Goal: Task Accomplishment & Management: Manage account settings

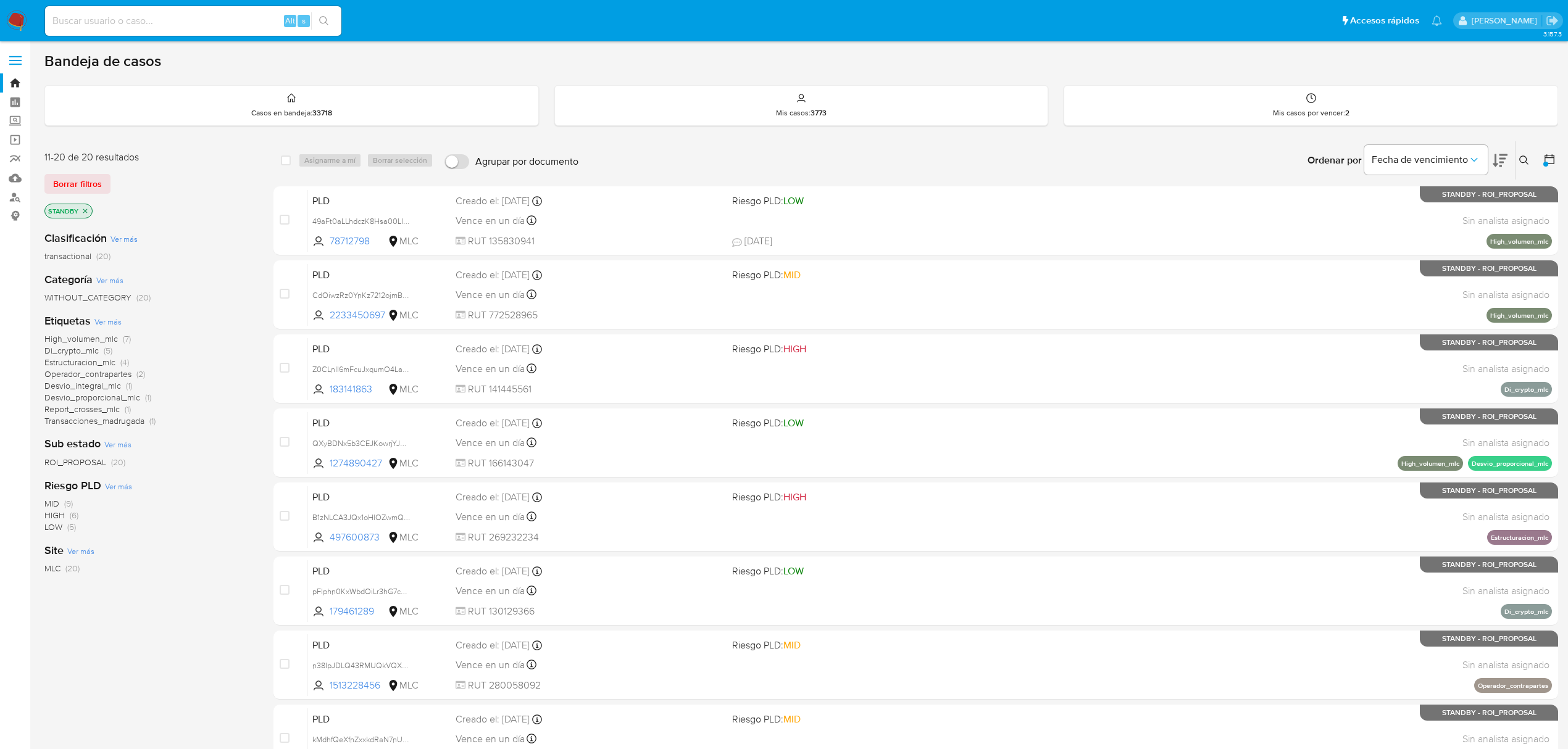
click at [87, 213] on icon "close-filter" at bounding box center [85, 211] width 7 height 7
click at [82, 240] on span "transactional" at bounding box center [68, 239] width 47 height 12
click at [96, 215] on p "transactional" at bounding box center [73, 211] width 56 height 13
click at [96, 213] on icon "close-filter" at bounding box center [94, 211] width 7 height 7
click at [1543, 160] on icon at bounding box center [1549, 159] width 12 height 12
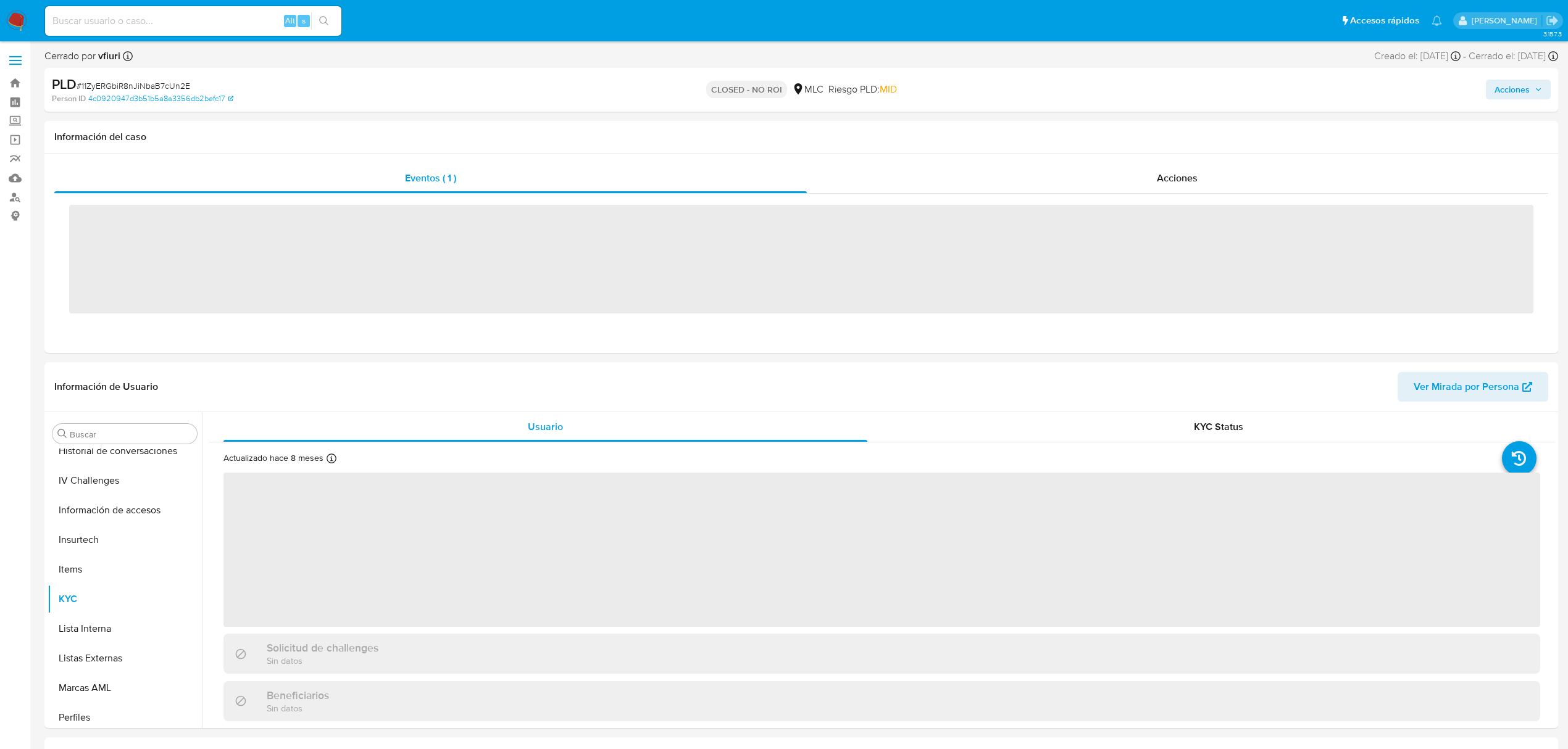
scroll to position [521, 0]
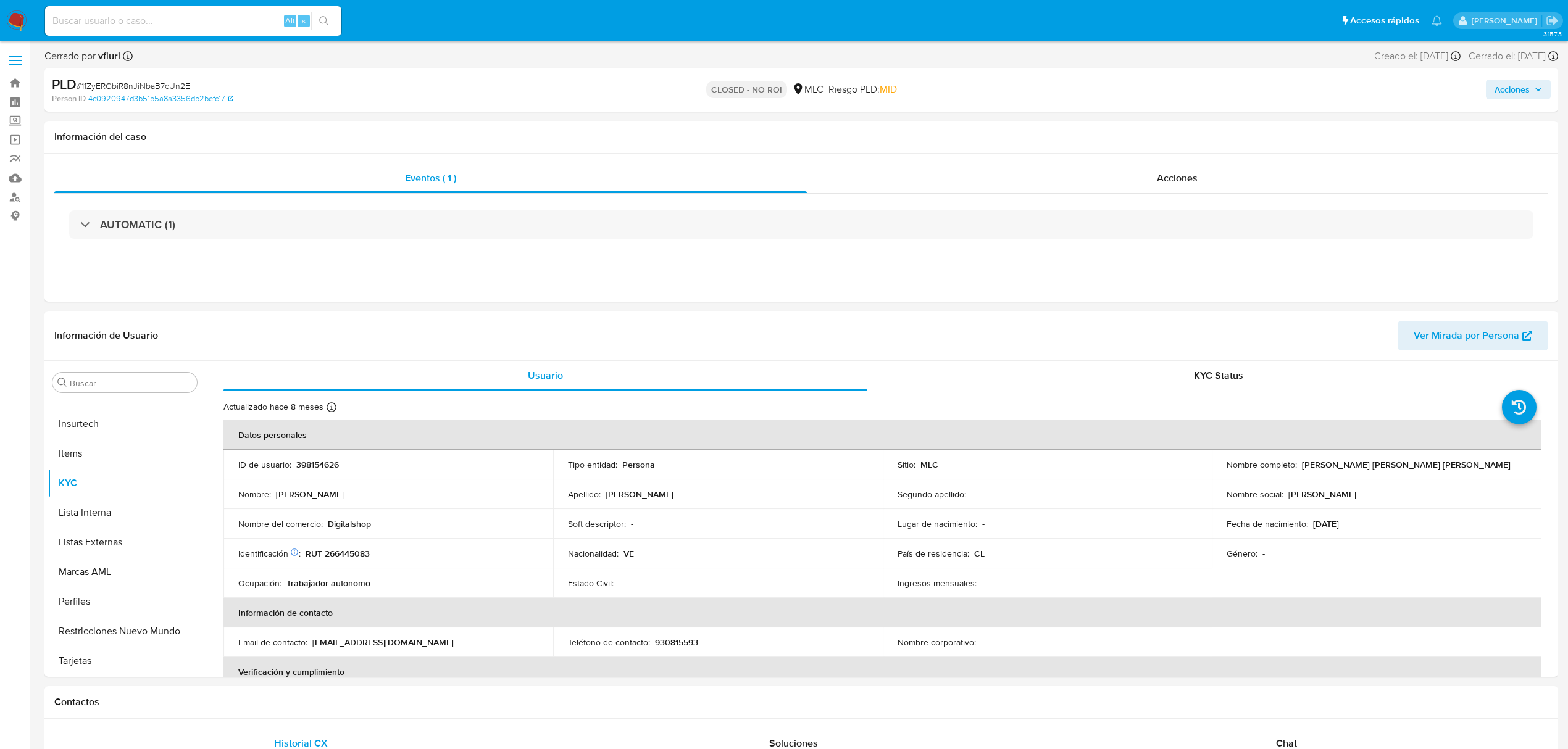
select select "10"
click at [16, 85] on link "Bandeja" at bounding box center [73, 82] width 147 height 19
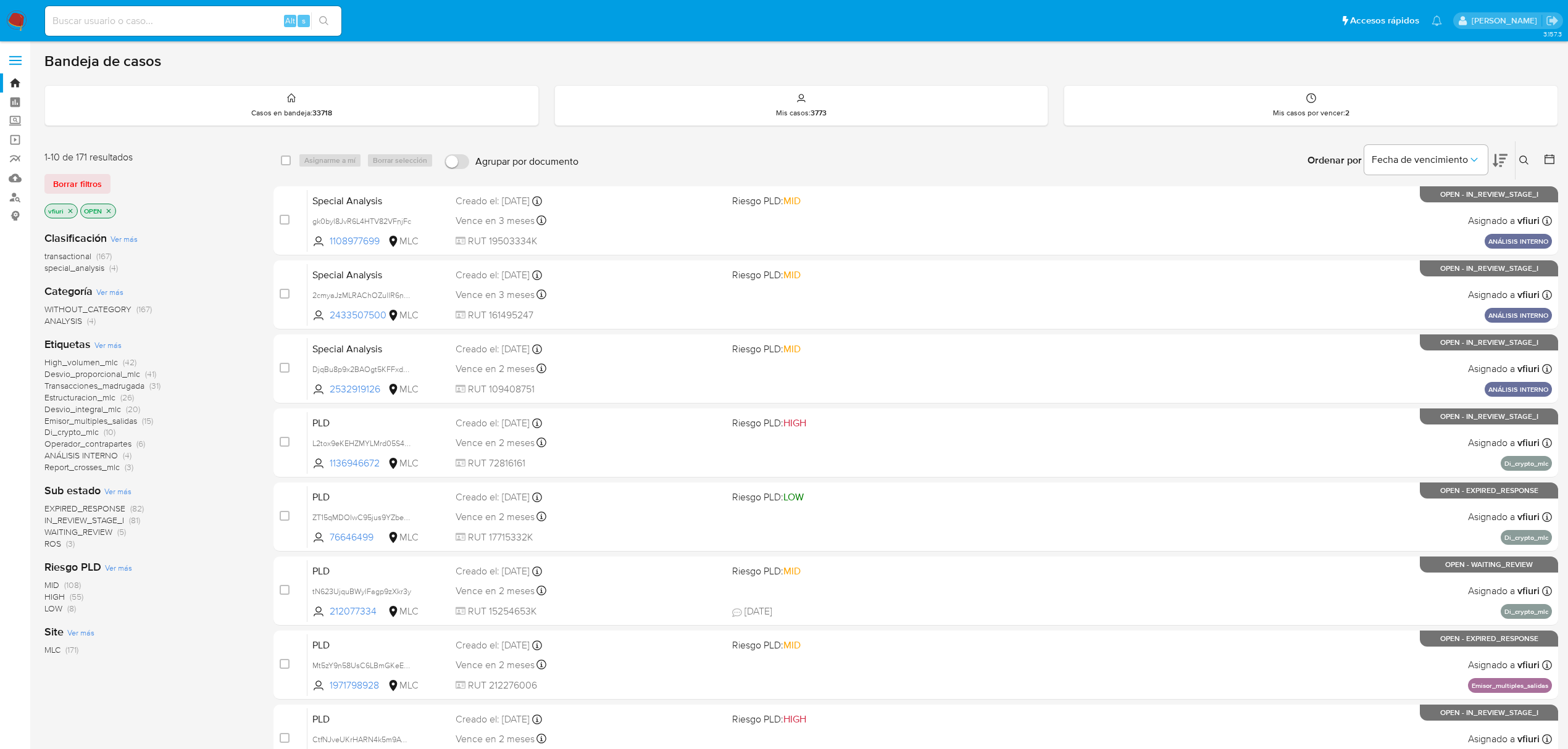
click at [1548, 161] on icon at bounding box center [1549, 159] width 12 height 12
click at [1546, 170] on div at bounding box center [1547, 160] width 22 height 38
click at [1544, 166] on button at bounding box center [1551, 160] width 15 height 15
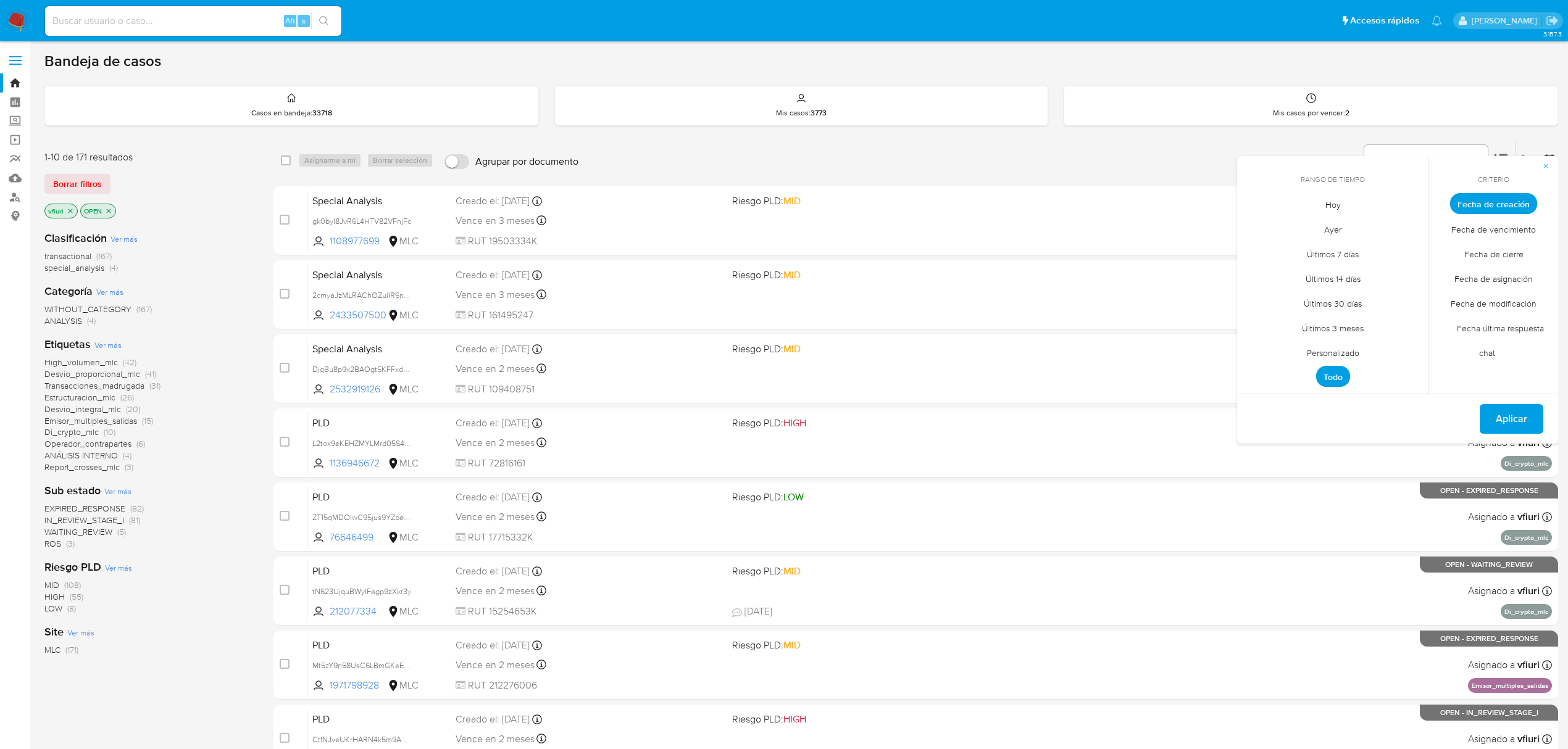
click at [1319, 348] on span "Personalizado" at bounding box center [1332, 352] width 78 height 26
click at [1255, 223] on icon "Mes anterior" at bounding box center [1256, 226] width 15 height 15
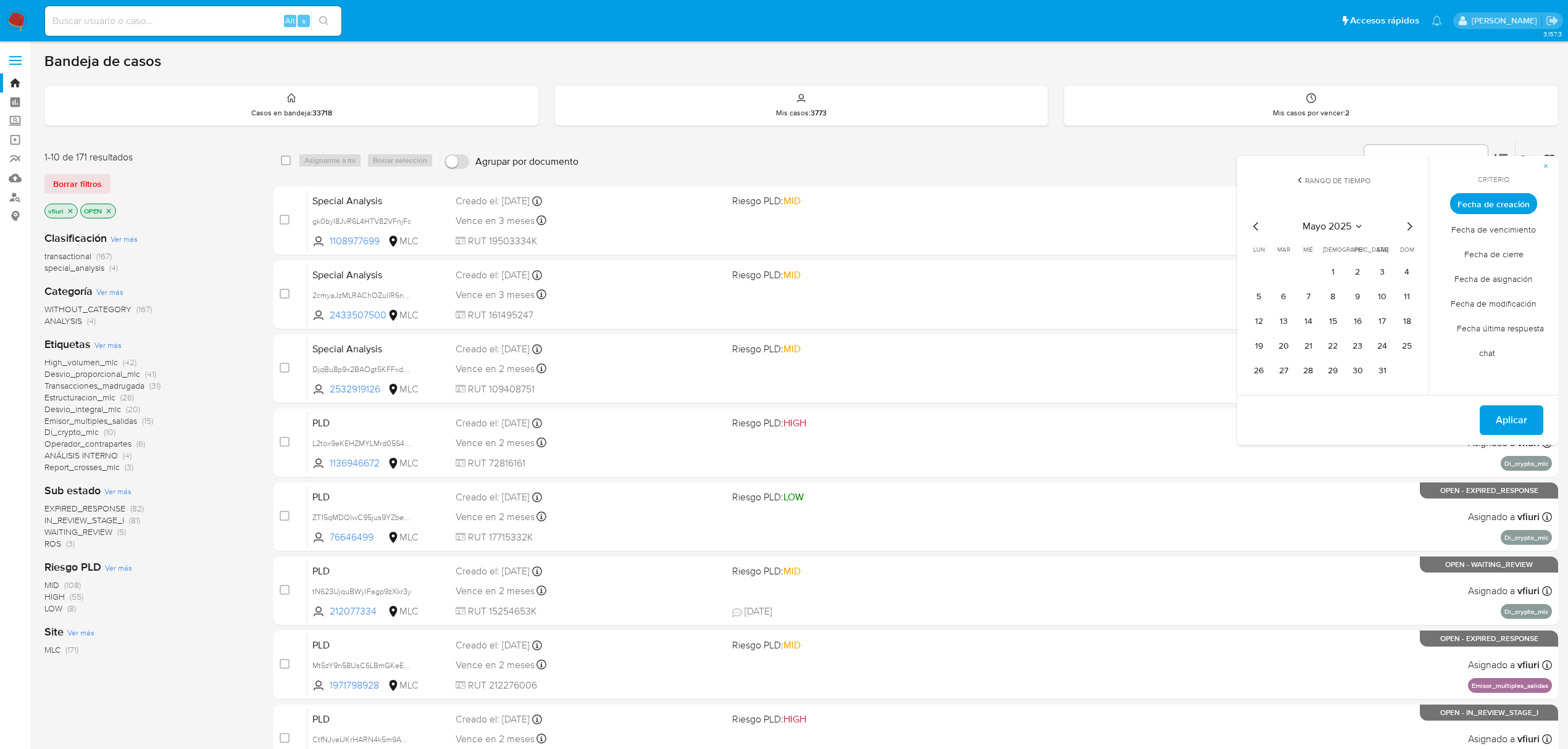
click at [1402, 230] on icon "Mes siguiente" at bounding box center [1409, 226] width 15 height 15
click at [1326, 319] on button "12" at bounding box center [1332, 321] width 20 height 20
click at [1501, 447] on span "Aplicar" at bounding box center [1511, 444] width 31 height 27
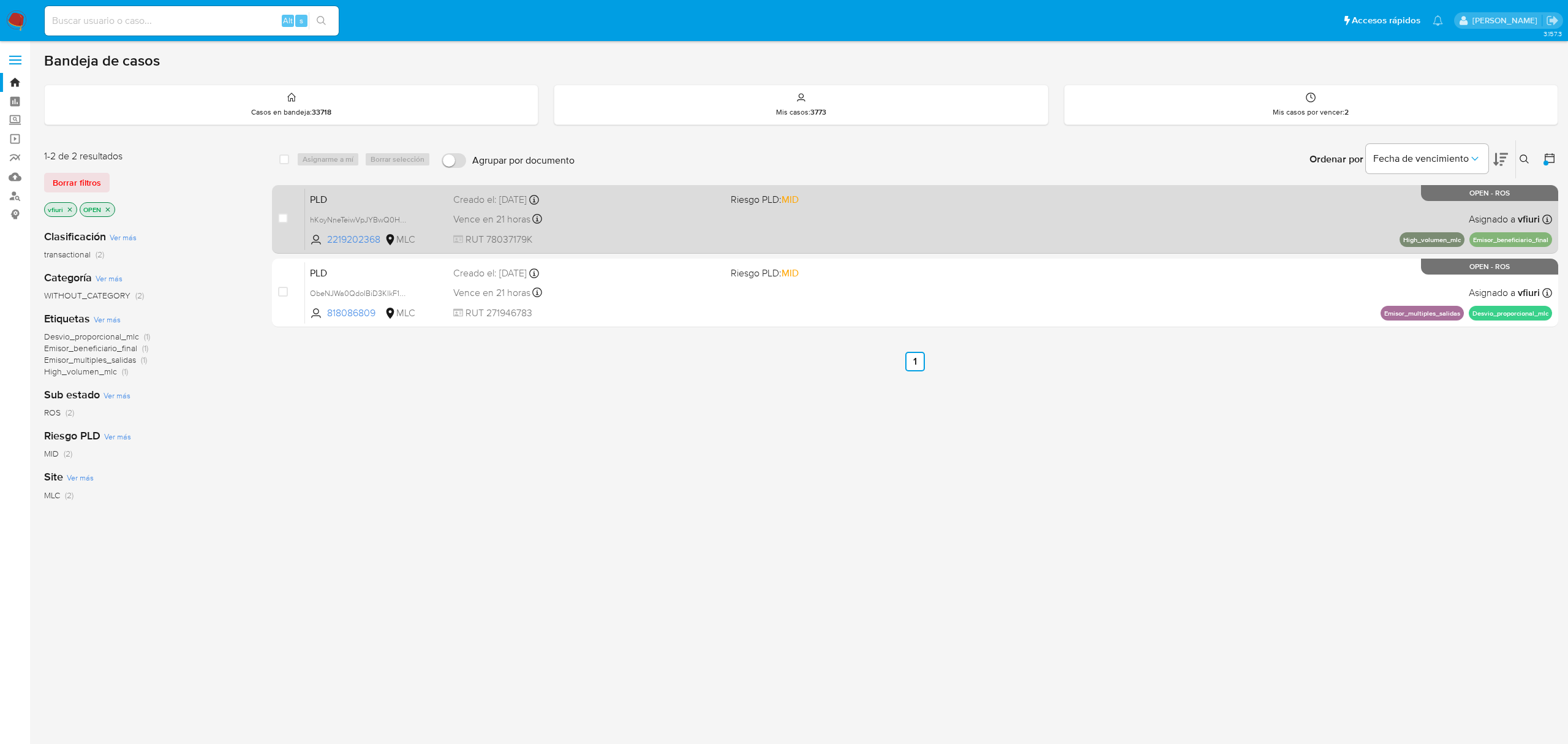
click at [724, 229] on div "PLD hKoyNneTeiwVpJYBwQ0HZIx5 2219202368 MLC Riesgo PLD: MID Creado el: 12/06/20…" at bounding box center [928, 219] width 1247 height 62
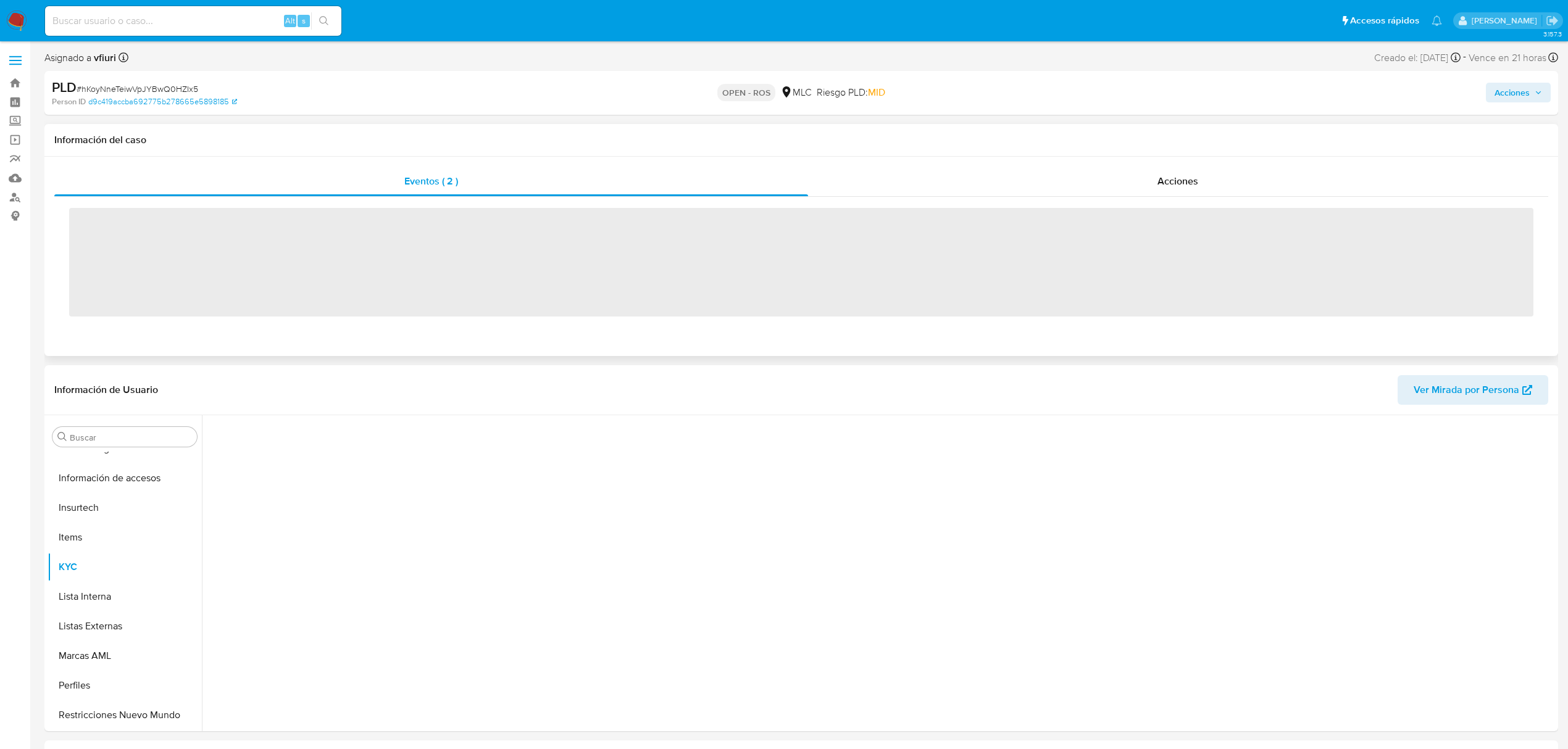
scroll to position [521, 0]
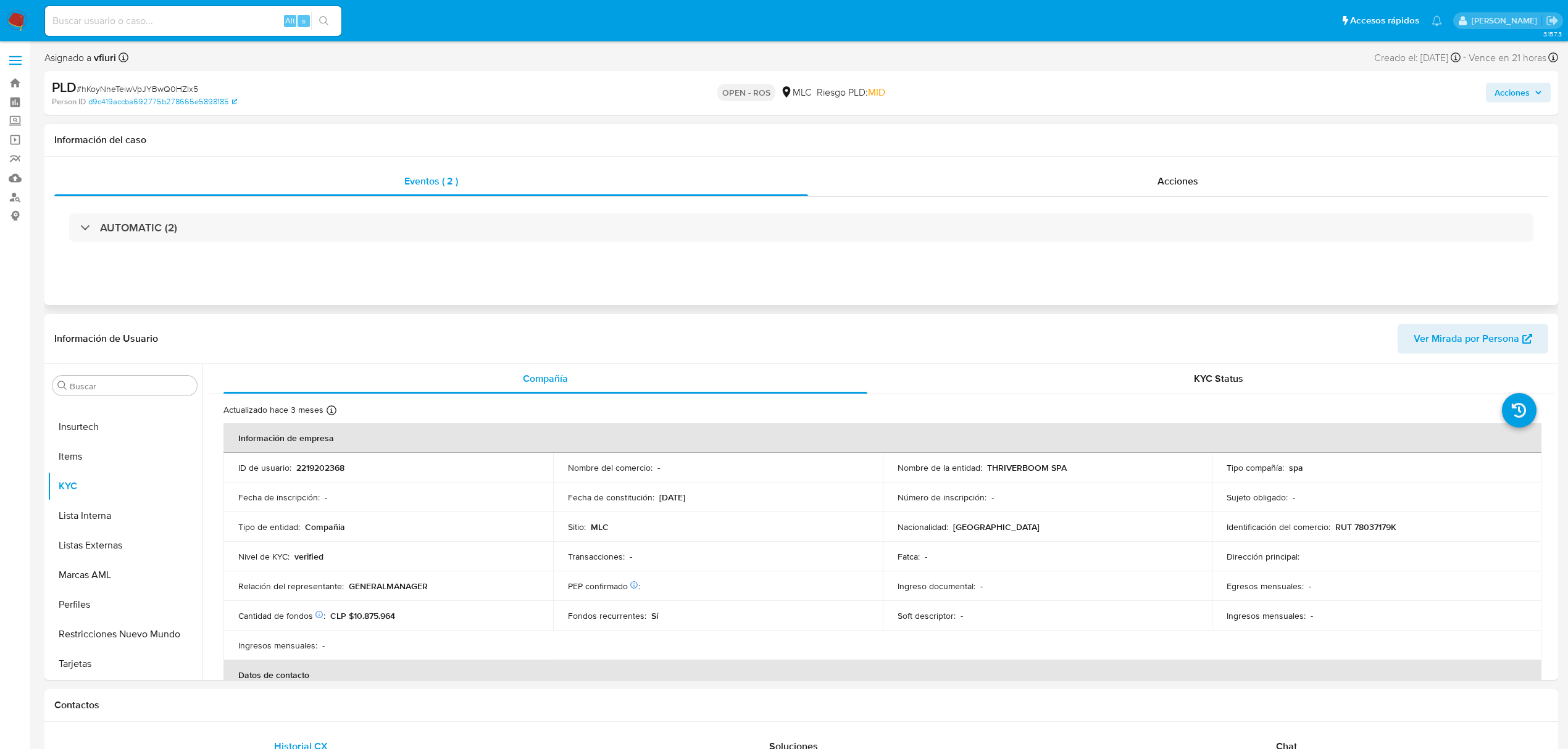
select select "10"
click at [90, 571] on button "General" at bounding box center [119, 578] width 144 height 30
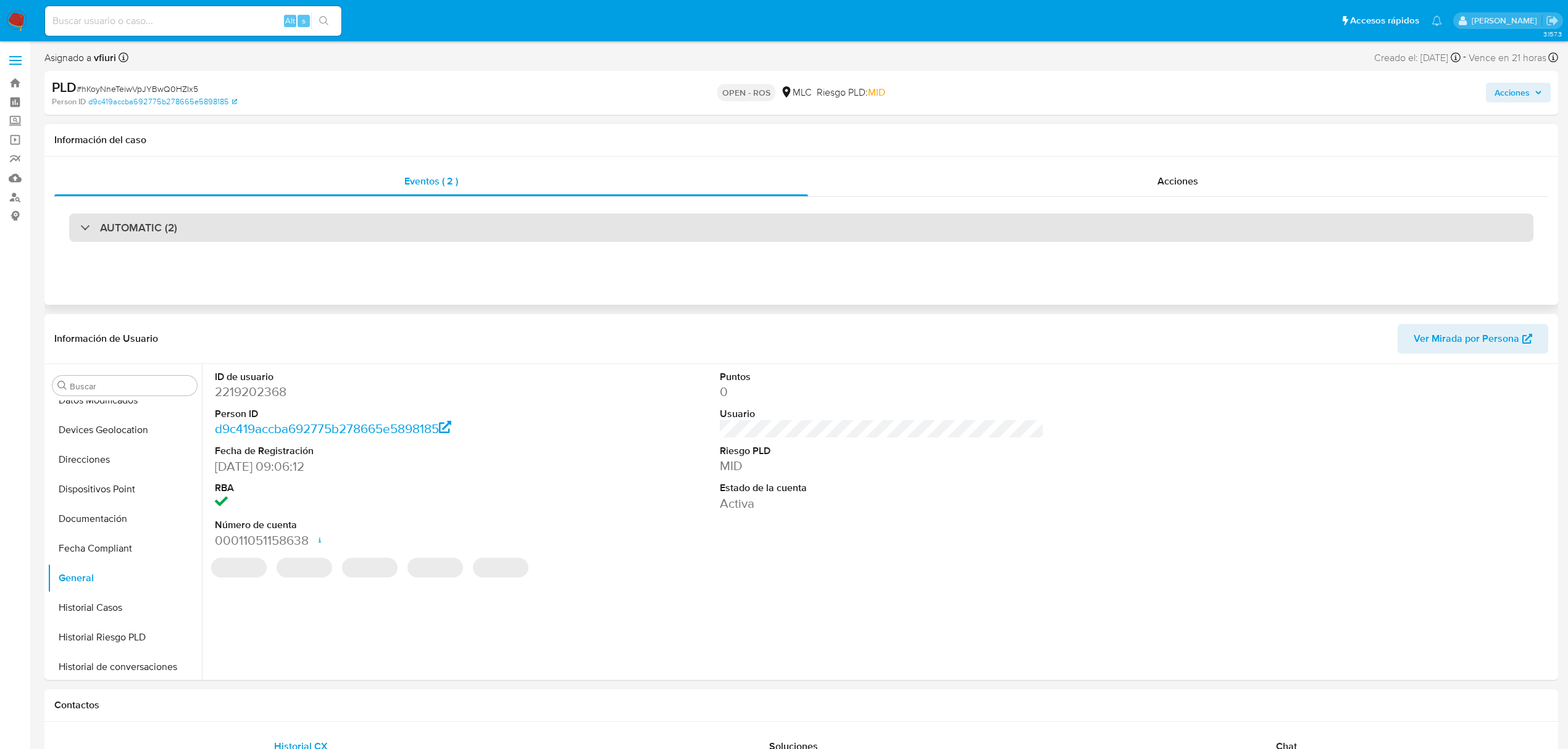
click at [352, 238] on div "AUTOMATIC (2)" at bounding box center [801, 227] width 1464 height 28
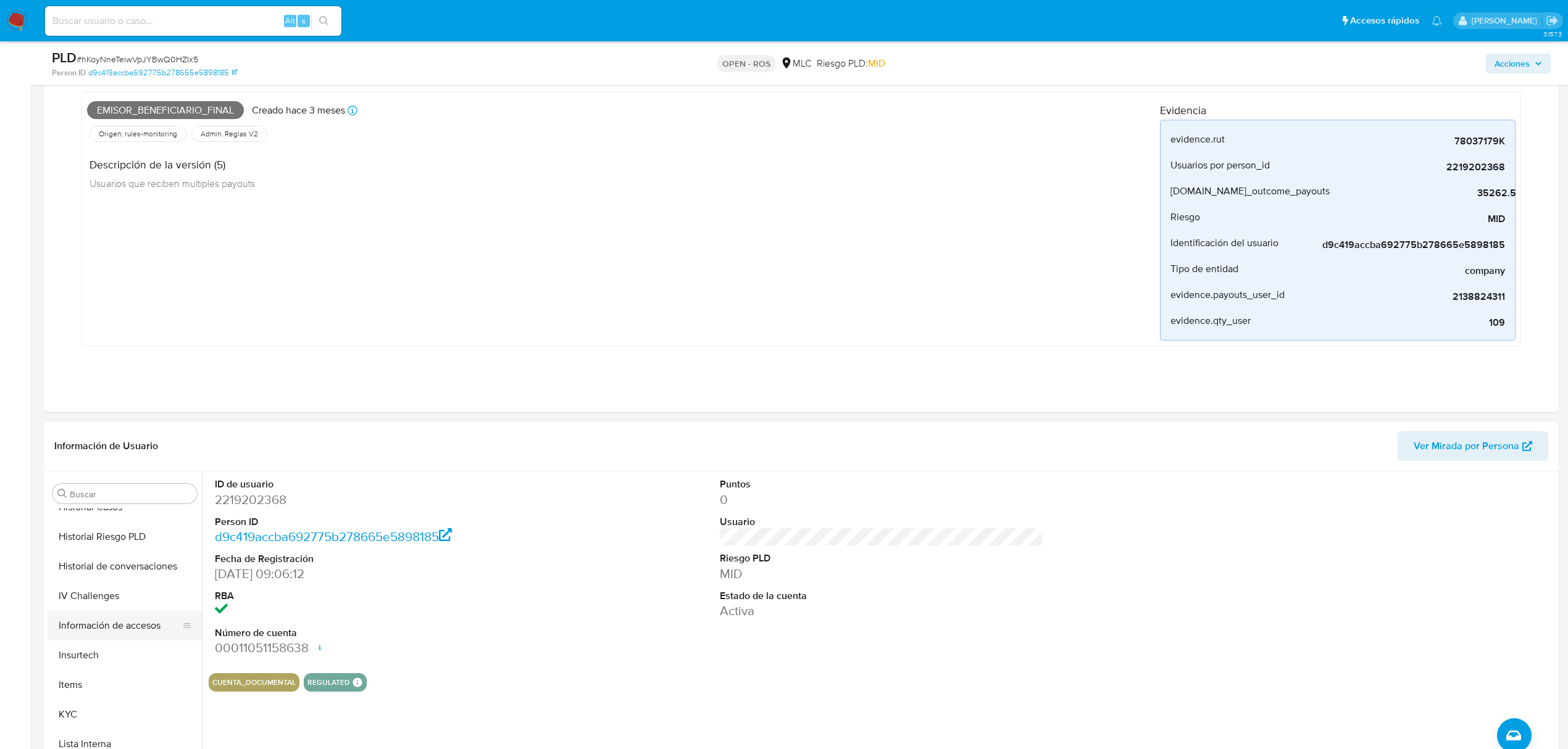
scroll to position [440, 0]
click at [80, 668] on button "KYC" at bounding box center [119, 676] width 144 height 30
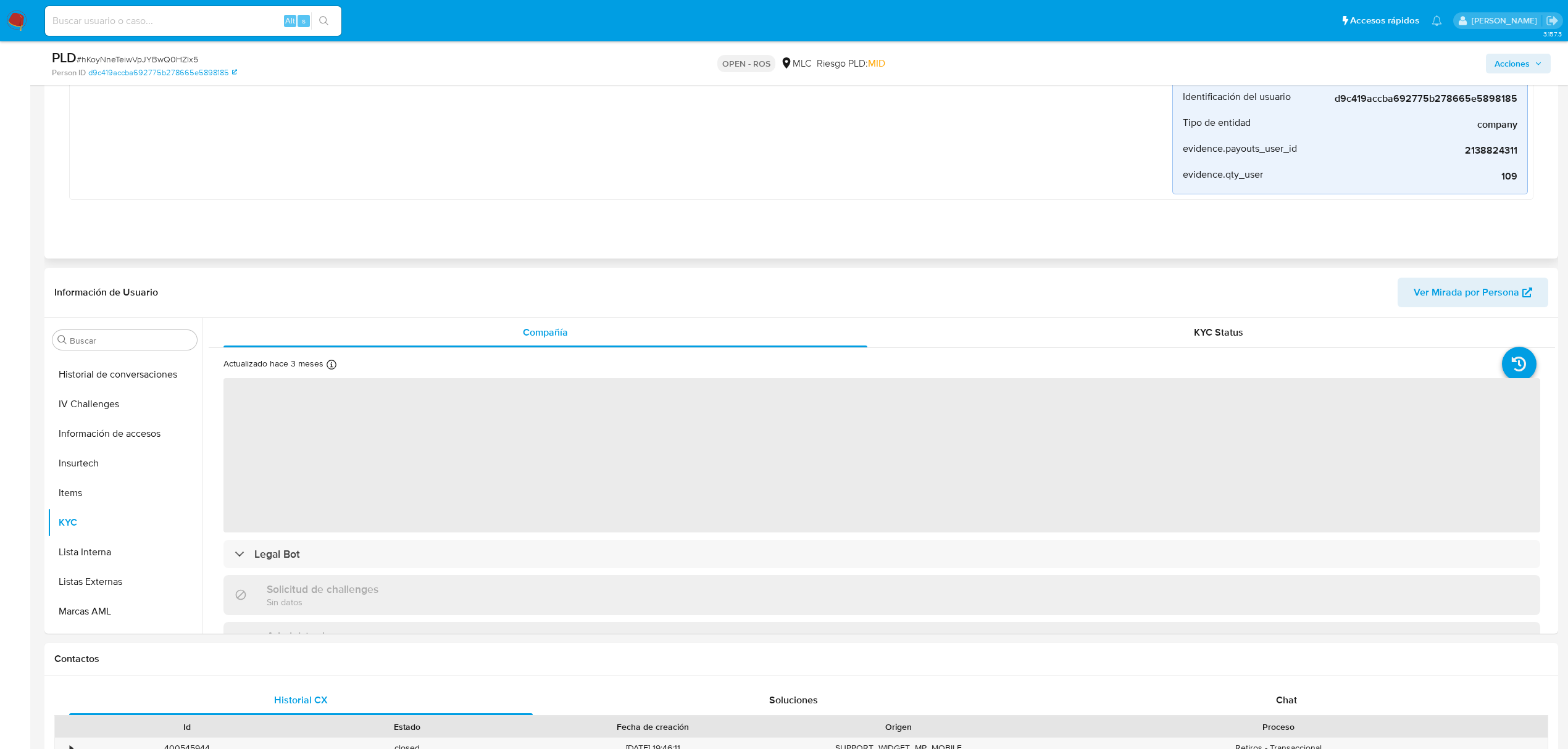
scroll to position [494, 0]
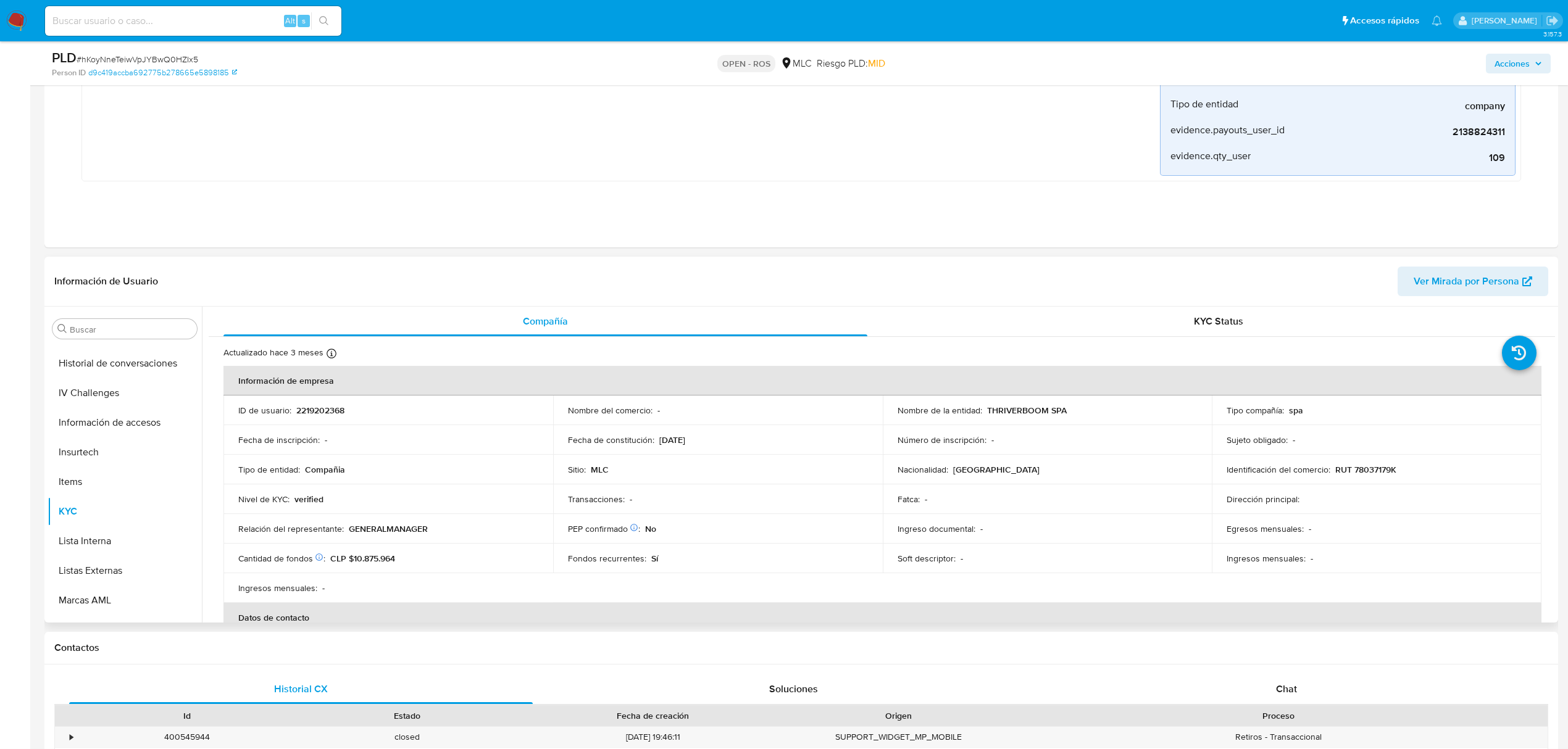
click at [306, 412] on p "2219202368" at bounding box center [320, 410] width 48 height 11
copy p "2219202368"
click at [144, 64] on span "# hKoyNneTeiwVpJYBwQ0HZIx5" at bounding box center [138, 58] width 122 height 12
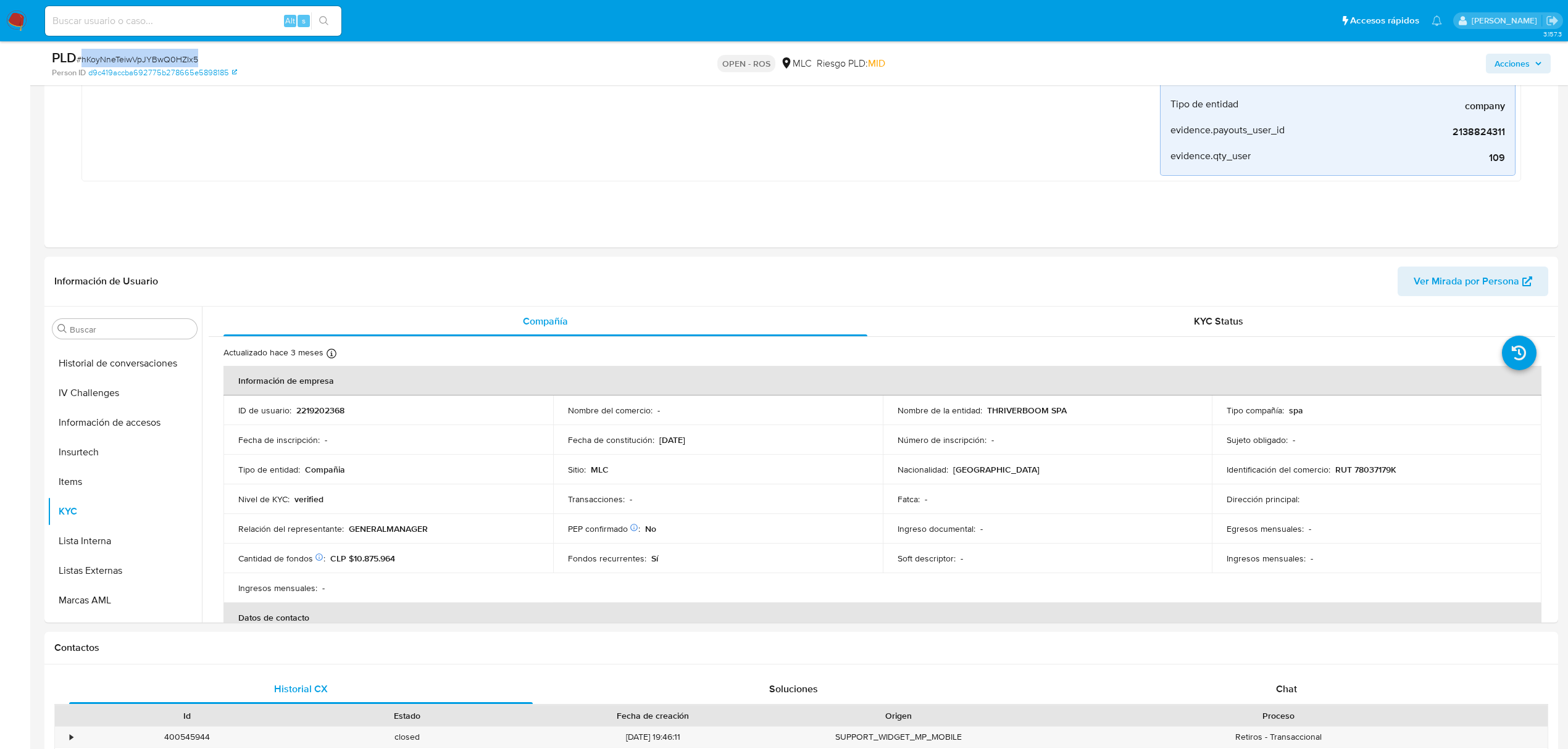
click at [144, 64] on span "# hKoyNneTeiwVpJYBwQ0HZIx5" at bounding box center [138, 58] width 122 height 12
copy span "hKoyNneTeiwVpJYBwQ0HZIx5"
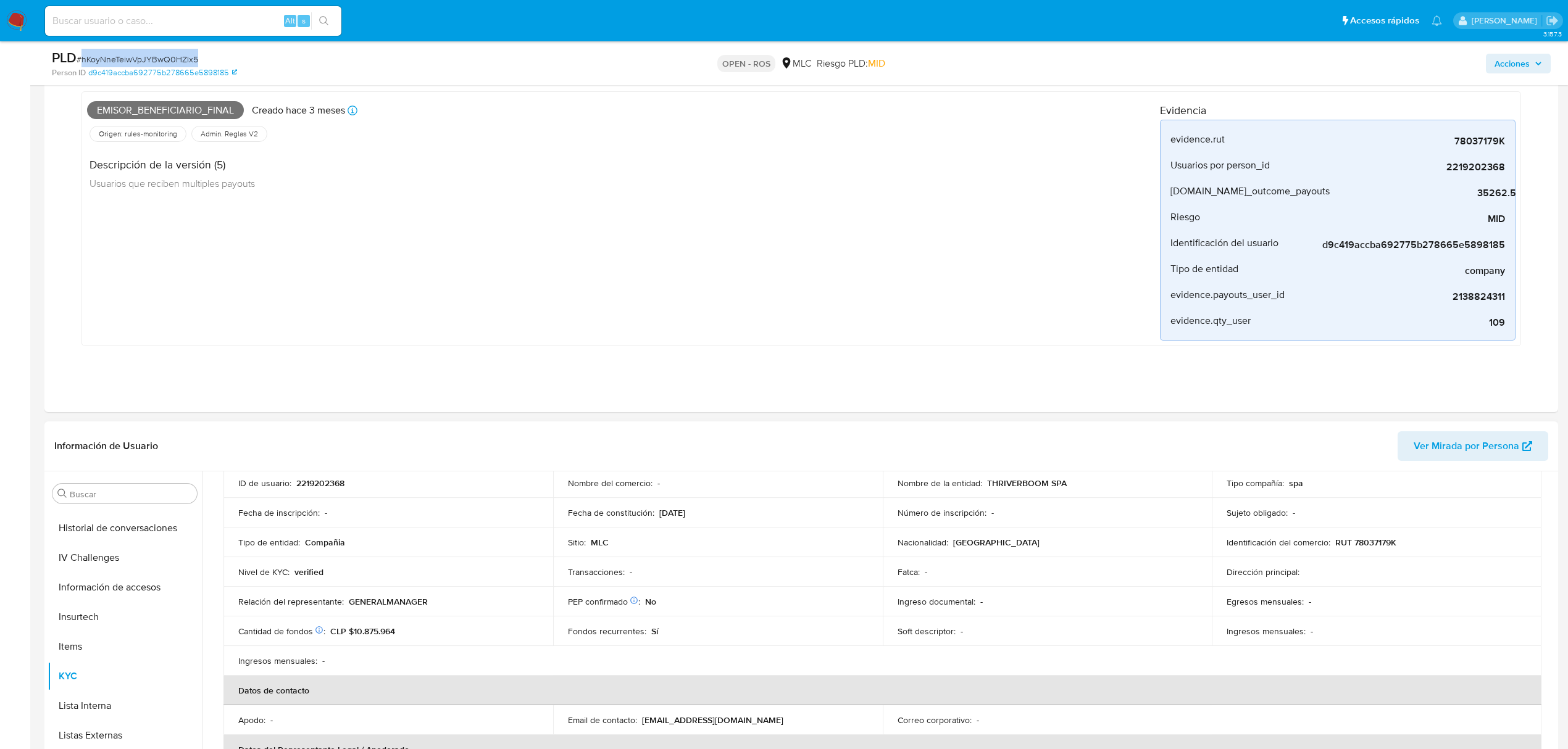
scroll to position [0, 0]
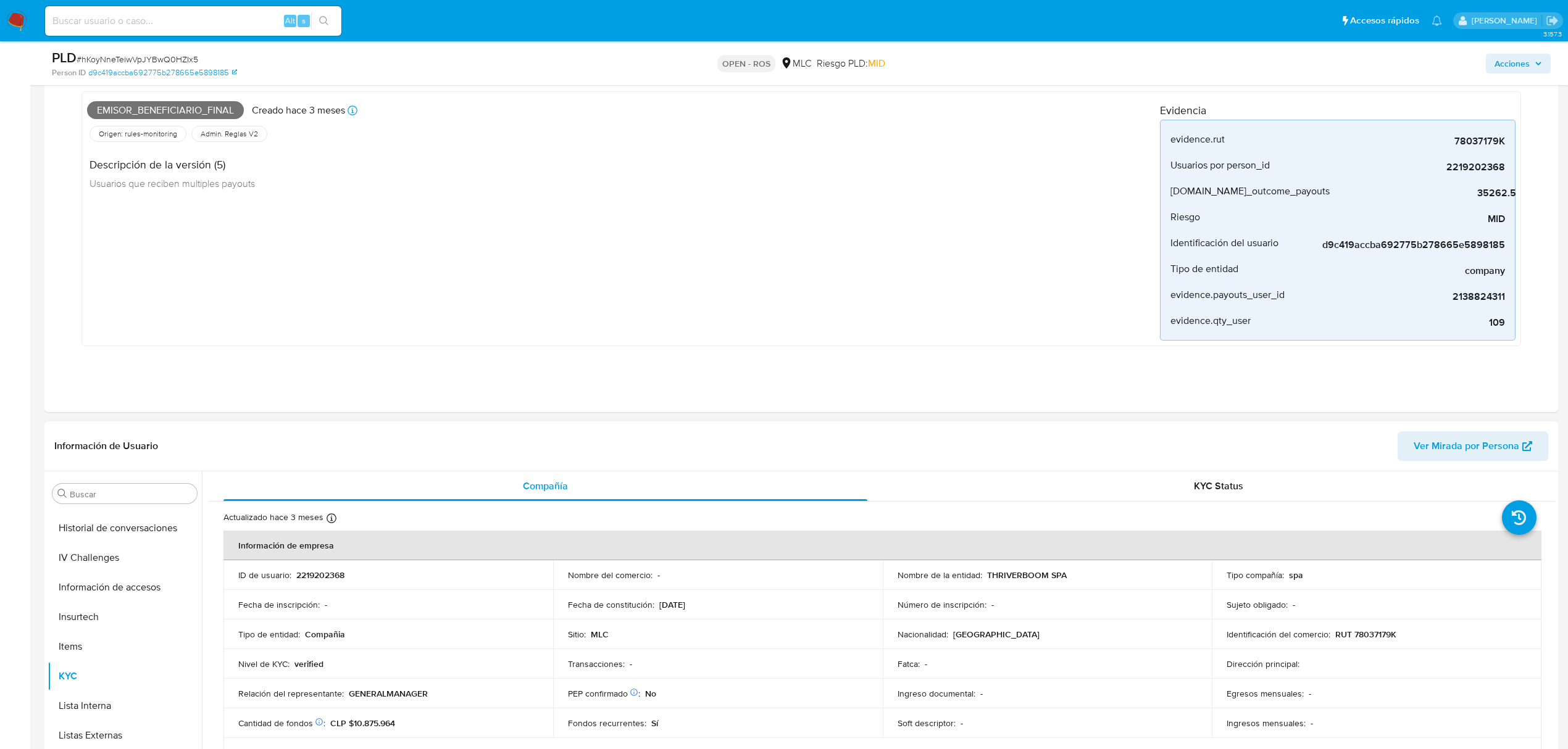
click at [1038, 573] on p "THRIVERBOOM SPA" at bounding box center [1026, 575] width 80 height 11
click at [1039, 573] on p "THRIVERBOOM SPA" at bounding box center [1026, 575] width 80 height 11
click at [1073, 584] on td "Nombre de la entidad : THRIVERBOOM SPA" at bounding box center [1048, 575] width 329 height 30
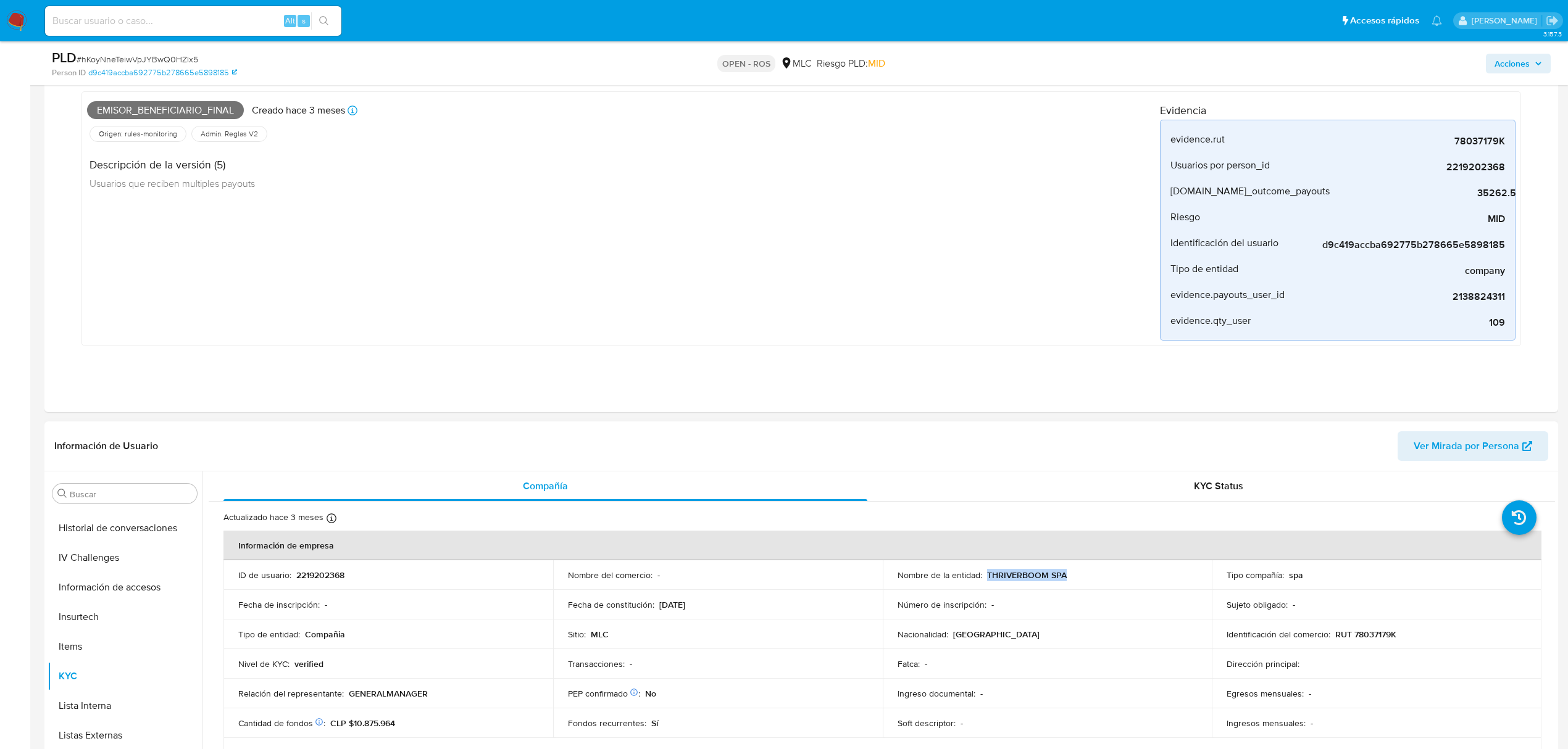
drag, startPoint x: 1047, startPoint y: 571, endPoint x: 990, endPoint y: 569, distance: 57.0
click at [990, 569] on td "Nombre de la entidad : THRIVERBOOM SPA" at bounding box center [1048, 575] width 329 height 30
copy p "THRIVERBOOM SPA"
drag, startPoint x: 1426, startPoint y: 141, endPoint x: 1509, endPoint y: 147, distance: 83.2
click at [1509, 147] on li "evidence.rut 78037179K" at bounding box center [1337, 139] width 354 height 26
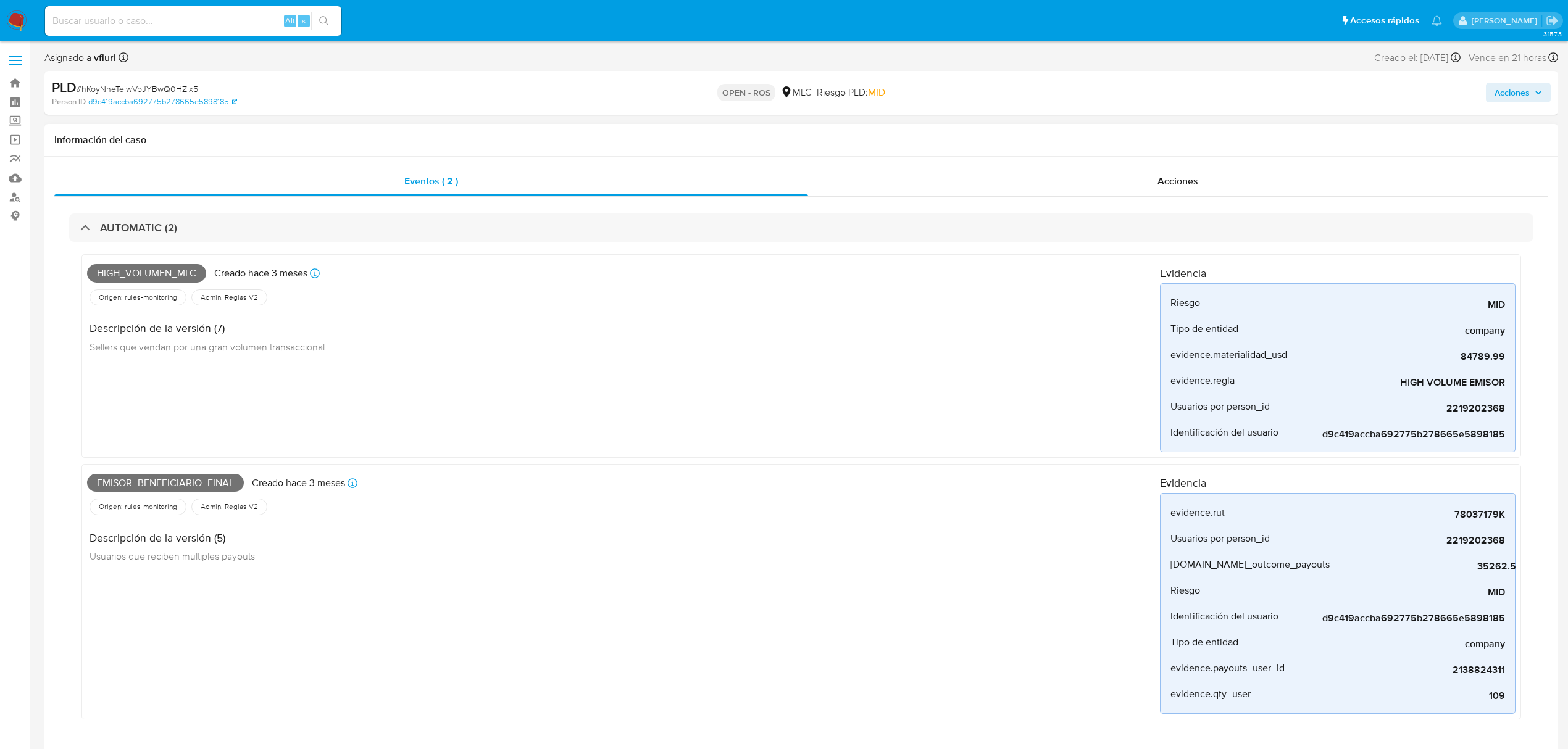
click at [143, 270] on span "High_volumen_mlc" at bounding box center [147, 273] width 119 height 18
copy span "High_volumen_mlc"
click at [124, 482] on span "Emisor_beneficiario_final" at bounding box center [166, 483] width 156 height 18
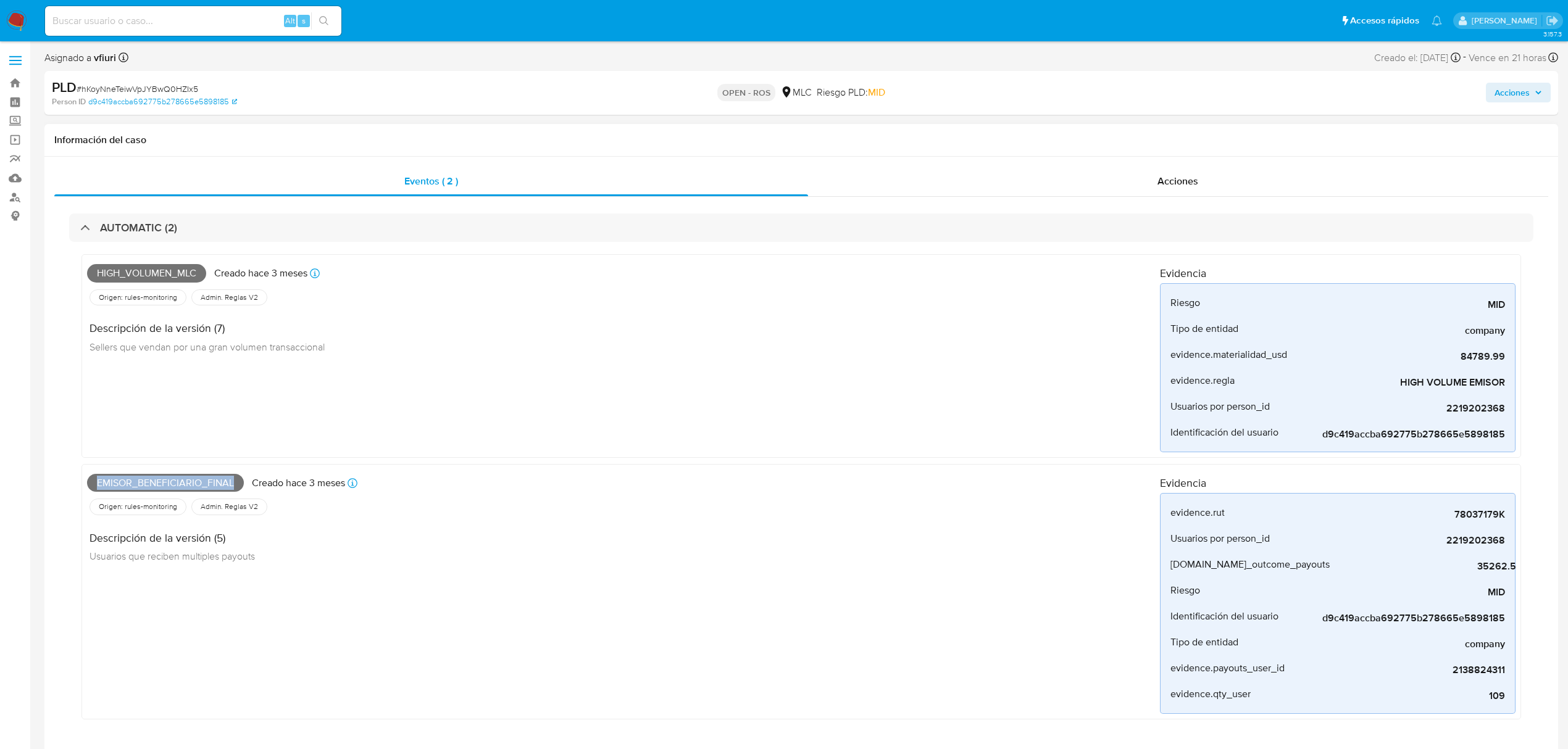
copy span "Emisor_beneficiario_final"
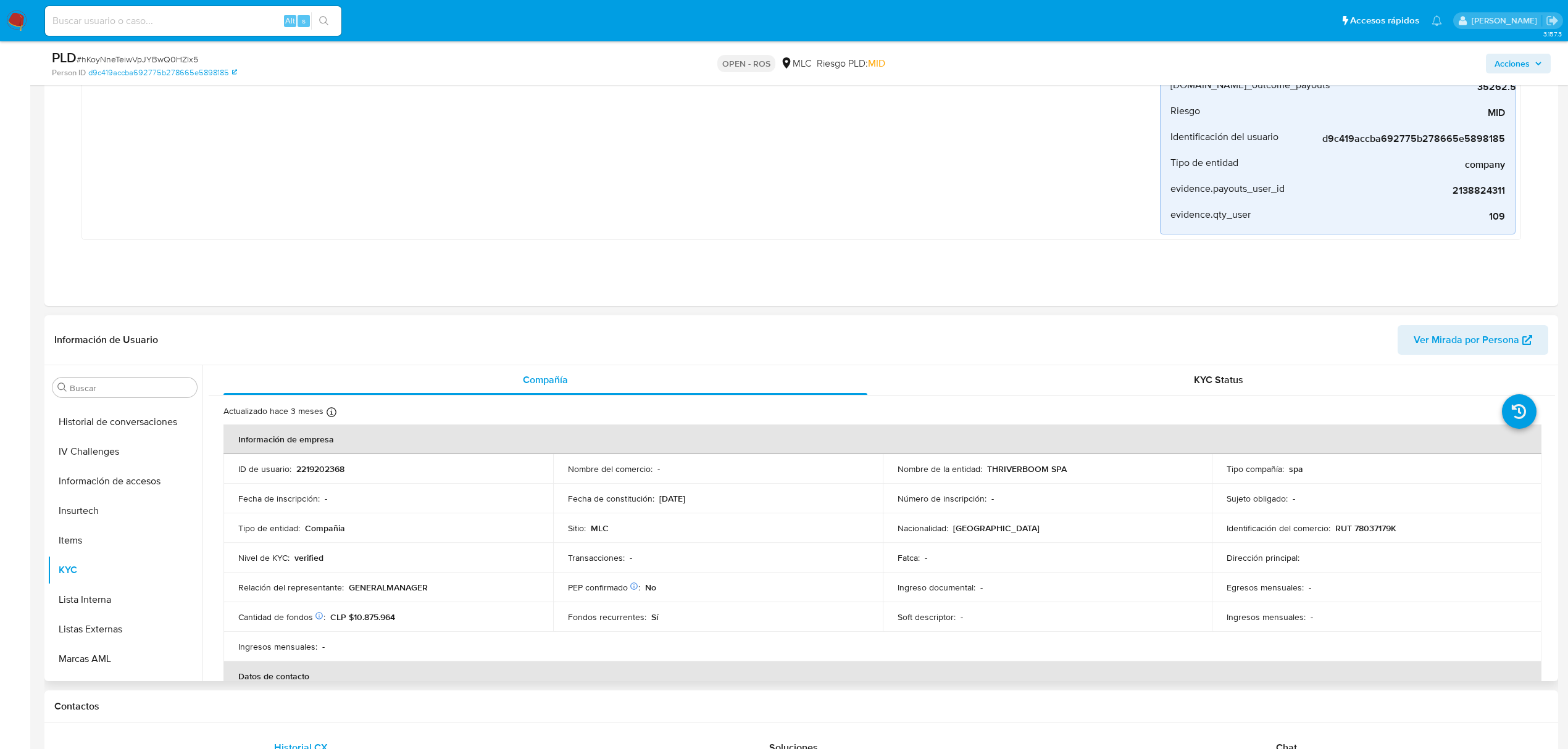
scroll to position [494, 0]
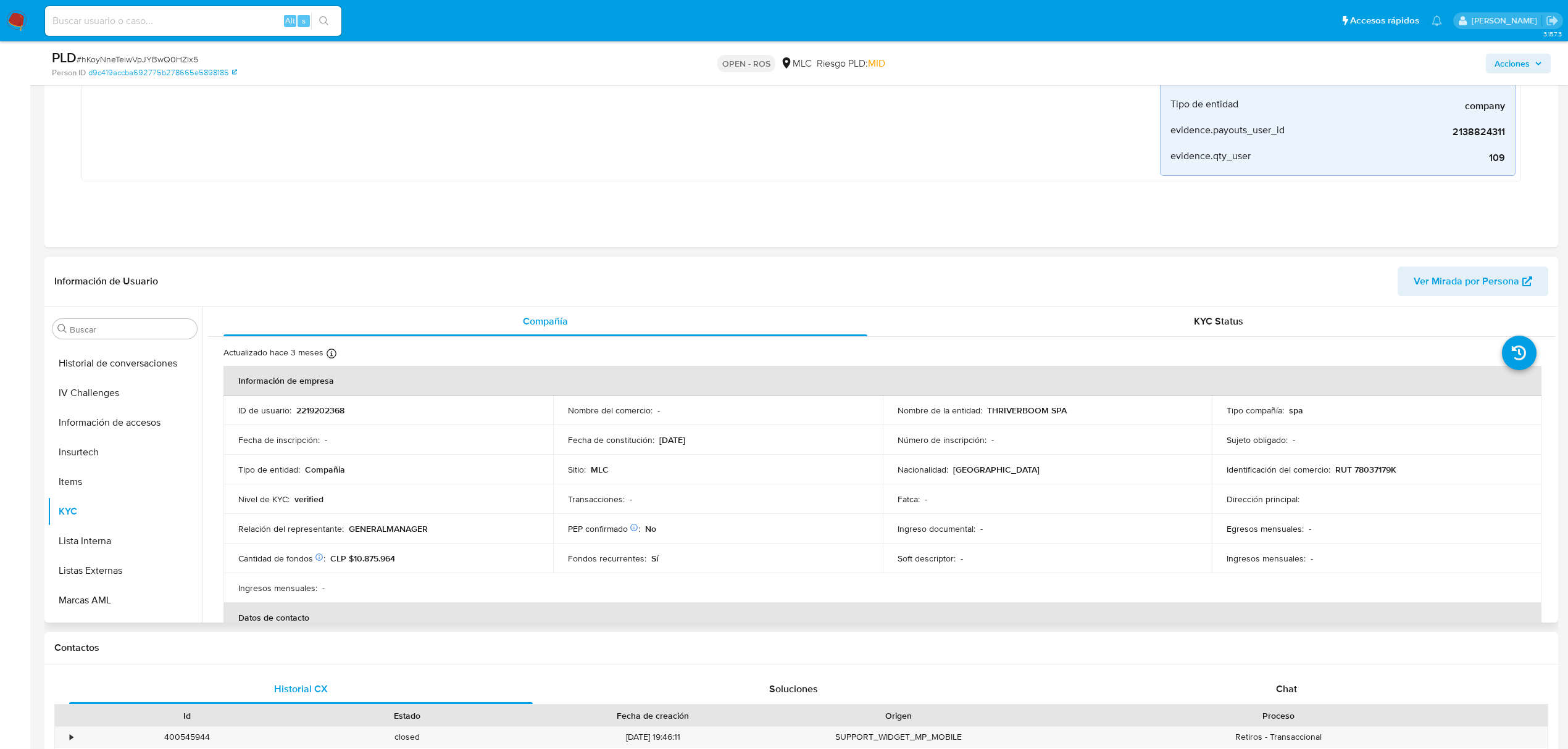
click at [324, 407] on p "2219202368" at bounding box center [320, 410] width 48 height 11
copy p "2219202368"
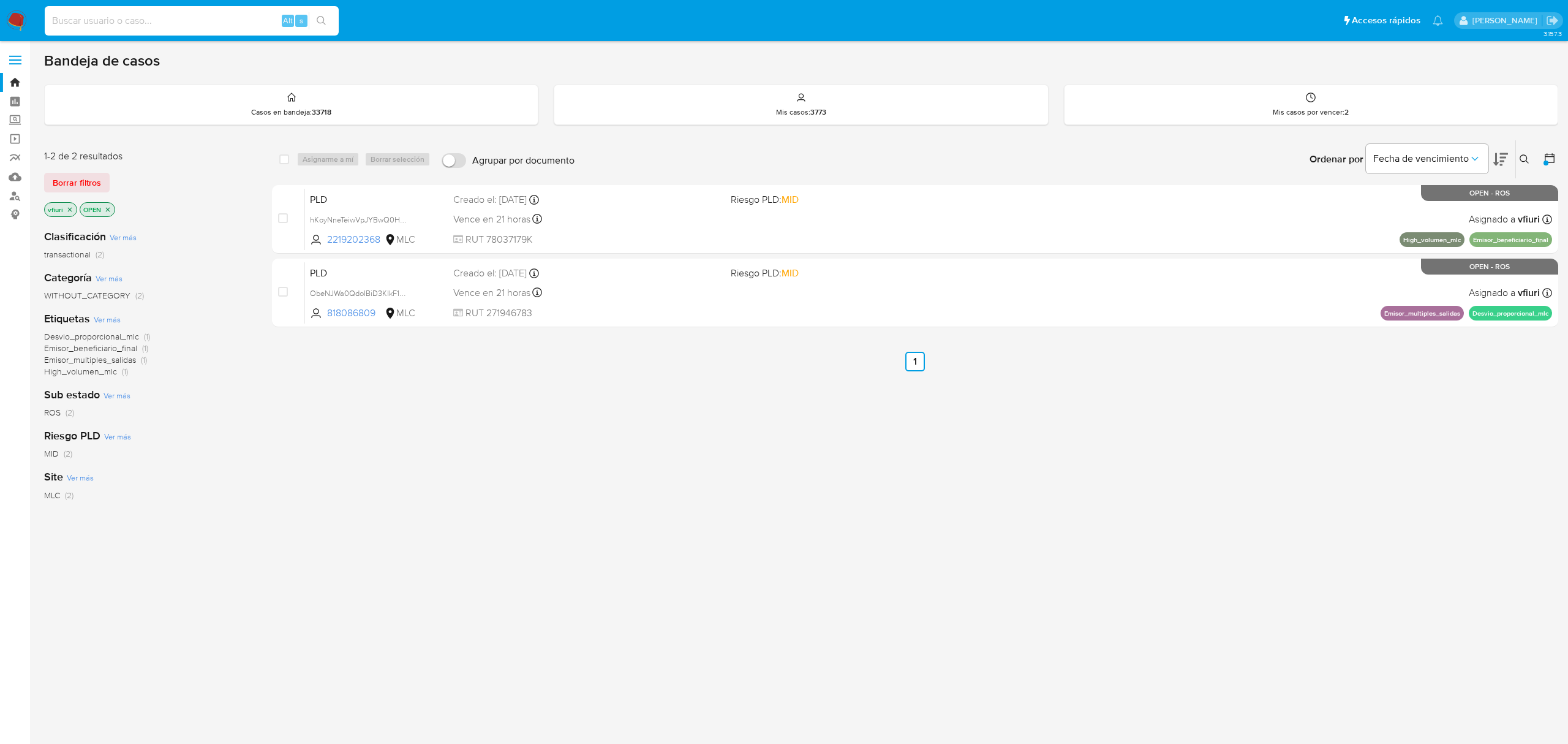
click at [153, 18] on input at bounding box center [192, 20] width 294 height 16
paste input "EOmr3OrOJL3zQd1ddNmWxVpm"
type input "EOmr3OrOJL3zQd1ddNmWxVpm"
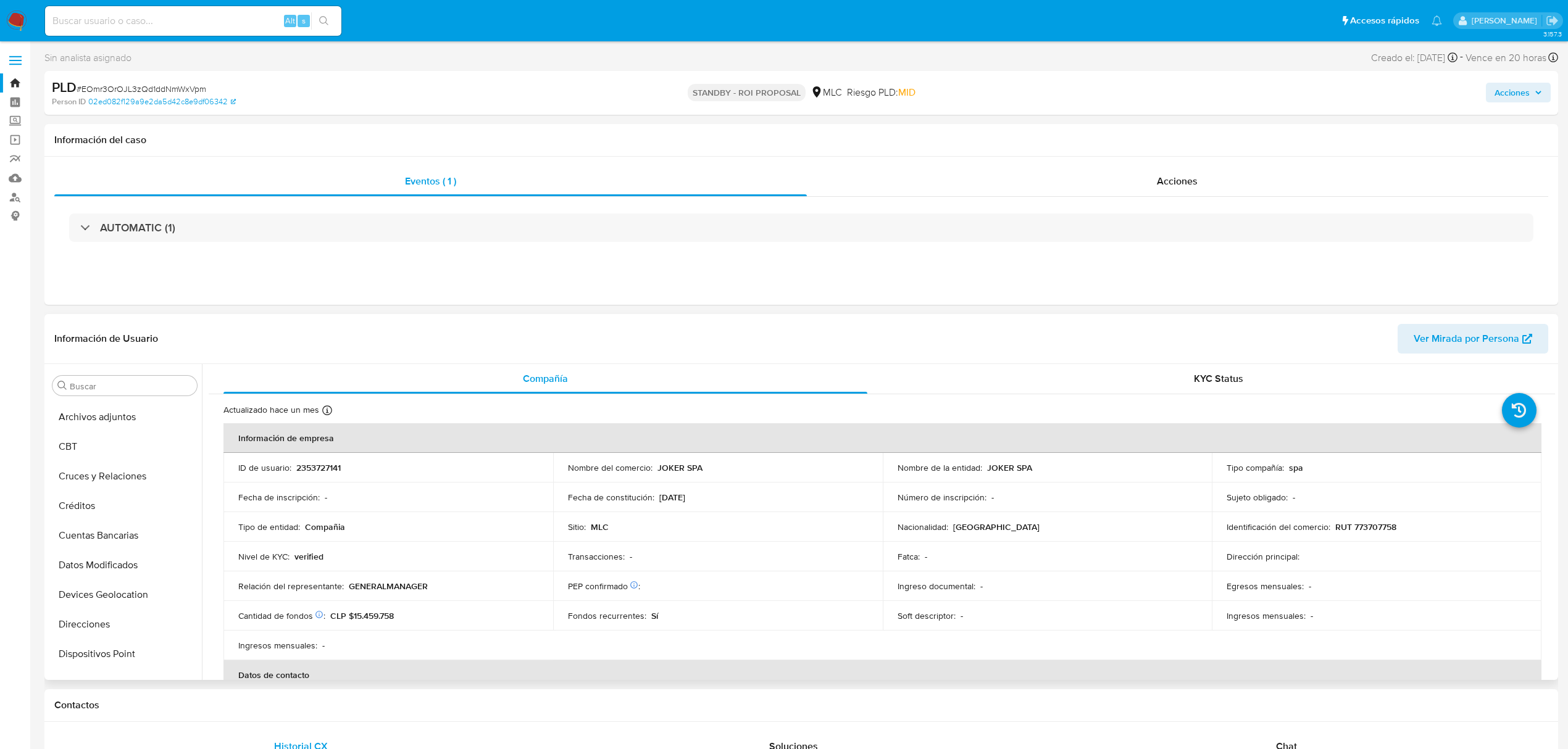
scroll to position [193, 0]
drag, startPoint x: 107, startPoint y: 573, endPoint x: 114, endPoint y: 580, distance: 9.9
click at [107, 574] on button "General" at bounding box center [119, 578] width 144 height 30
select select "10"
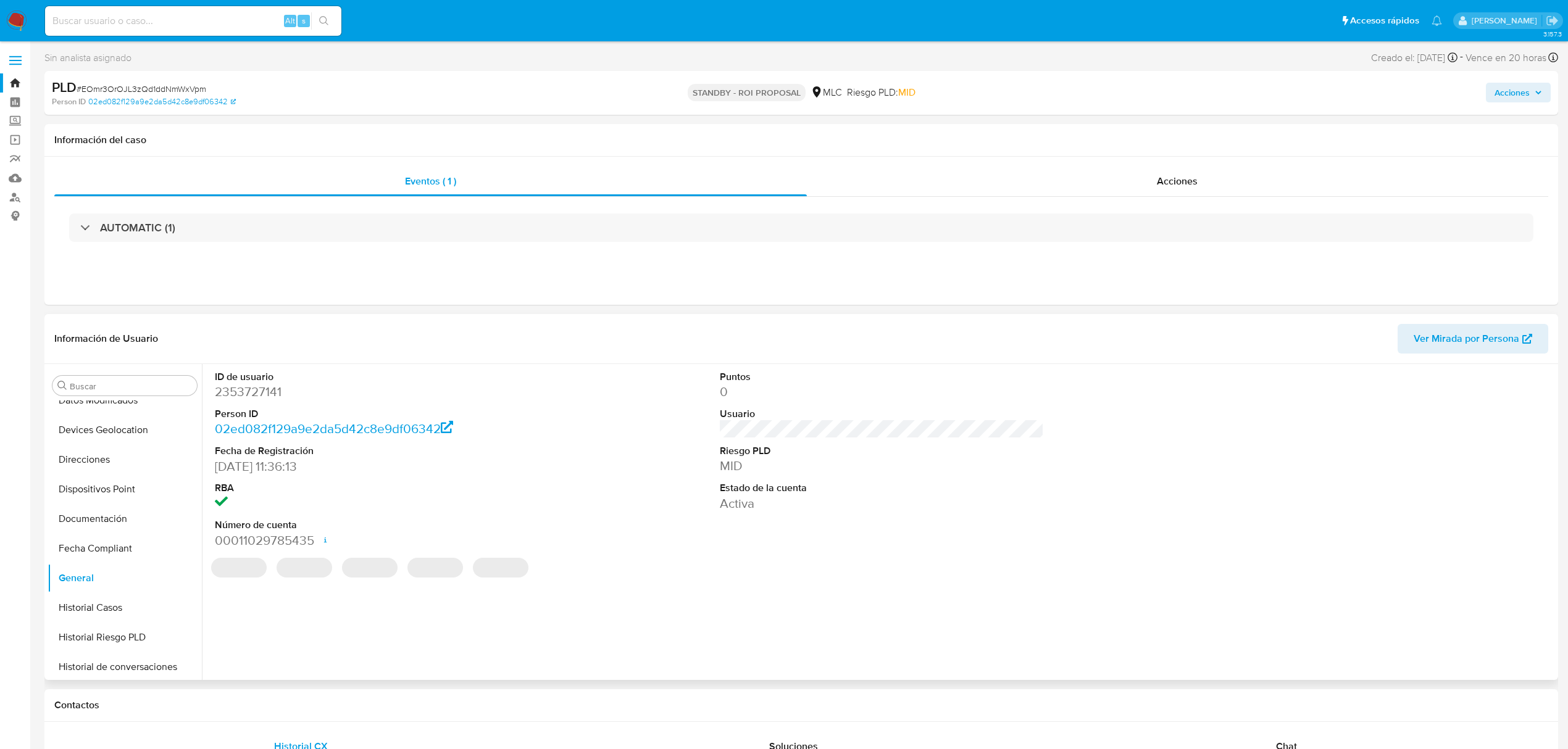
click at [258, 391] on dd "2353727141" at bounding box center [376, 391] width 324 height 17
copy dd "2353727141"
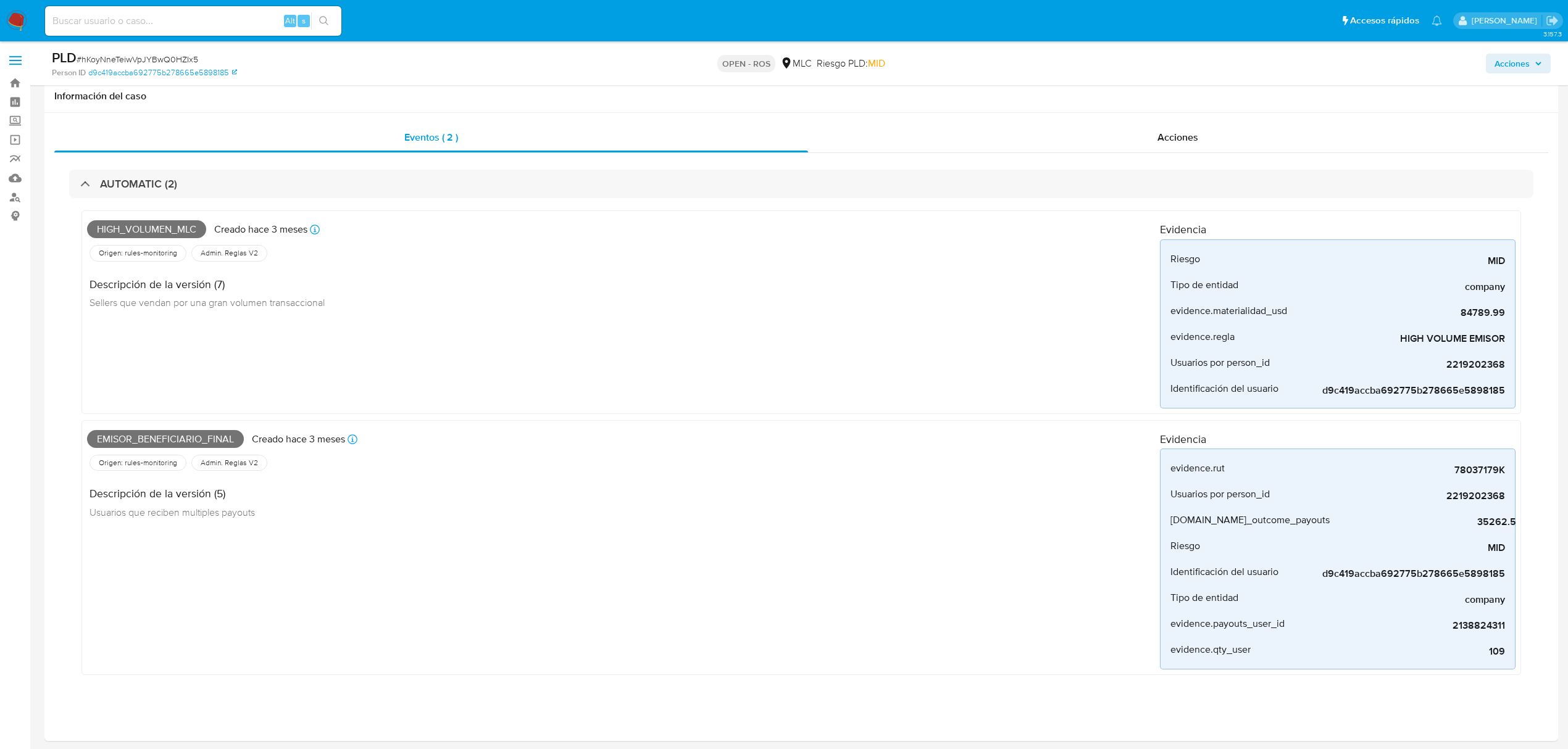
select select "10"
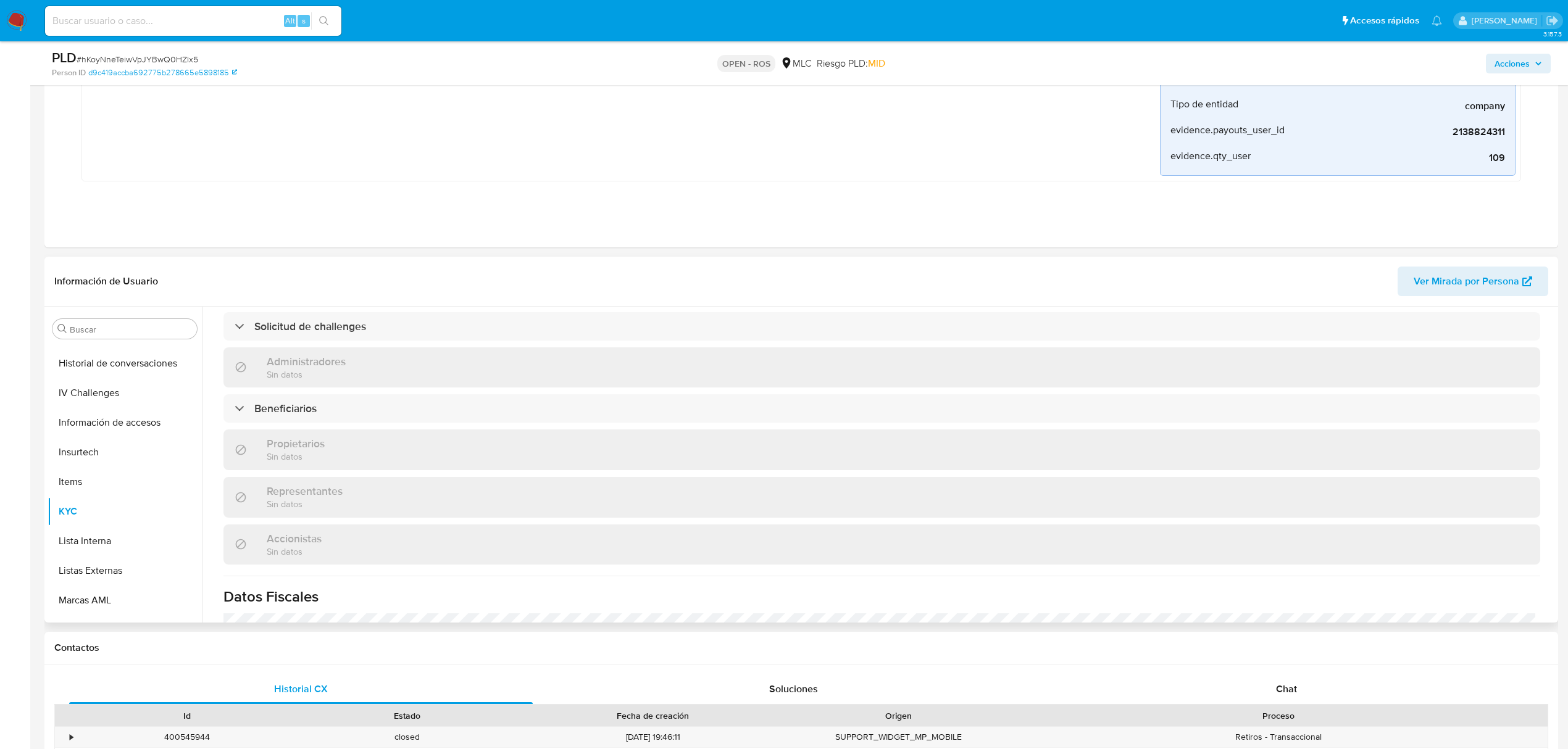
scroll to position [539, 0]
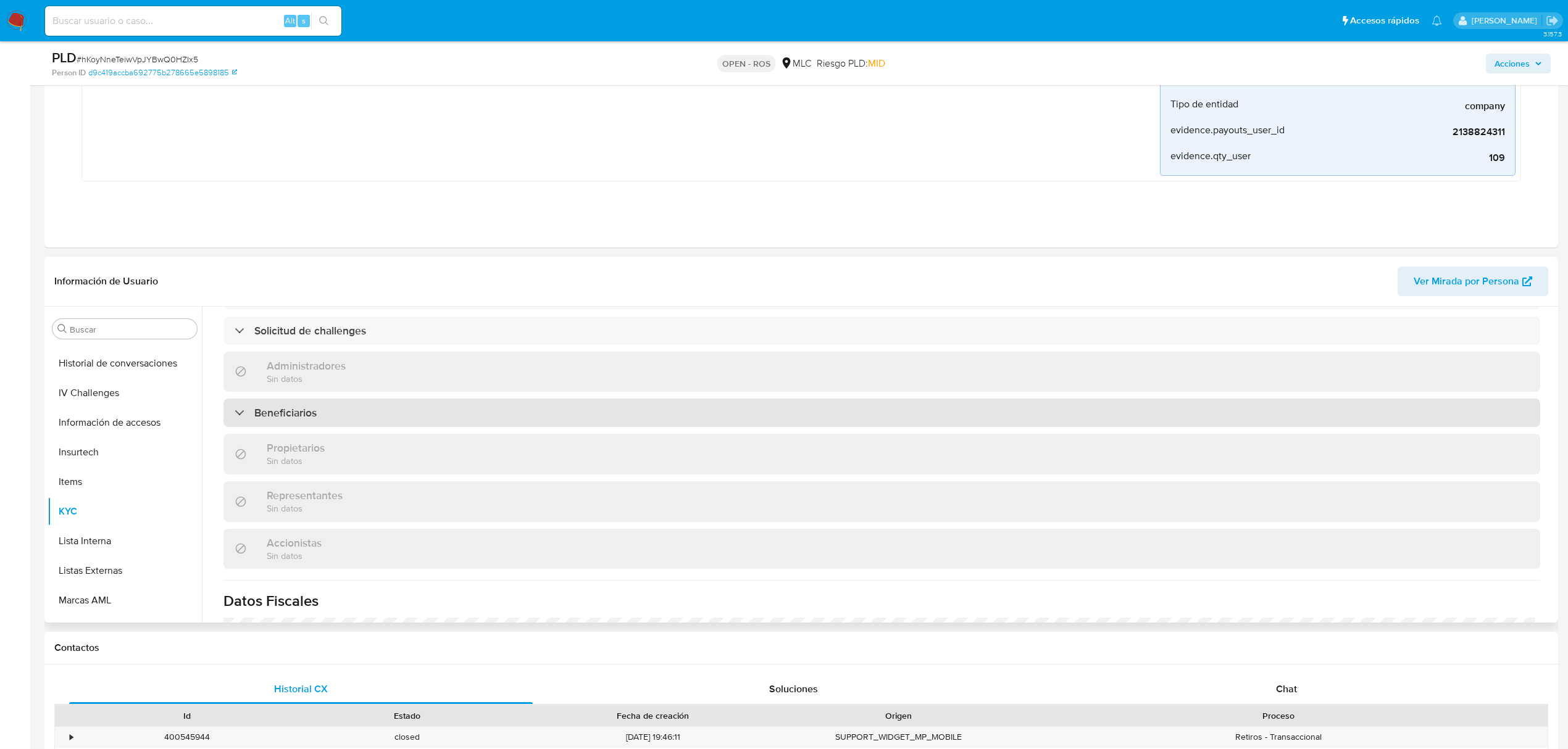
click at [346, 405] on div "Beneficiarios" at bounding box center [881, 412] width 1317 height 28
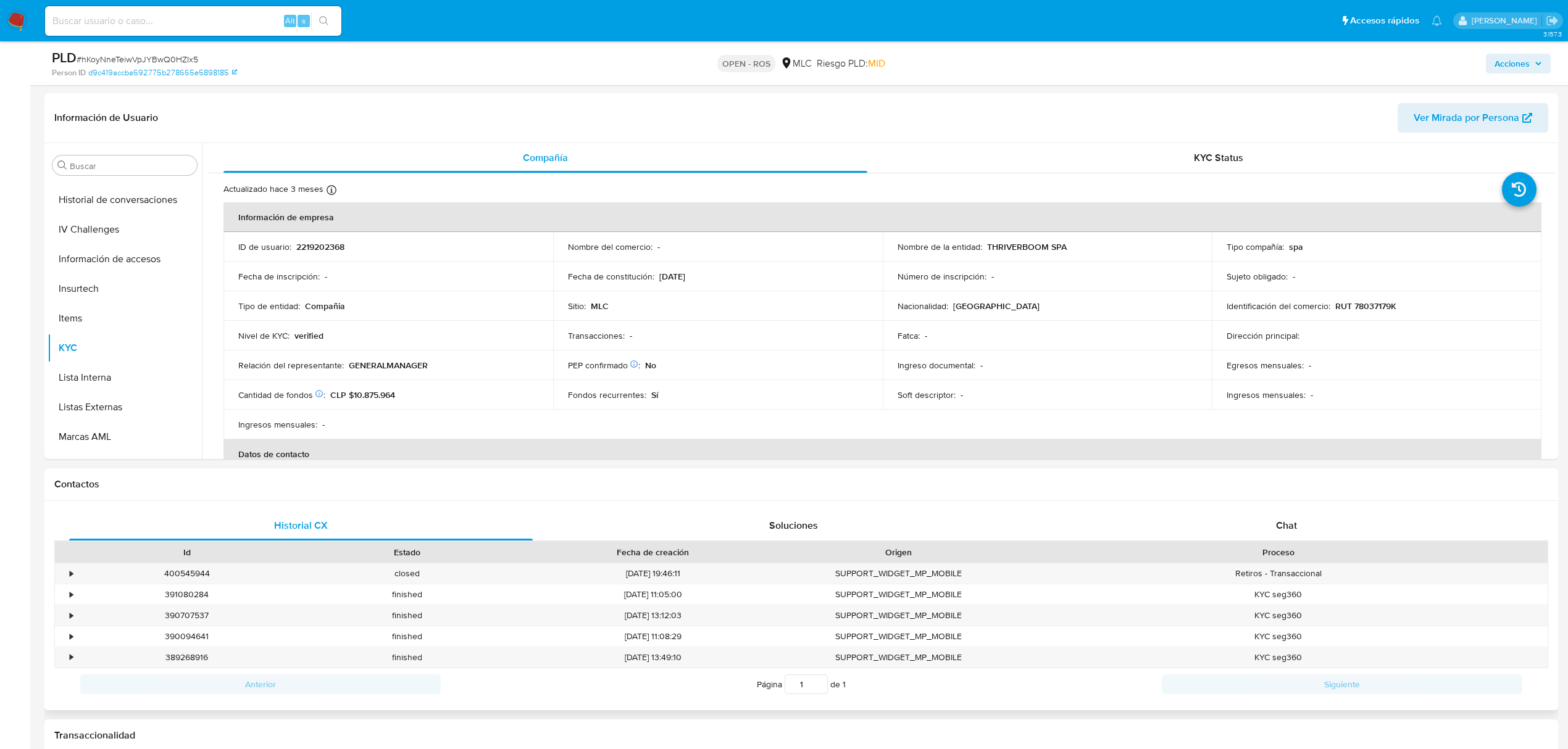
scroll to position [658, 0]
click at [1361, 304] on p "RUT 78037179K" at bounding box center [1365, 305] width 61 height 11
copy p "78037179K"
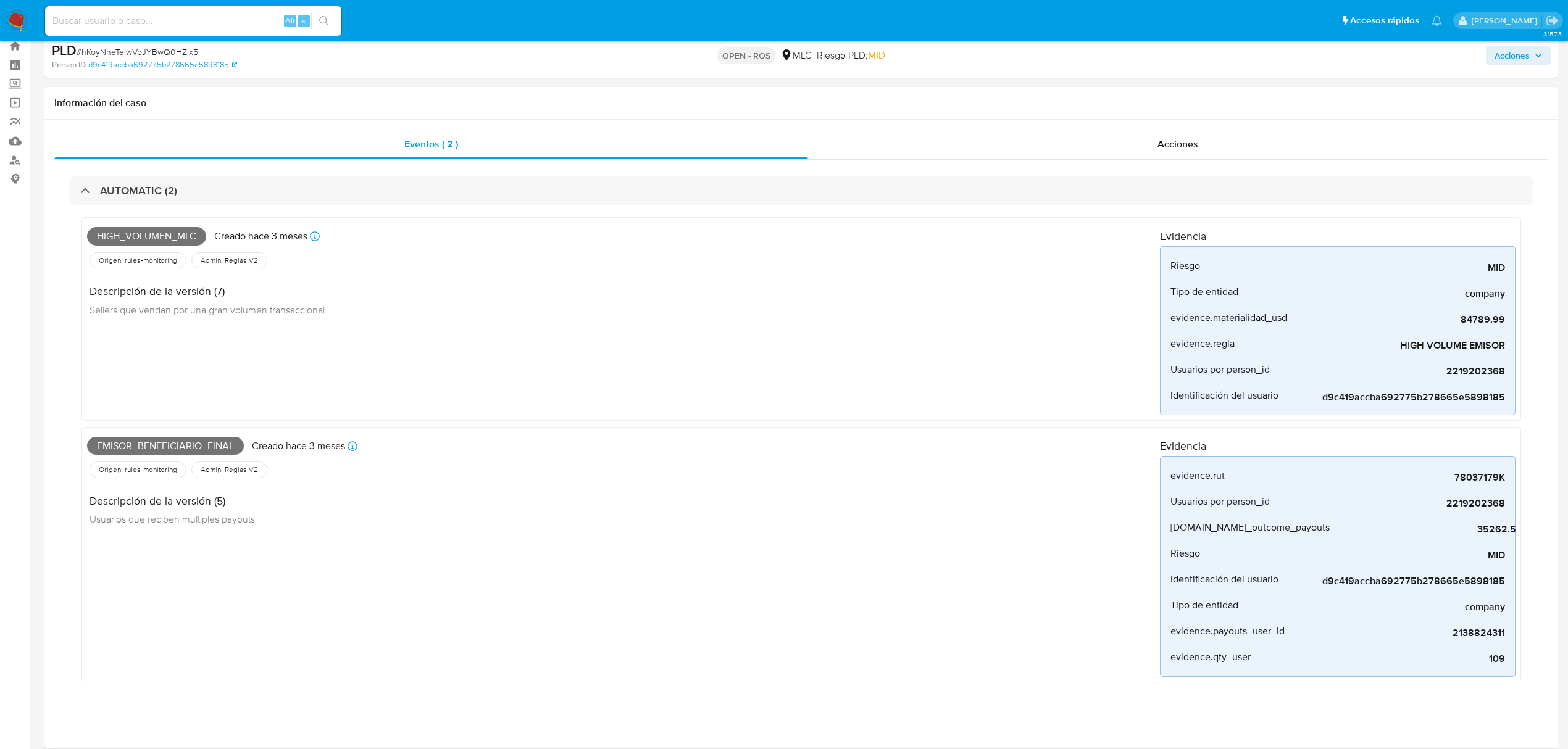
scroll to position [0, 0]
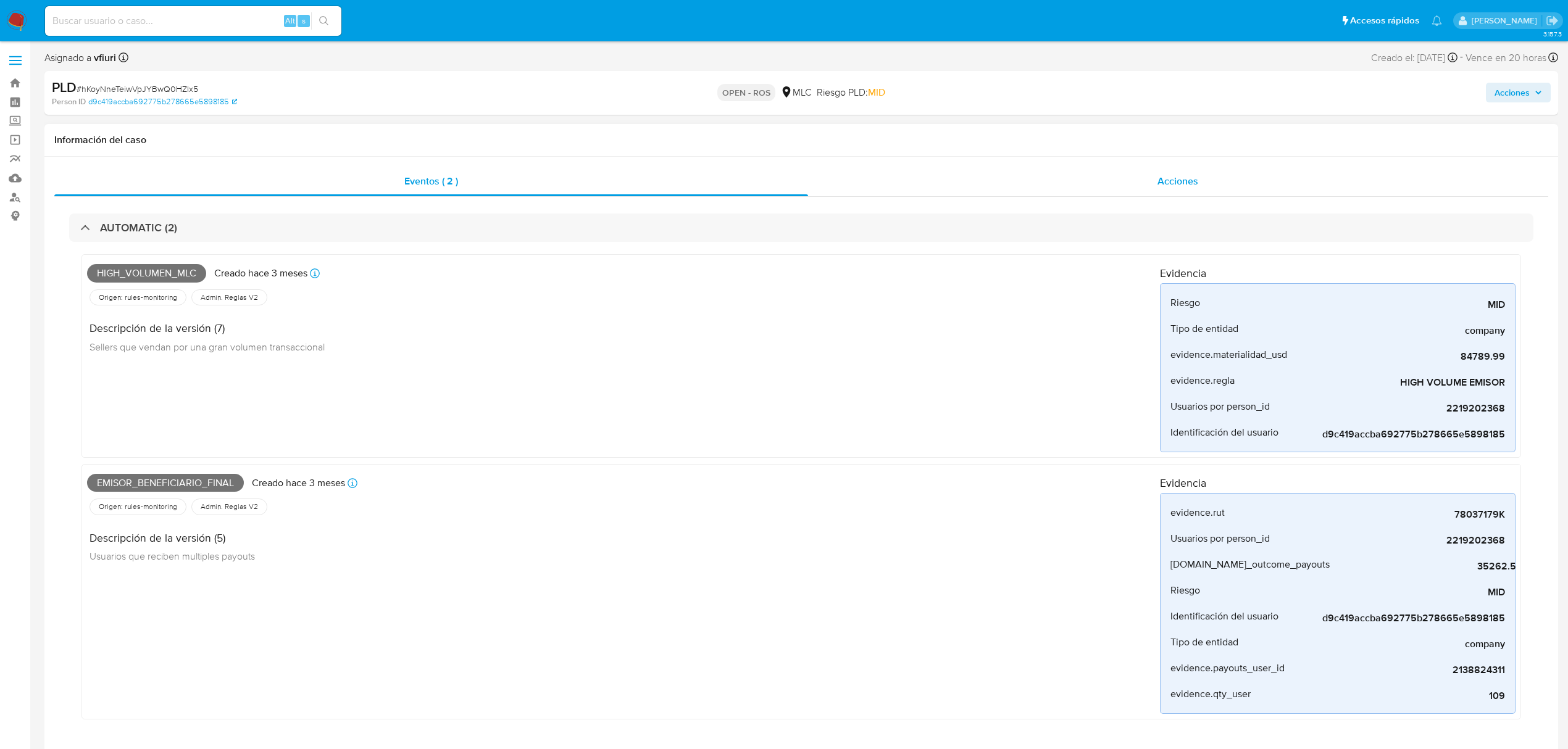
click at [1128, 176] on div "Acciones" at bounding box center [1178, 181] width 740 height 30
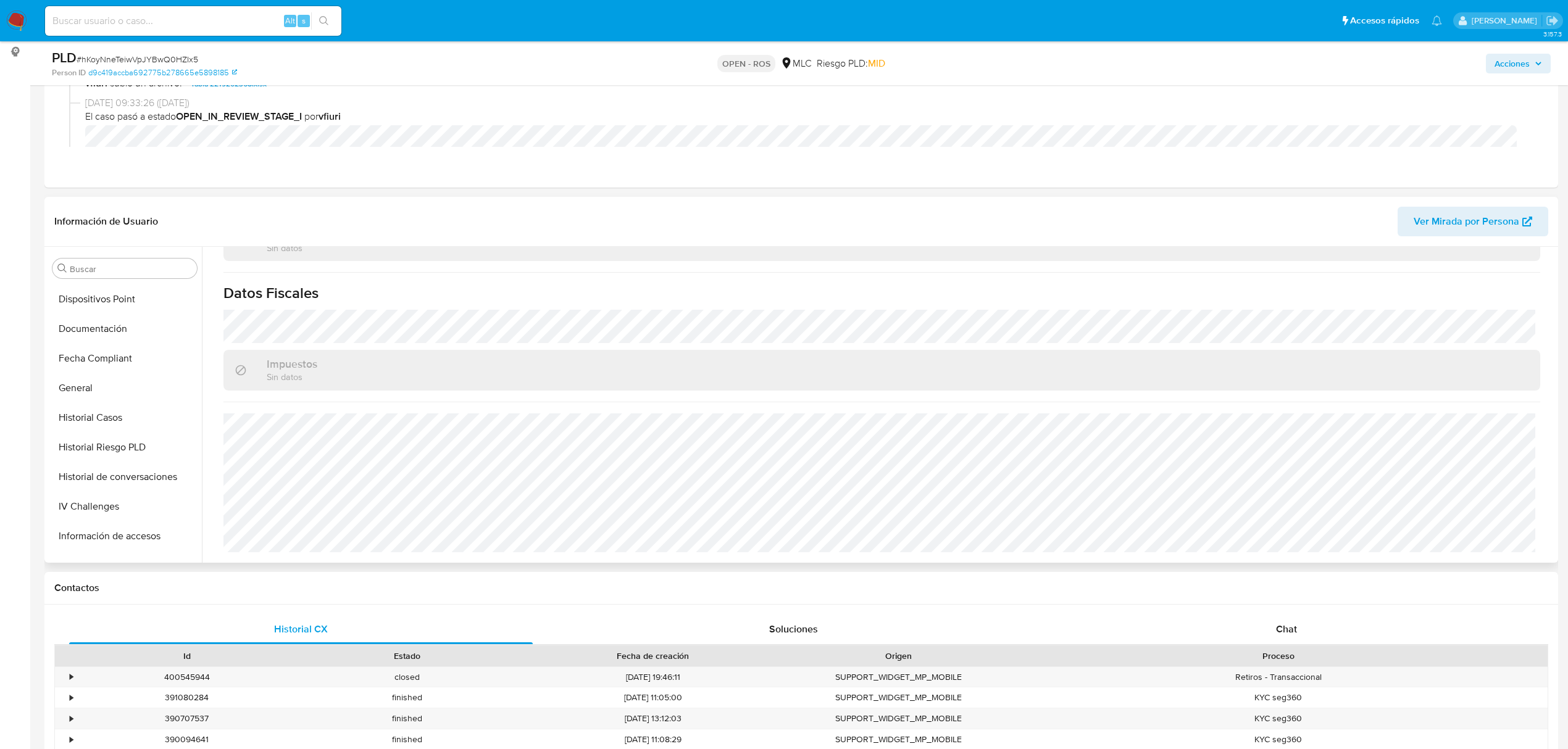
scroll to position [193, 0]
click at [95, 453] on button "General" at bounding box center [119, 461] width 144 height 30
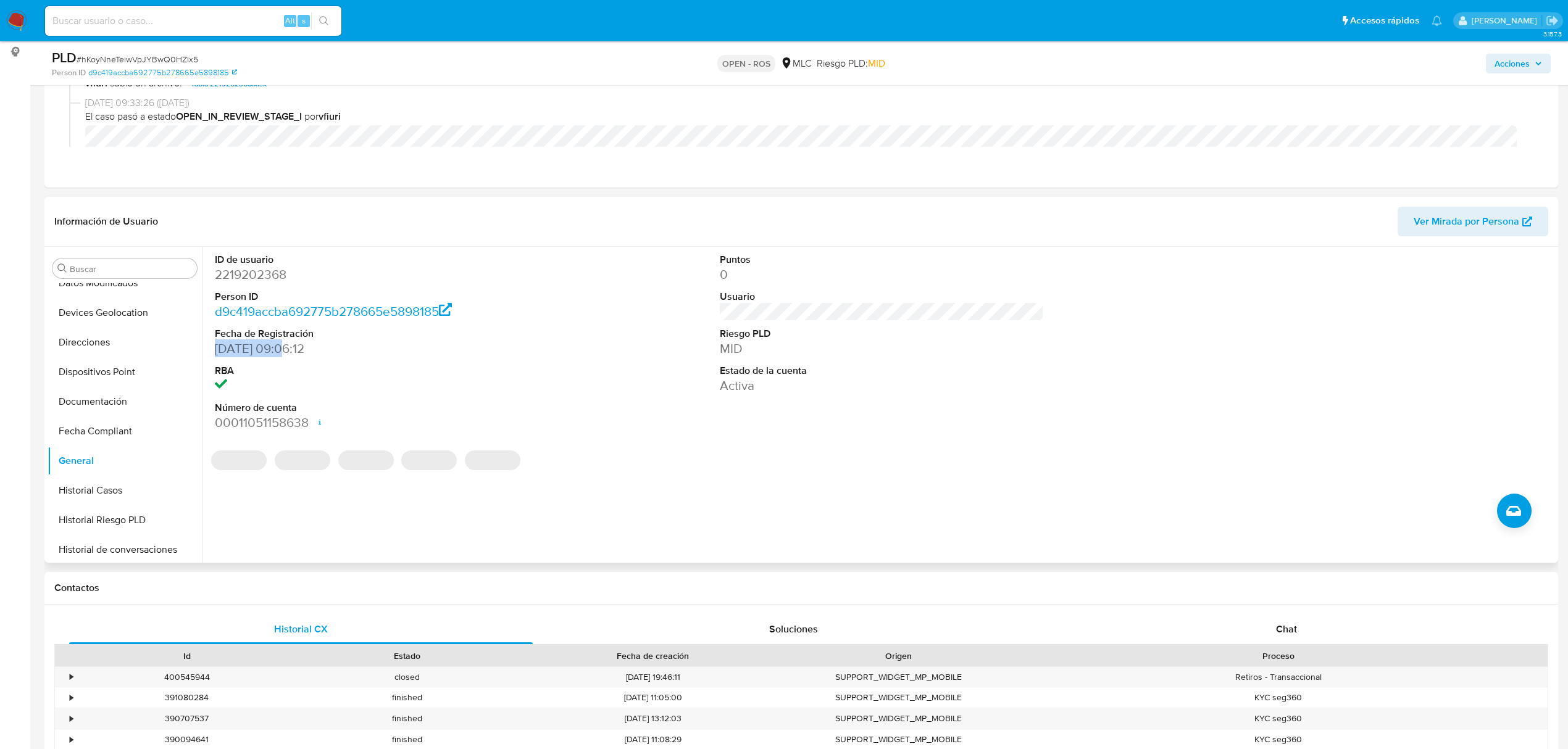
drag, startPoint x: 280, startPoint y: 348, endPoint x: 203, endPoint y: 349, distance: 77.0
click at [203, 349] on div "ID de usuario 2219202368 Person ID d9c419accba692775b278665e5898185 Fecha de Re…" at bounding box center [878, 405] width 1353 height 316
copy dd "17/01/2025"
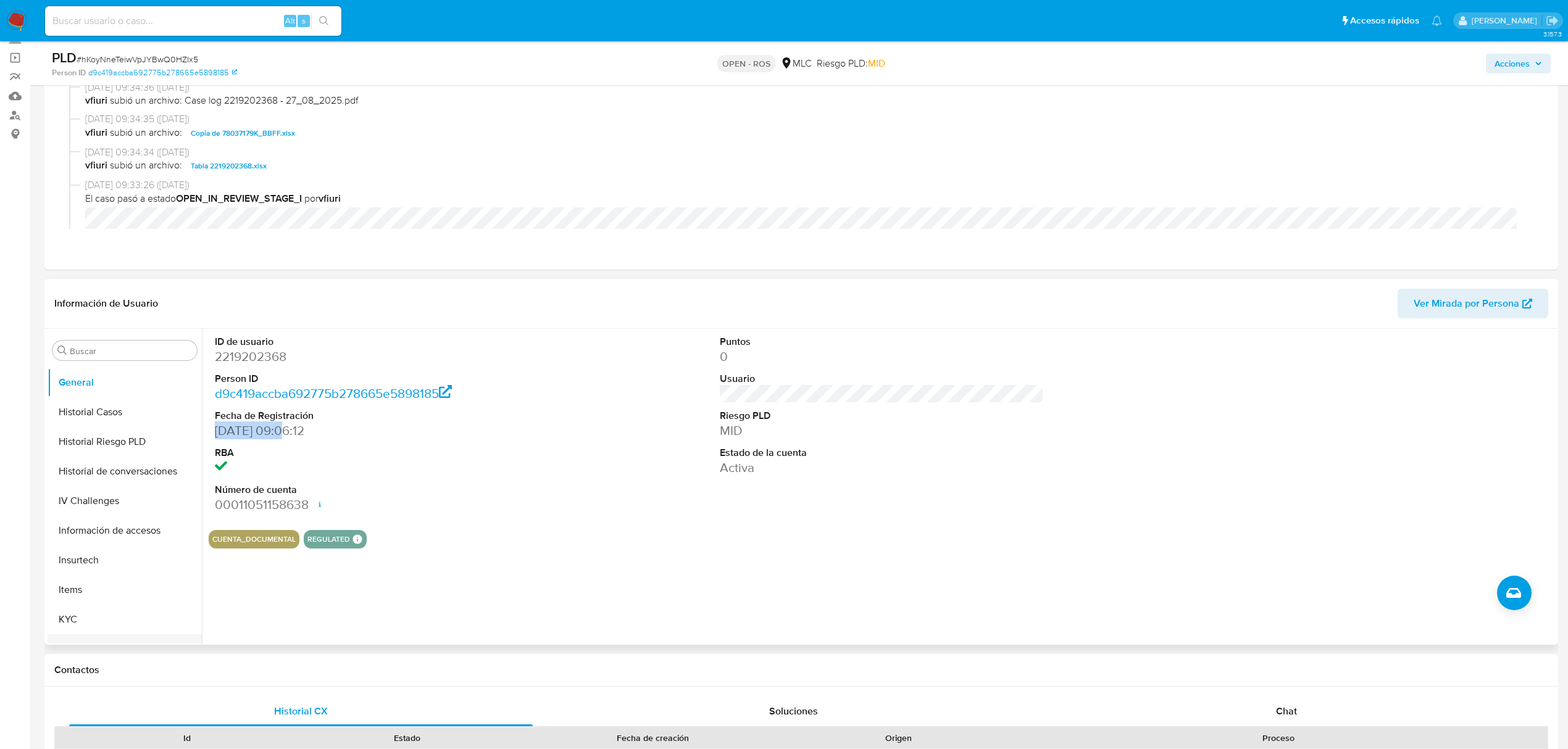
scroll to position [521, 0]
click at [87, 460] on button "KYC" at bounding box center [119, 451] width 144 height 30
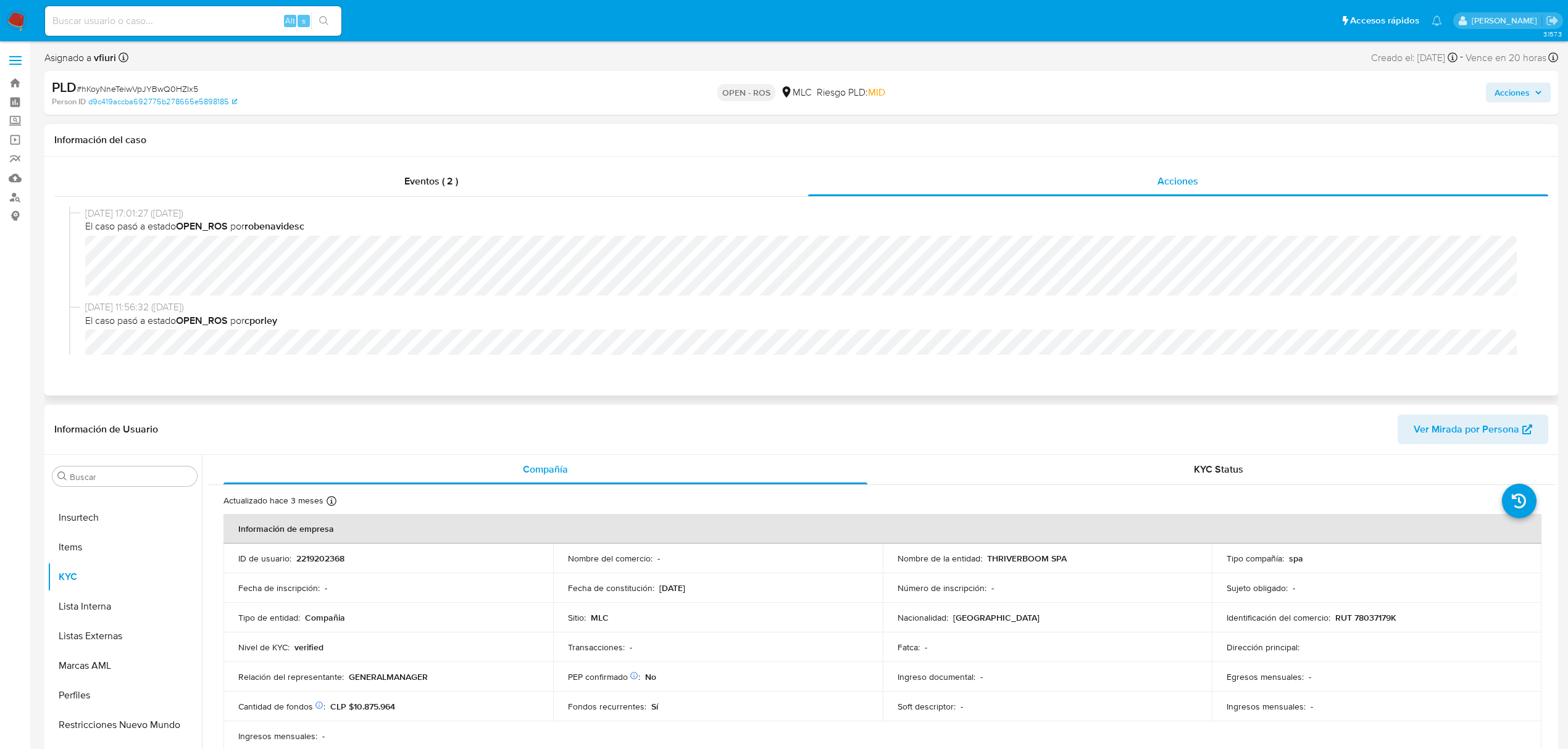
scroll to position [164, 0]
click at [119, 91] on span "# hKoyNneTeiwVpJYBwQ0HZIx5" at bounding box center [138, 88] width 122 height 12
copy span "hKoyNneTeiwVpJYBwQ0HZIx5"
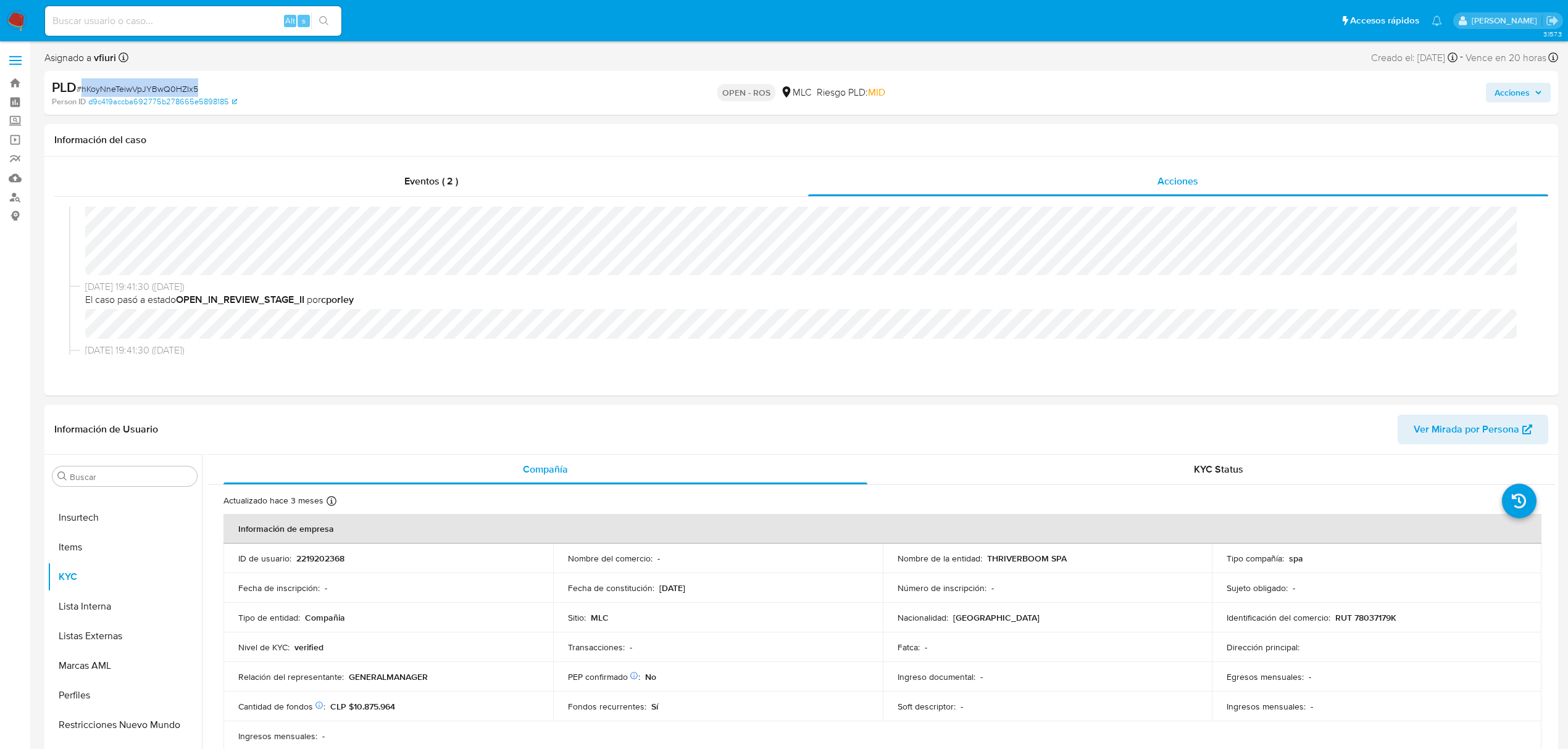
copy span "hKoyNneTeiwVpJYBwQ0HZIx5"
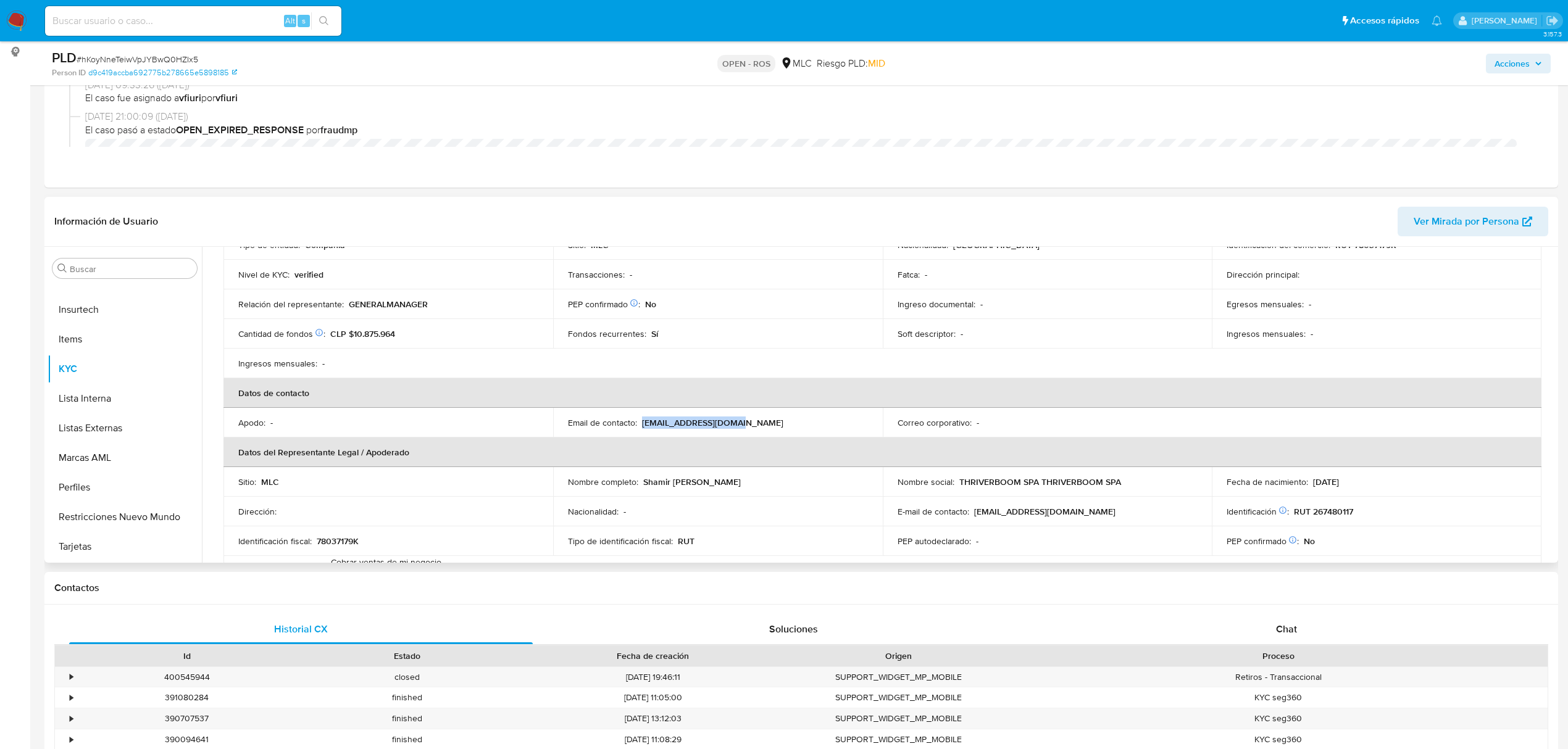
drag, startPoint x: 777, startPoint y: 418, endPoint x: 666, endPoint y: 413, distance: 111.1
click at [666, 413] on td "Email de contacto : thriverboom@gmail.com" at bounding box center [718, 422] width 329 height 30
copy p "thriverboom@gmail.com"
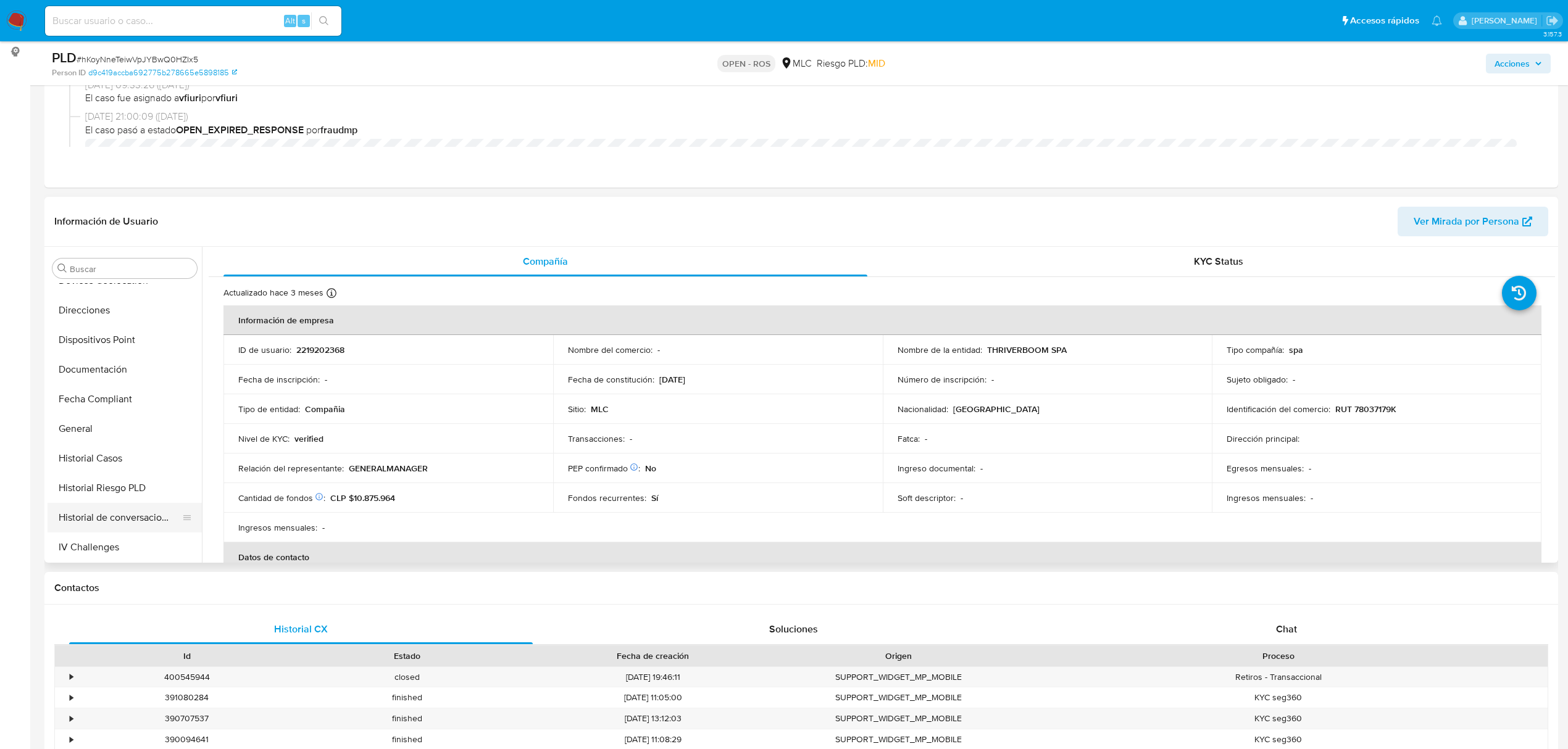
scroll to position [275, 0]
click at [105, 410] on button "Historial Casos" at bounding box center [119, 408] width 144 height 30
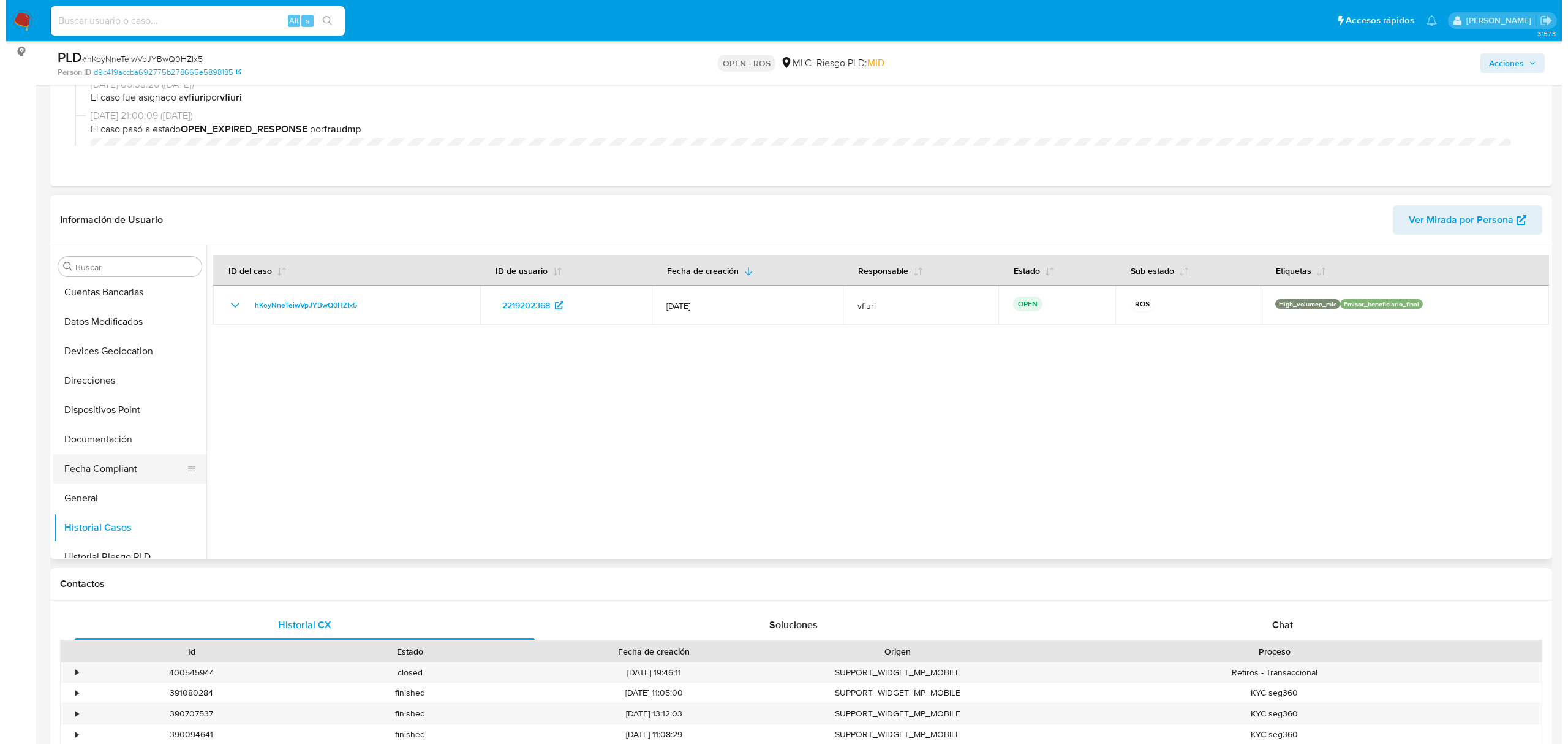
scroll to position [0, 0]
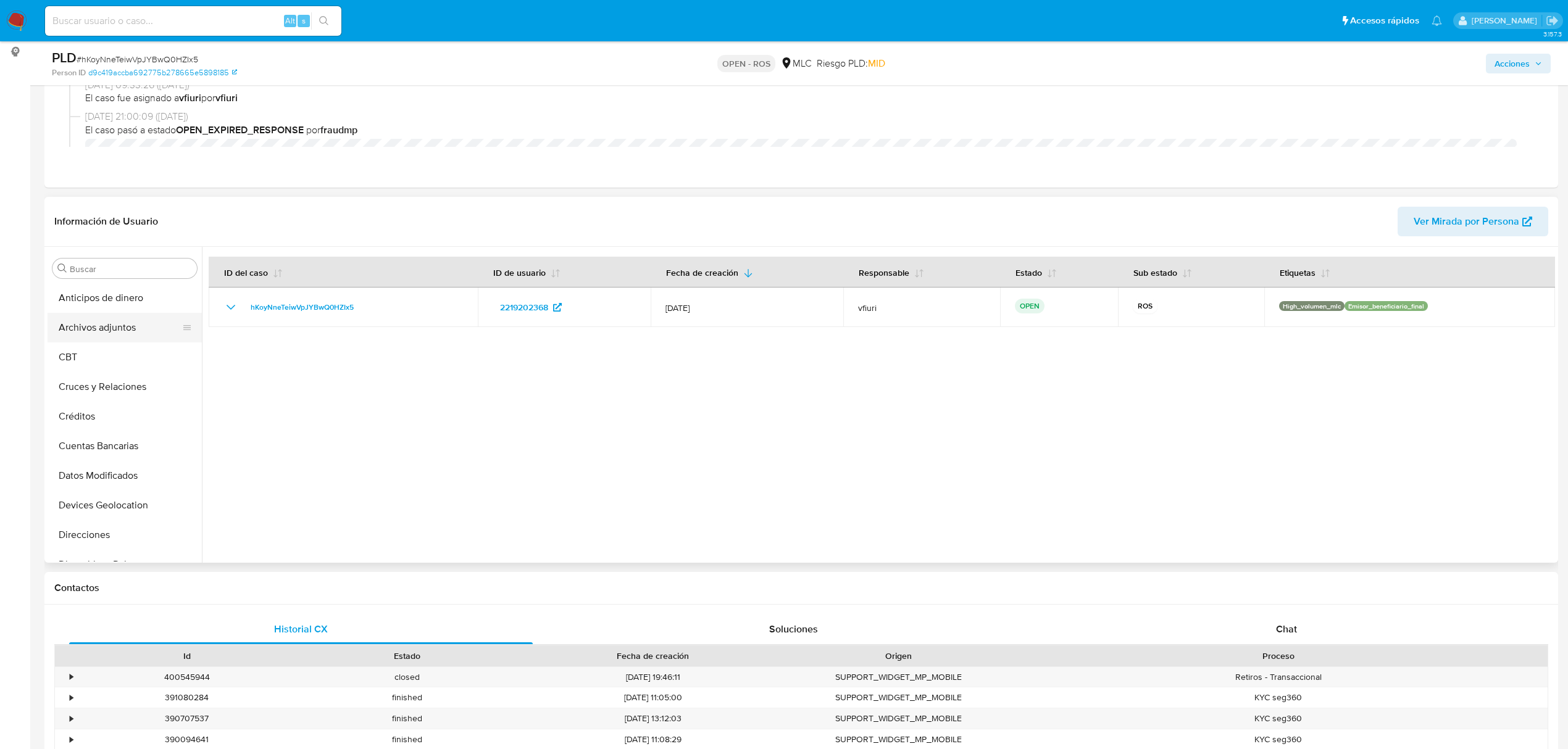
click at [142, 323] on button "Archivos adjuntos" at bounding box center [119, 328] width 144 height 30
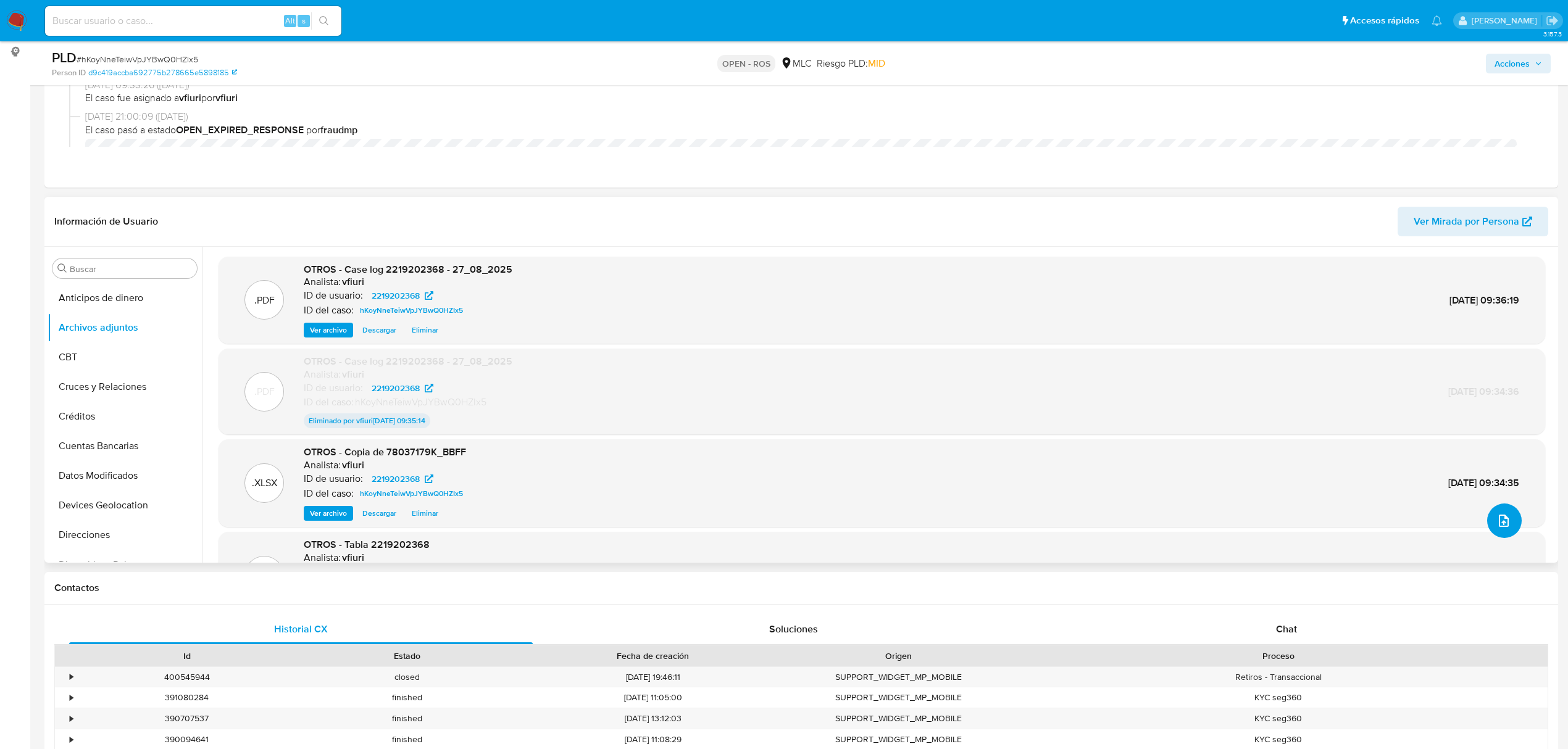
click at [1496, 531] on button "upload-file" at bounding box center [1504, 521] width 35 height 35
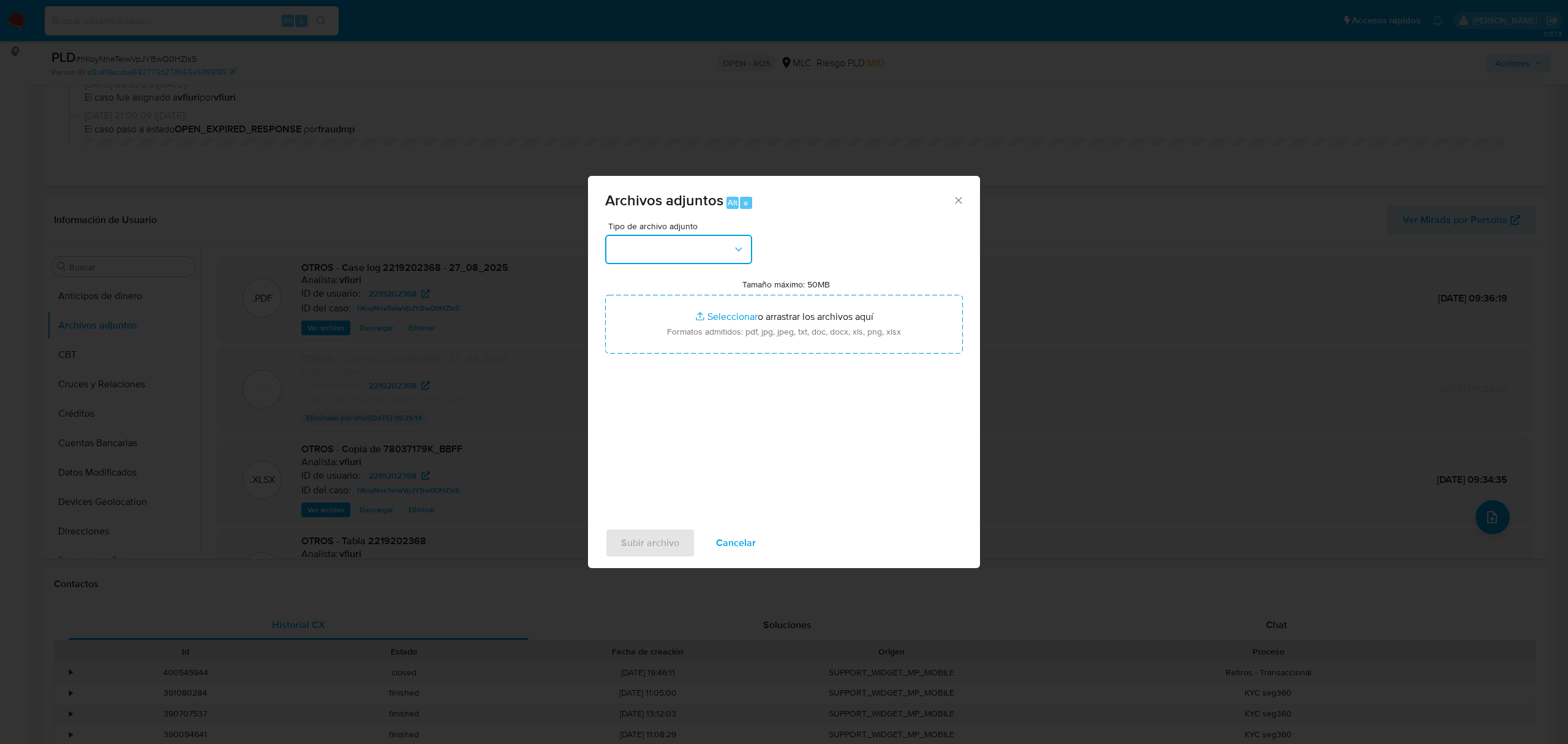
click at [696, 258] on button "button" at bounding box center [678, 249] width 147 height 29
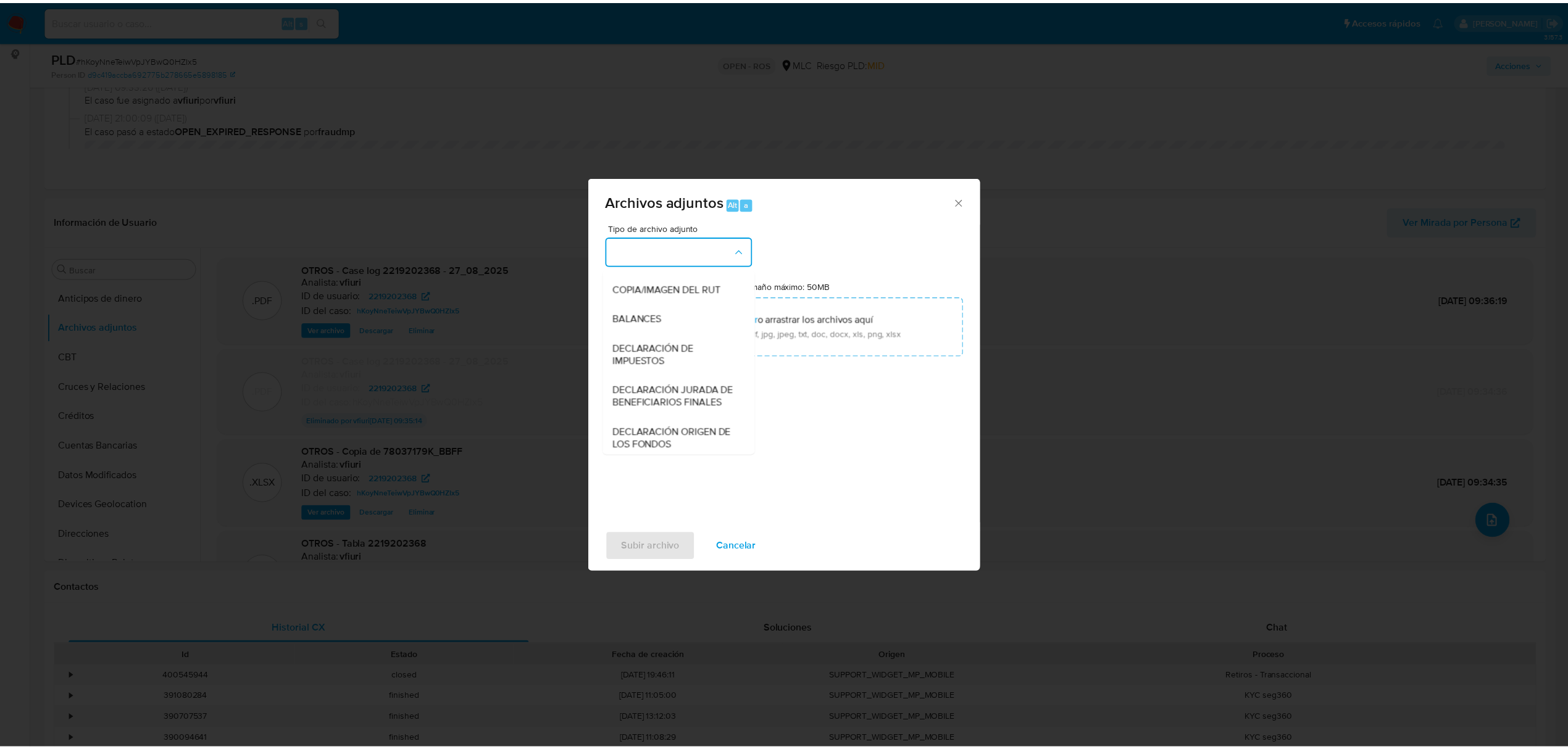
scroll to position [184, 0]
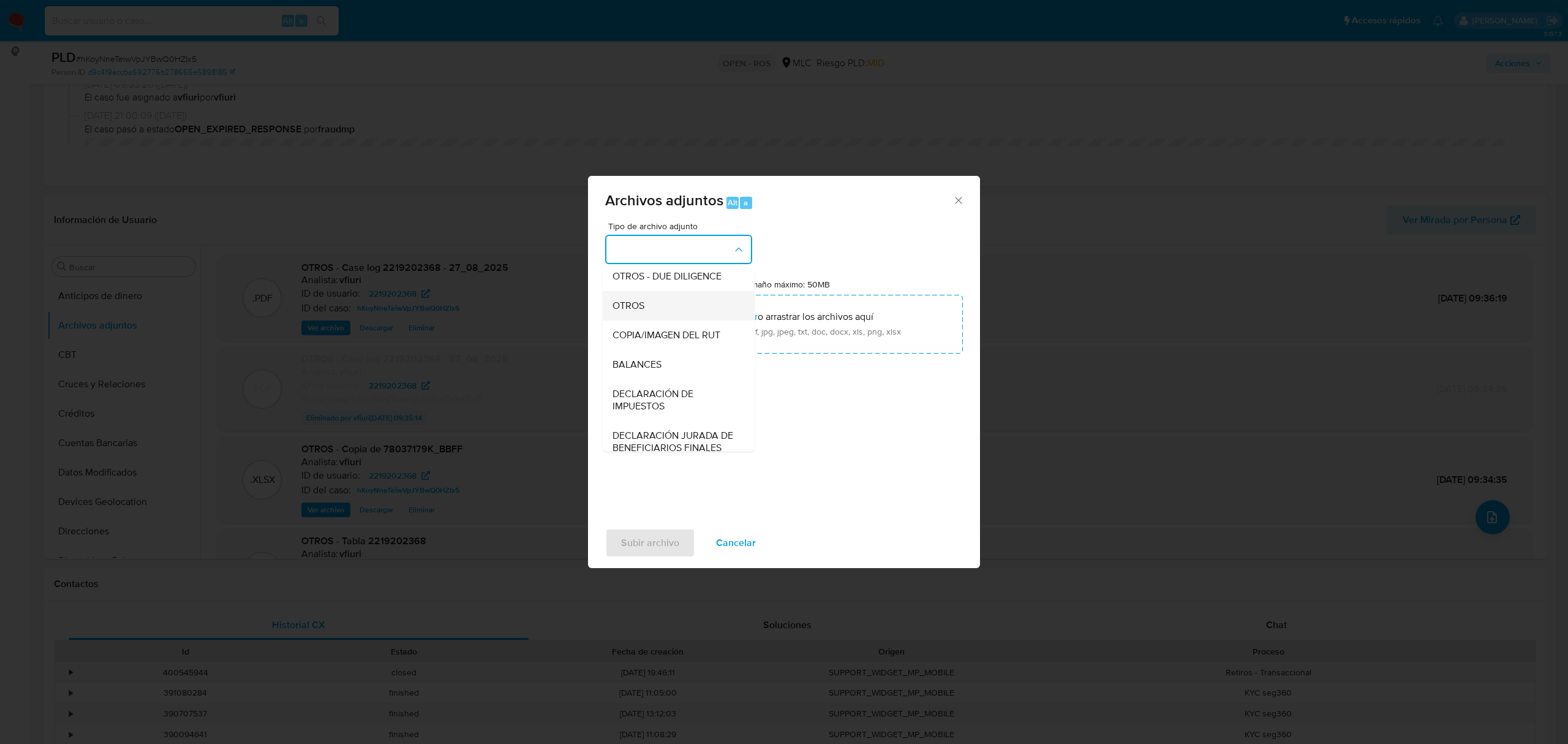
click at [648, 309] on div "OTROS" at bounding box center [674, 306] width 125 height 29
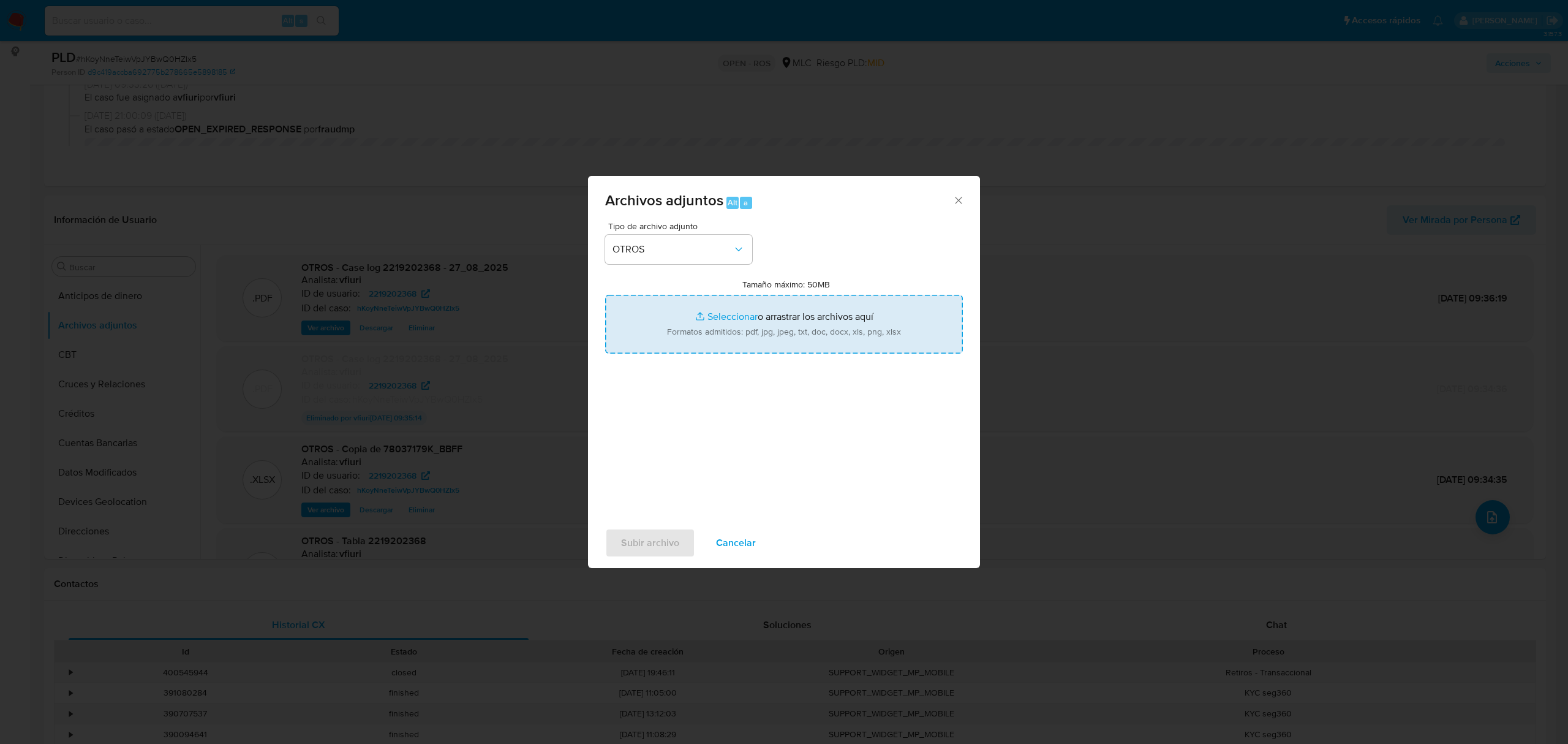
click at [735, 321] on input "Tamaño máximo: 50MB Seleccionar archivos" at bounding box center [784, 324] width 358 height 59
type input "C:\fakepath\UAF #1289.pdf"
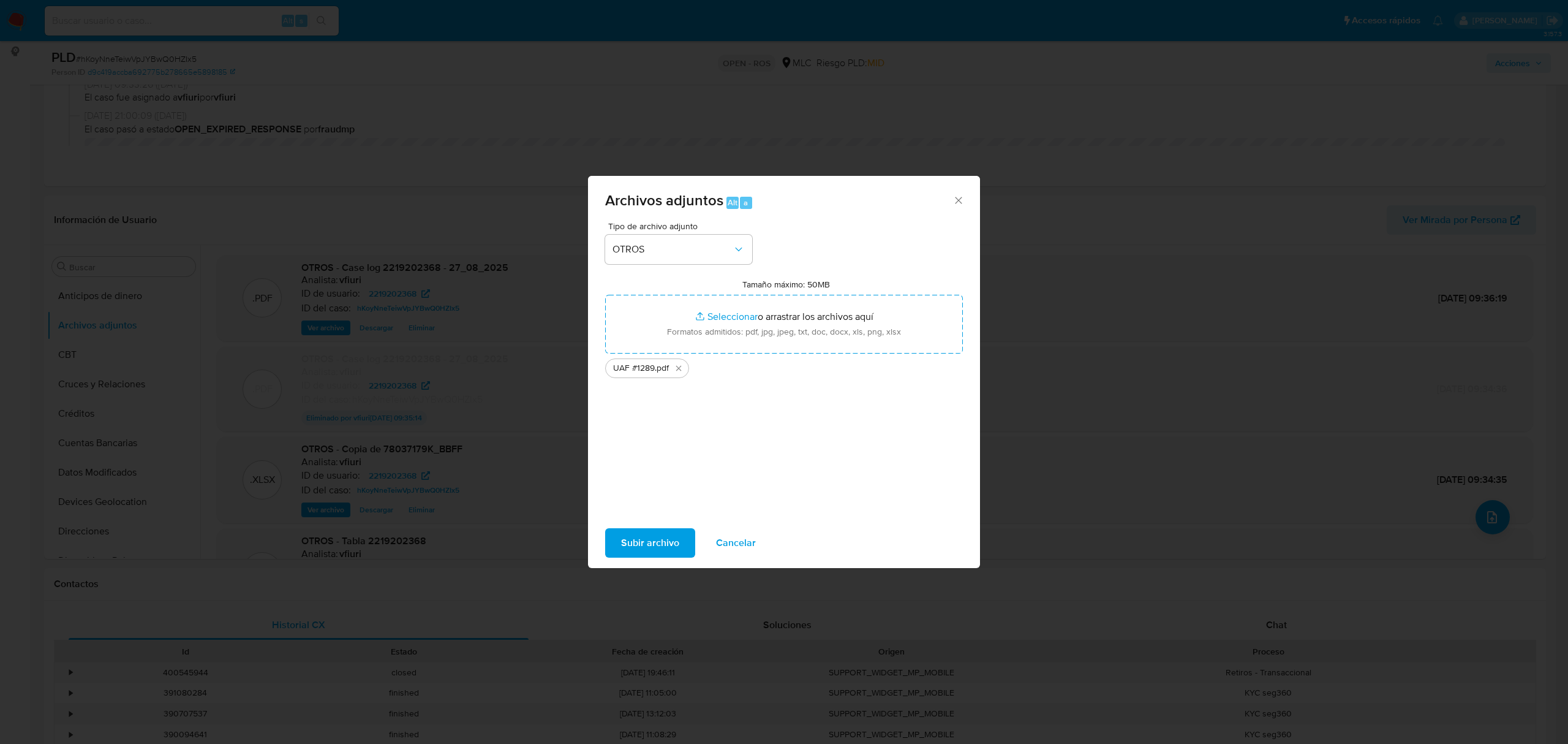
click at [685, 540] on button "Subir archivo" at bounding box center [650, 543] width 90 height 29
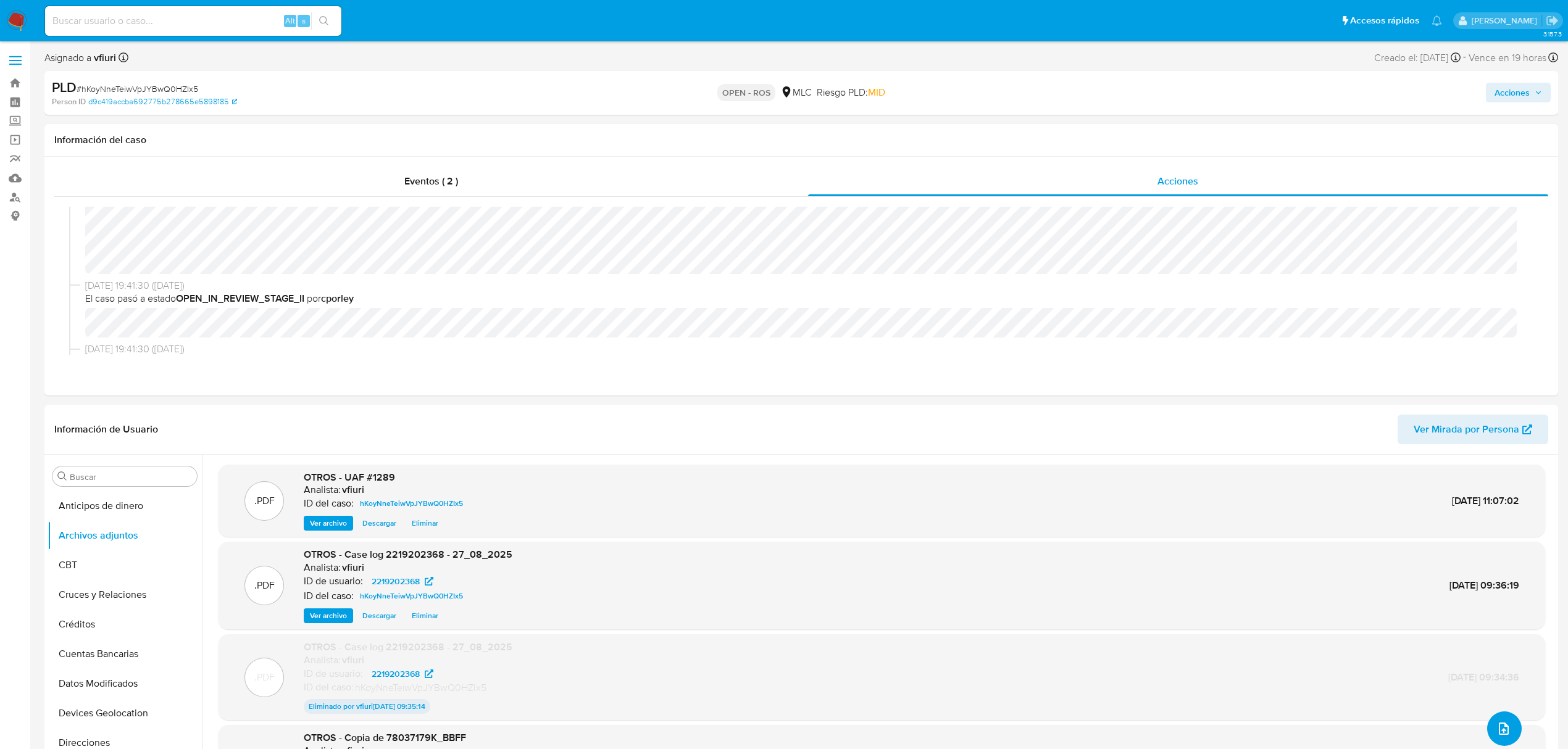
scroll to position [164, 0]
click at [1521, 99] on span "Acciones" at bounding box center [1511, 92] width 35 height 20
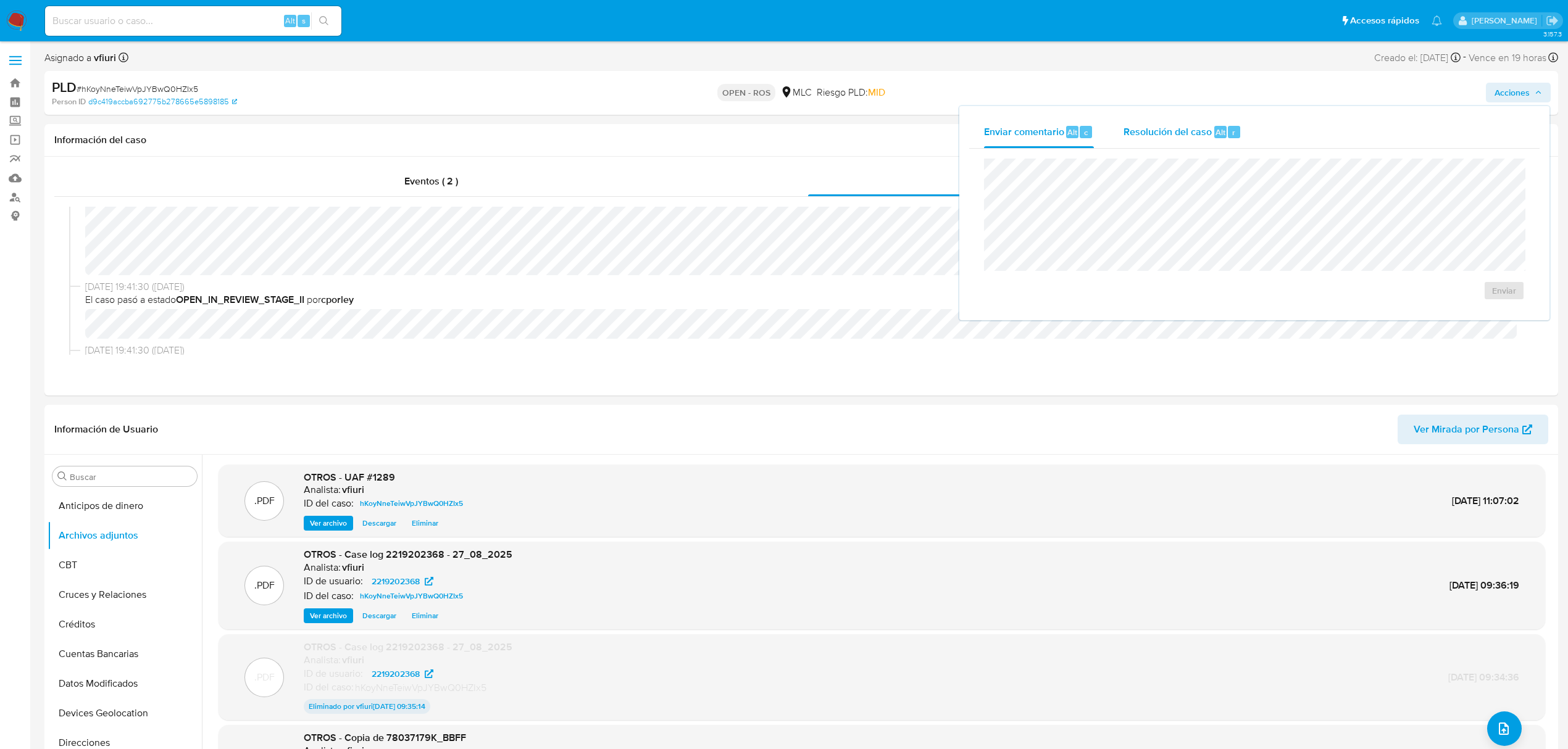
click at [1225, 143] on div "Resolución del caso Alt r" at bounding box center [1182, 132] width 118 height 32
click at [1464, 300] on span "ROS" at bounding box center [1468, 302] width 60 height 27
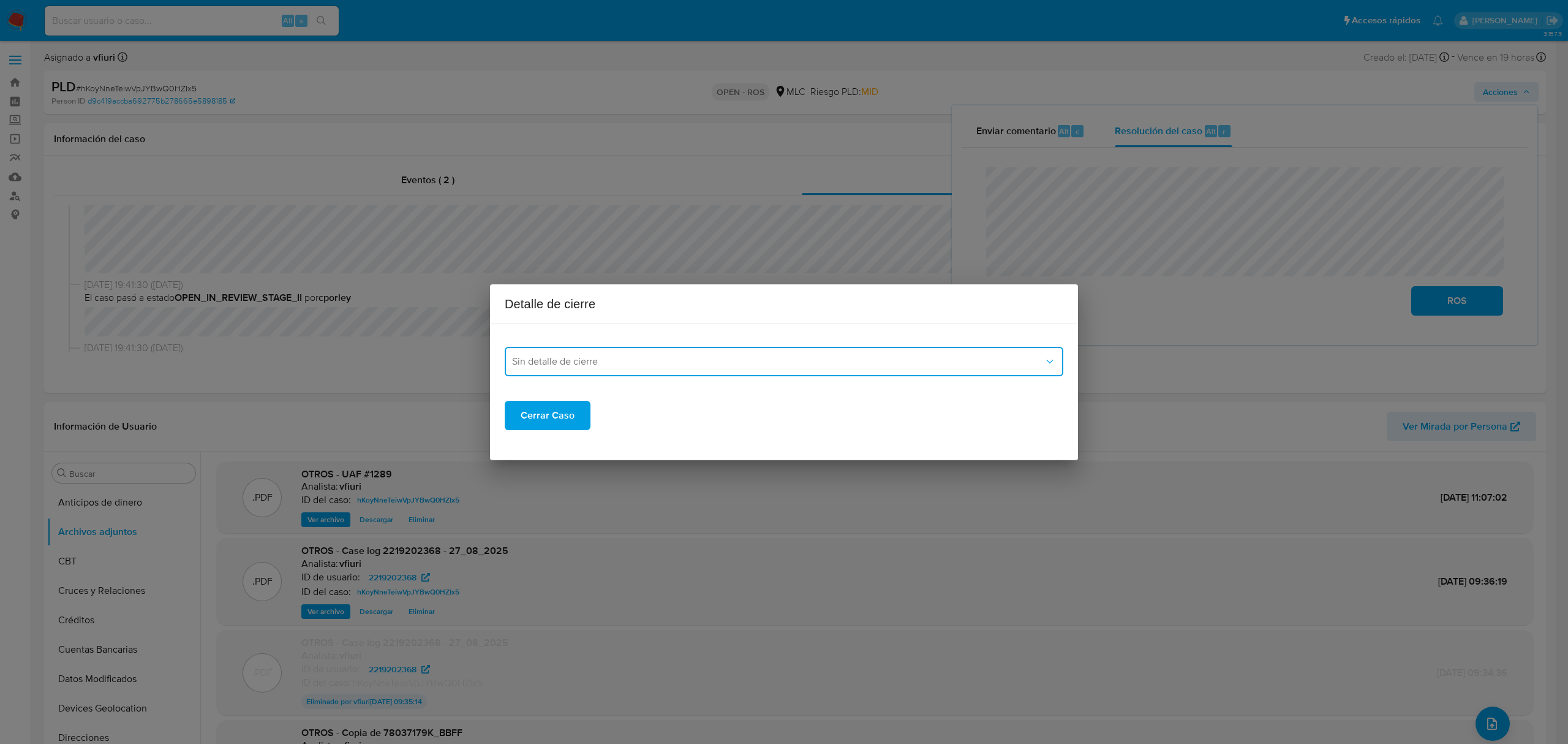
click at [654, 351] on button "Sin detalle de cierre" at bounding box center [784, 361] width 559 height 29
click at [564, 418] on span "ROS_EMISOR" at bounding box center [542, 424] width 60 height 12
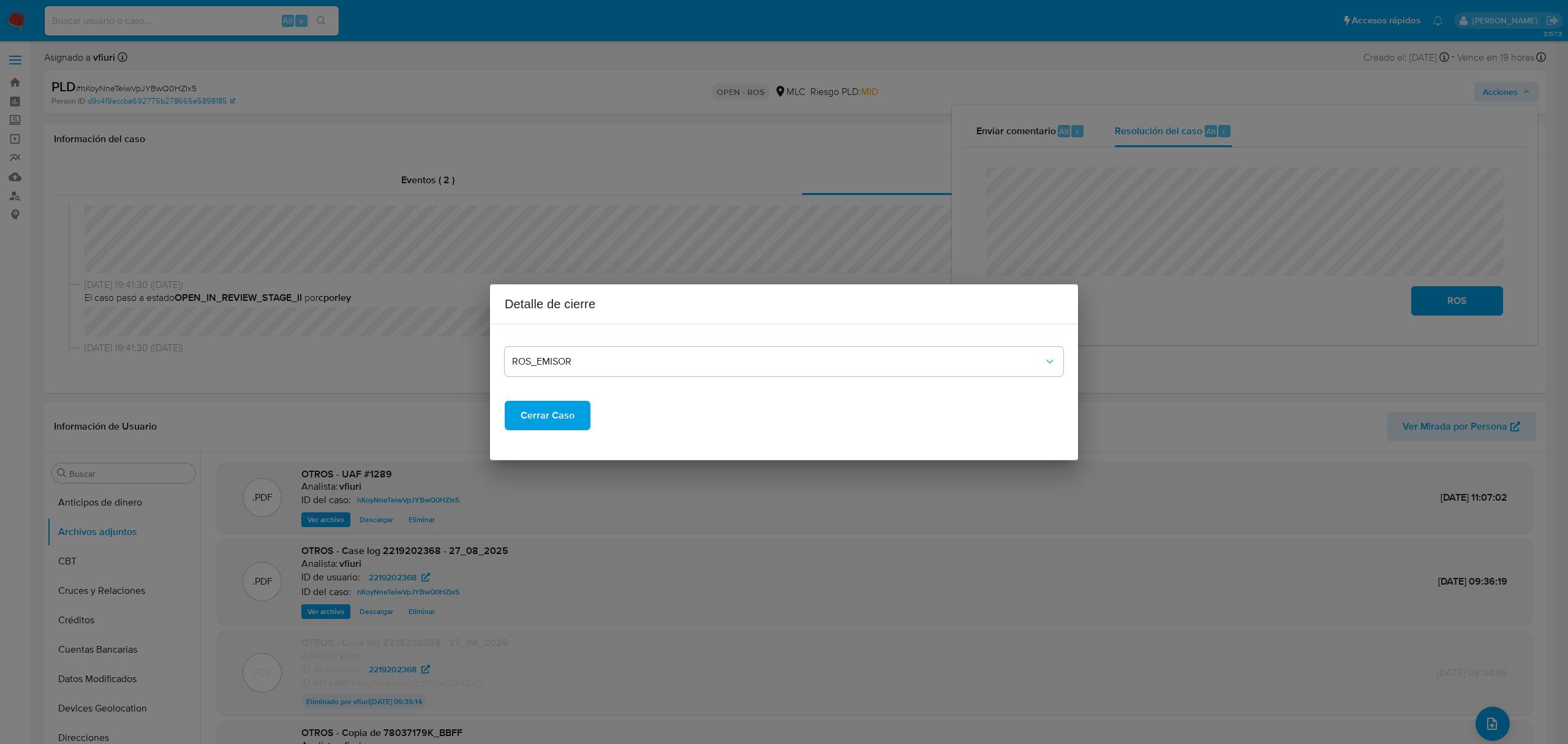
click at [559, 412] on span "Cerrar Caso" at bounding box center [547, 415] width 54 height 27
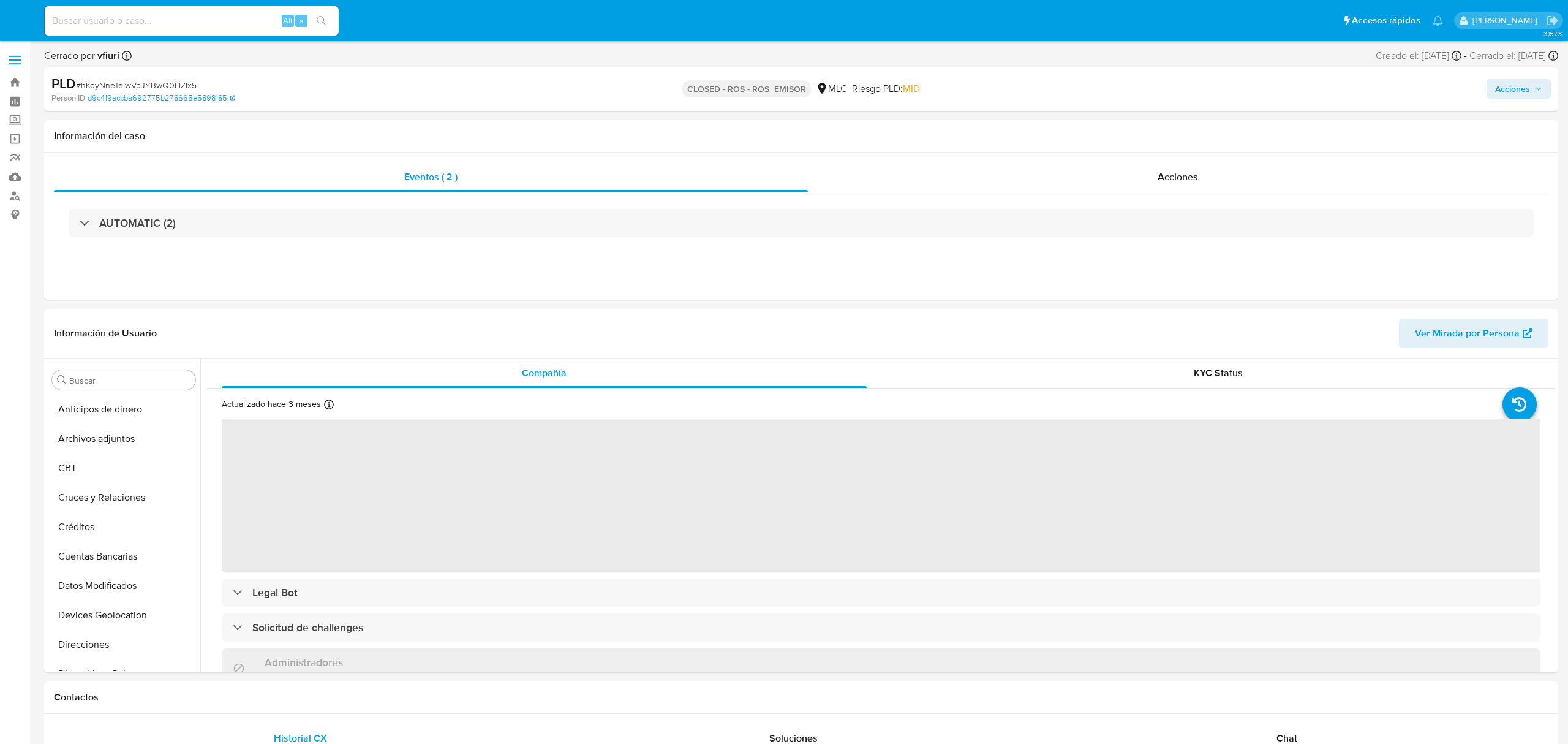
select select "10"
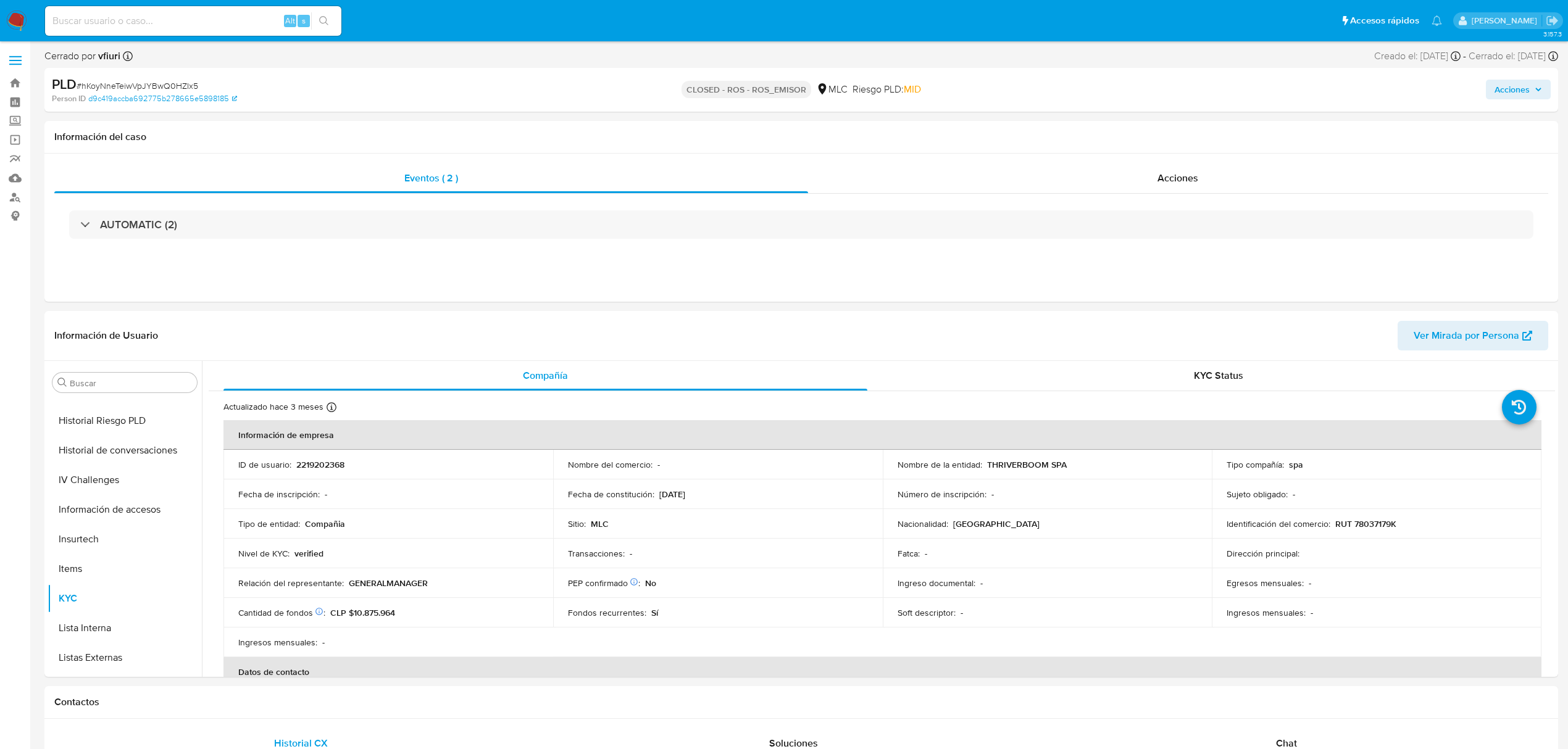
scroll to position [521, 0]
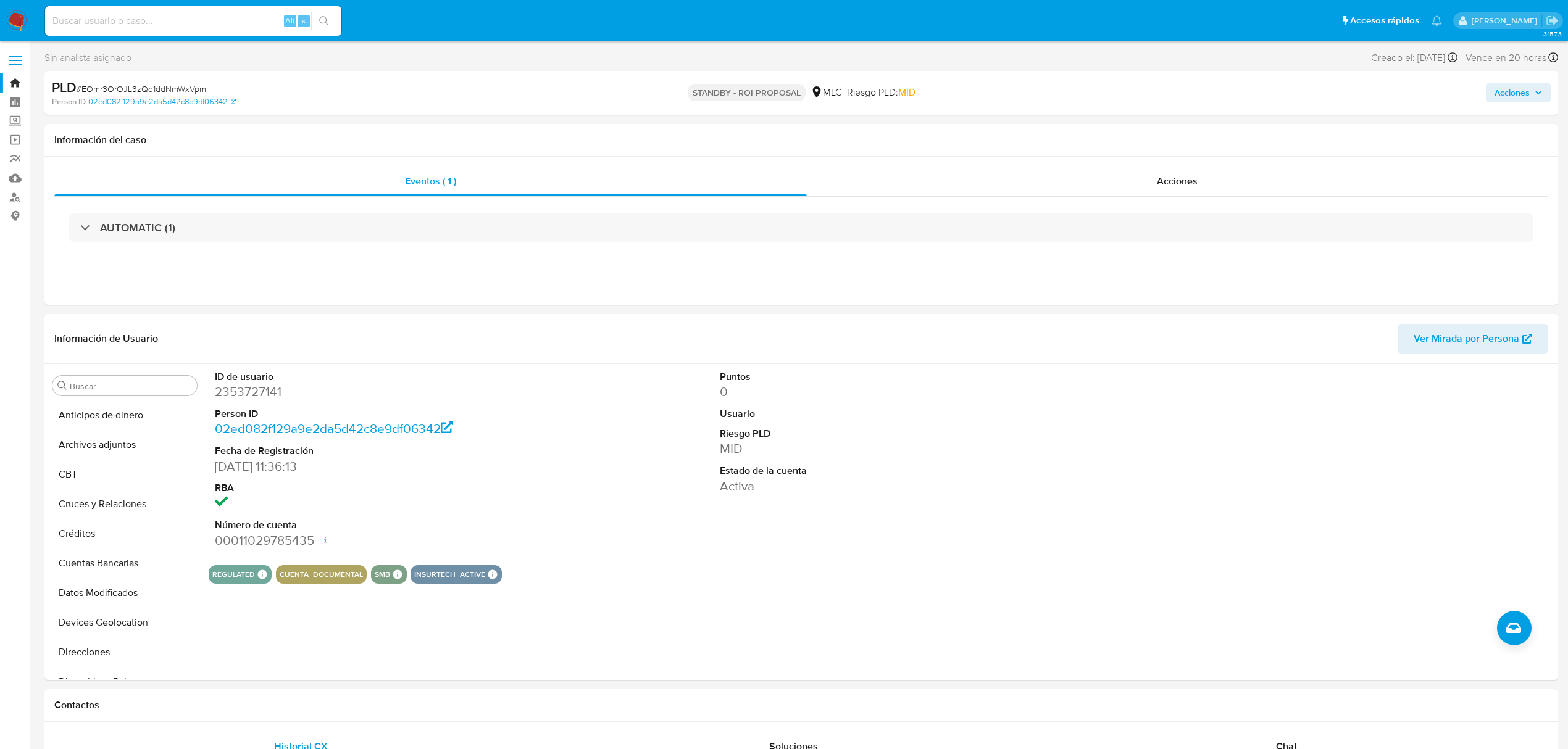
select select "10"
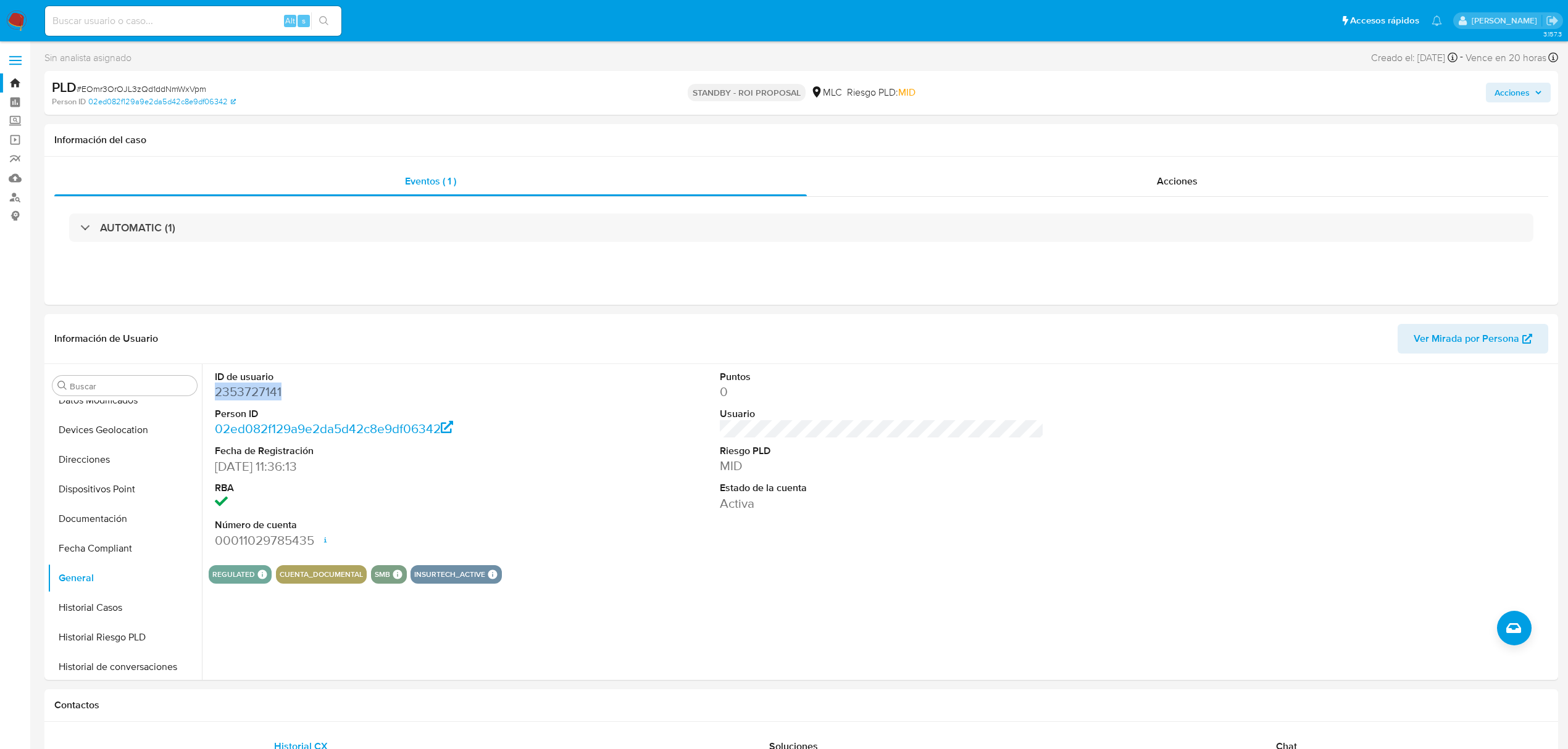
click at [18, 77] on link "Bandeja" at bounding box center [73, 82] width 147 height 19
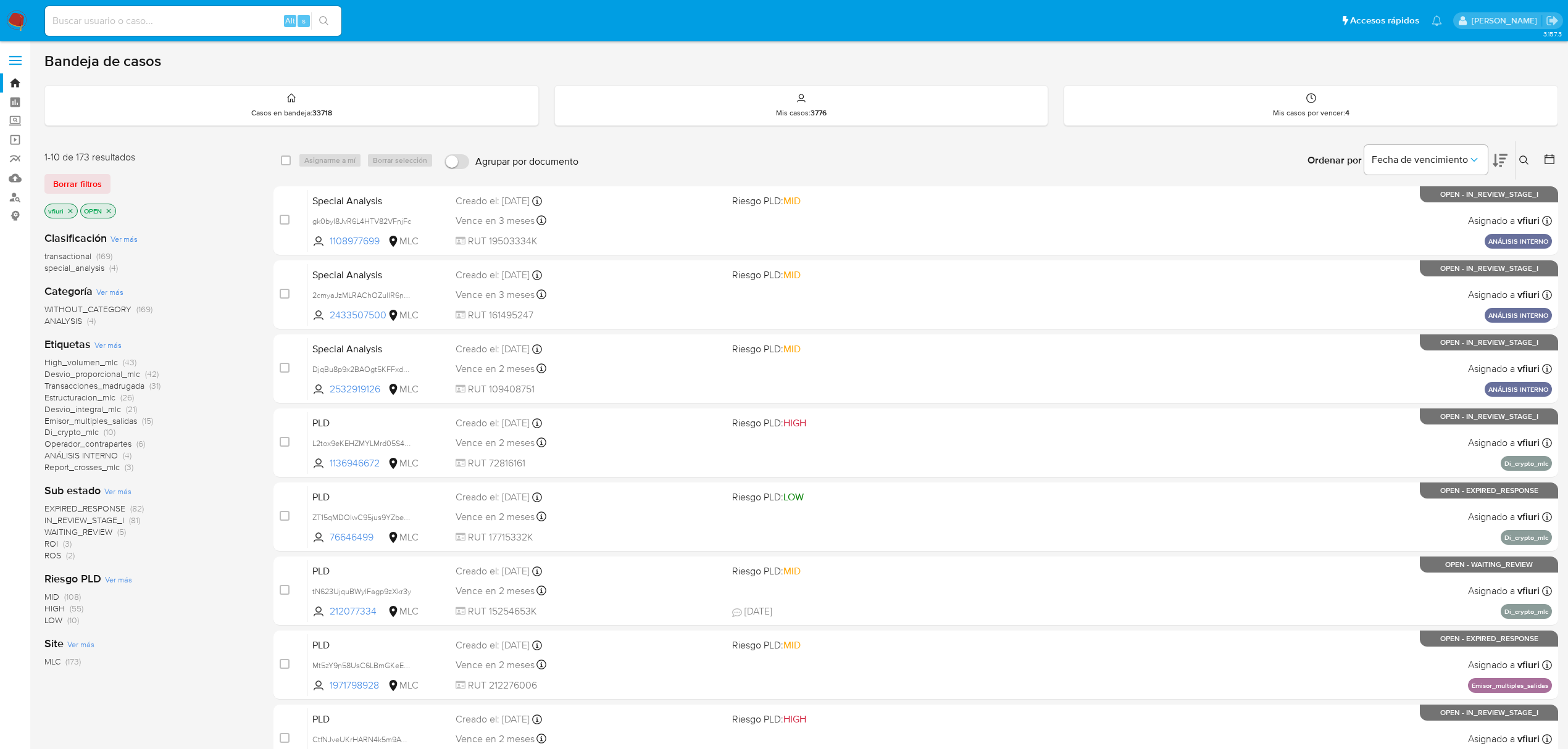
click at [57, 553] on span "ROS" at bounding box center [53, 555] width 16 height 12
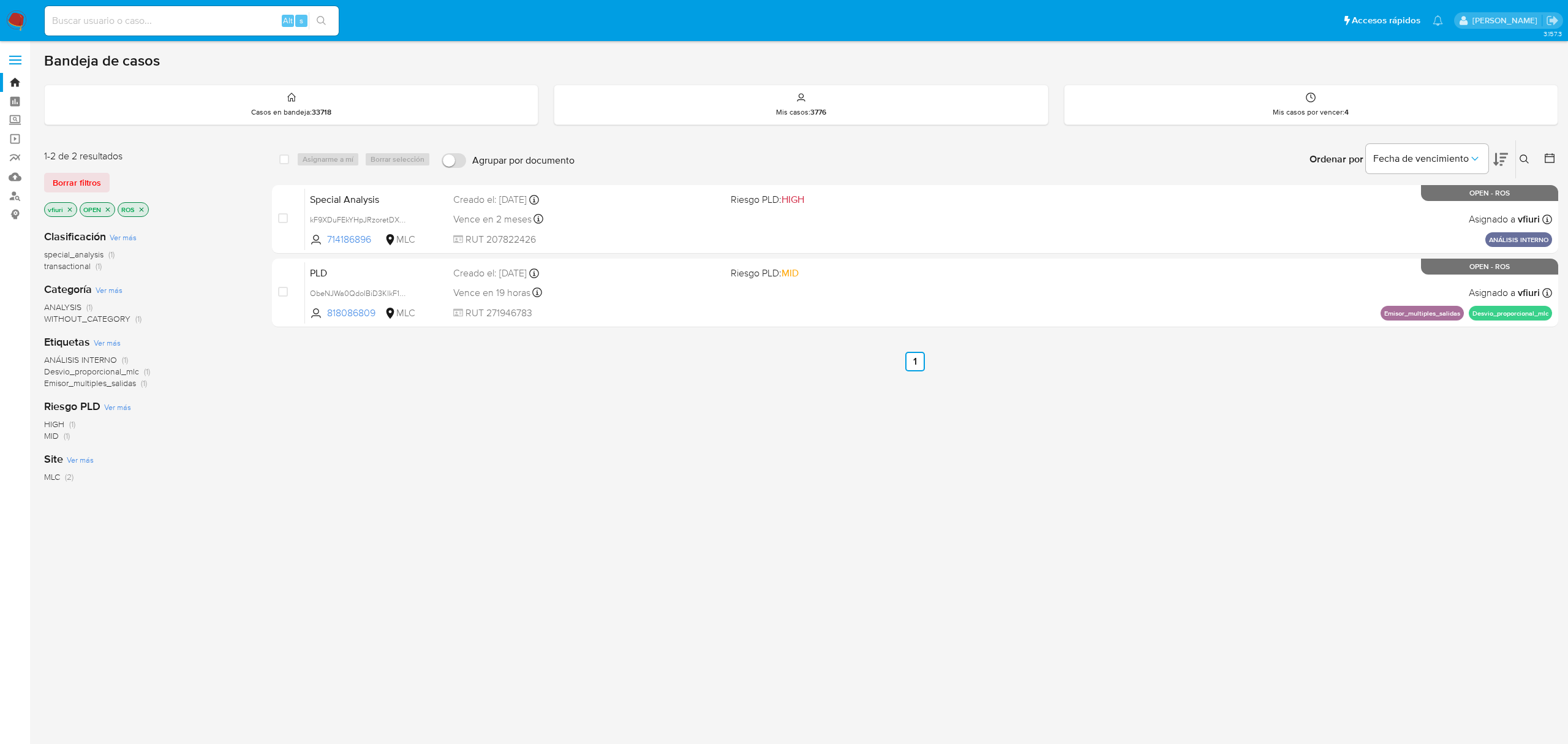
click at [145, 207] on icon "close-filter" at bounding box center [141, 209] width 7 height 7
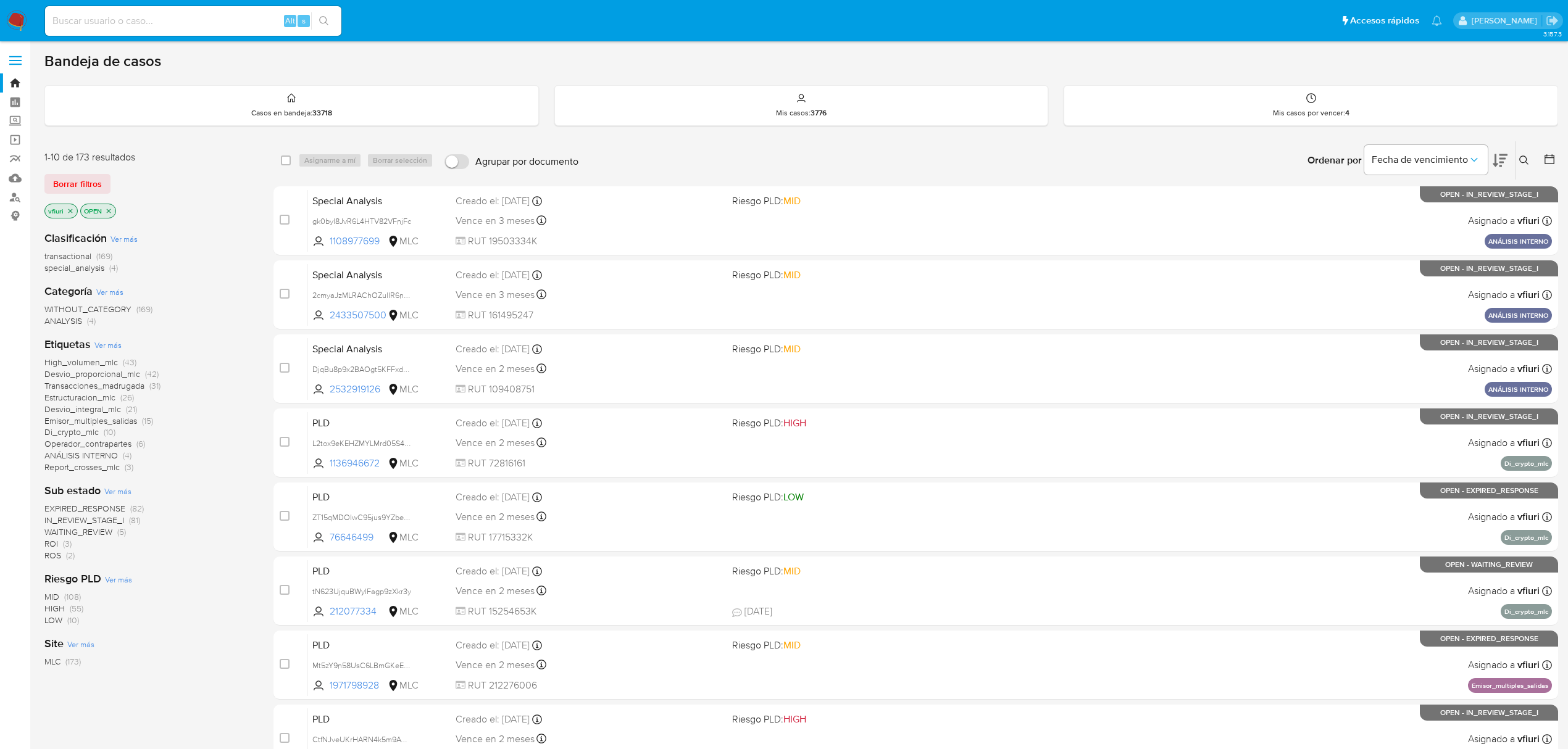
click at [60, 543] on span "ROI (3)" at bounding box center [58, 544] width 27 height 12
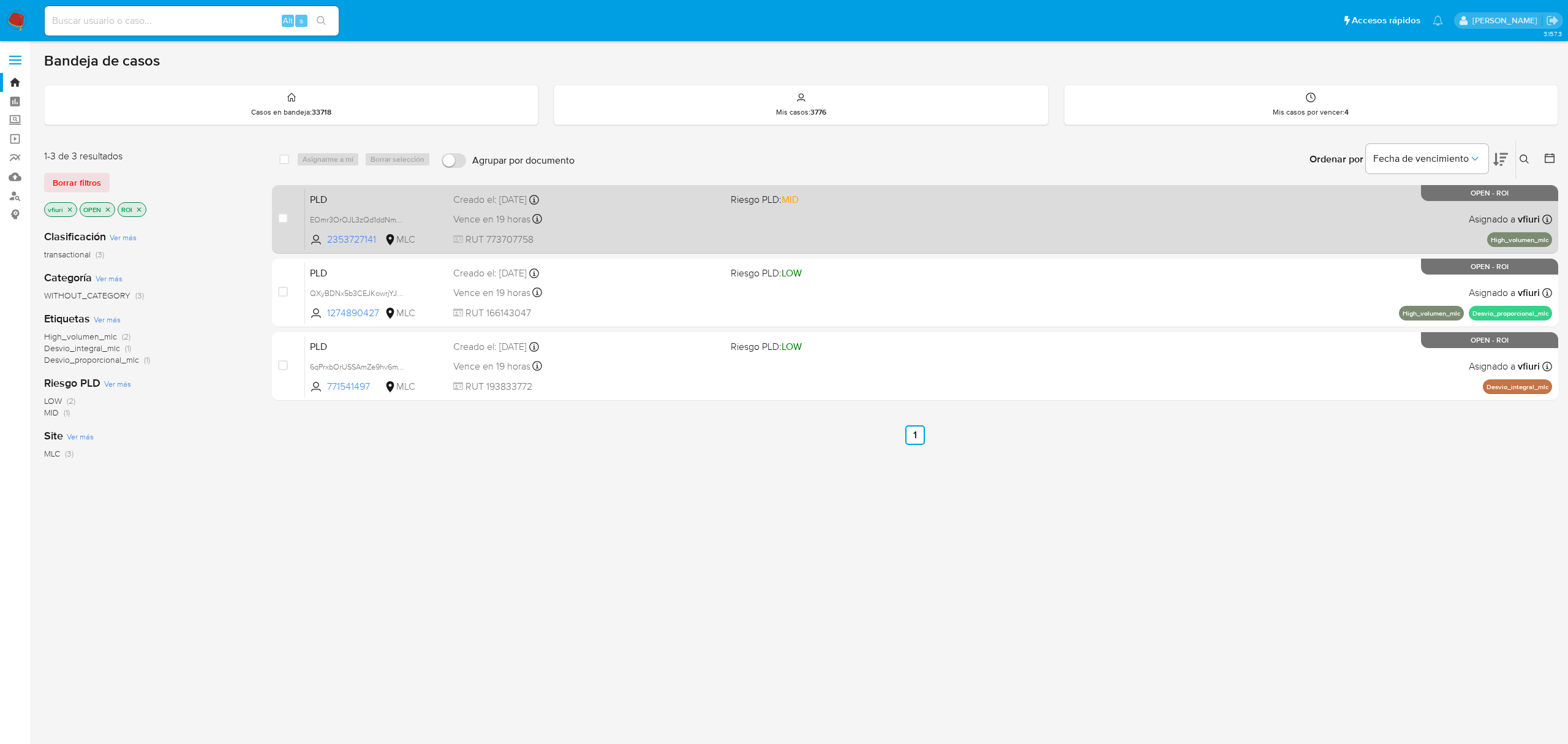
click at [1134, 224] on div "PLD EOmr3OrOJL3zQd1ddNmWxVpm 2353727141 MLC Riesgo PLD: MID Creado el: 12/06/20…" at bounding box center [928, 219] width 1247 height 62
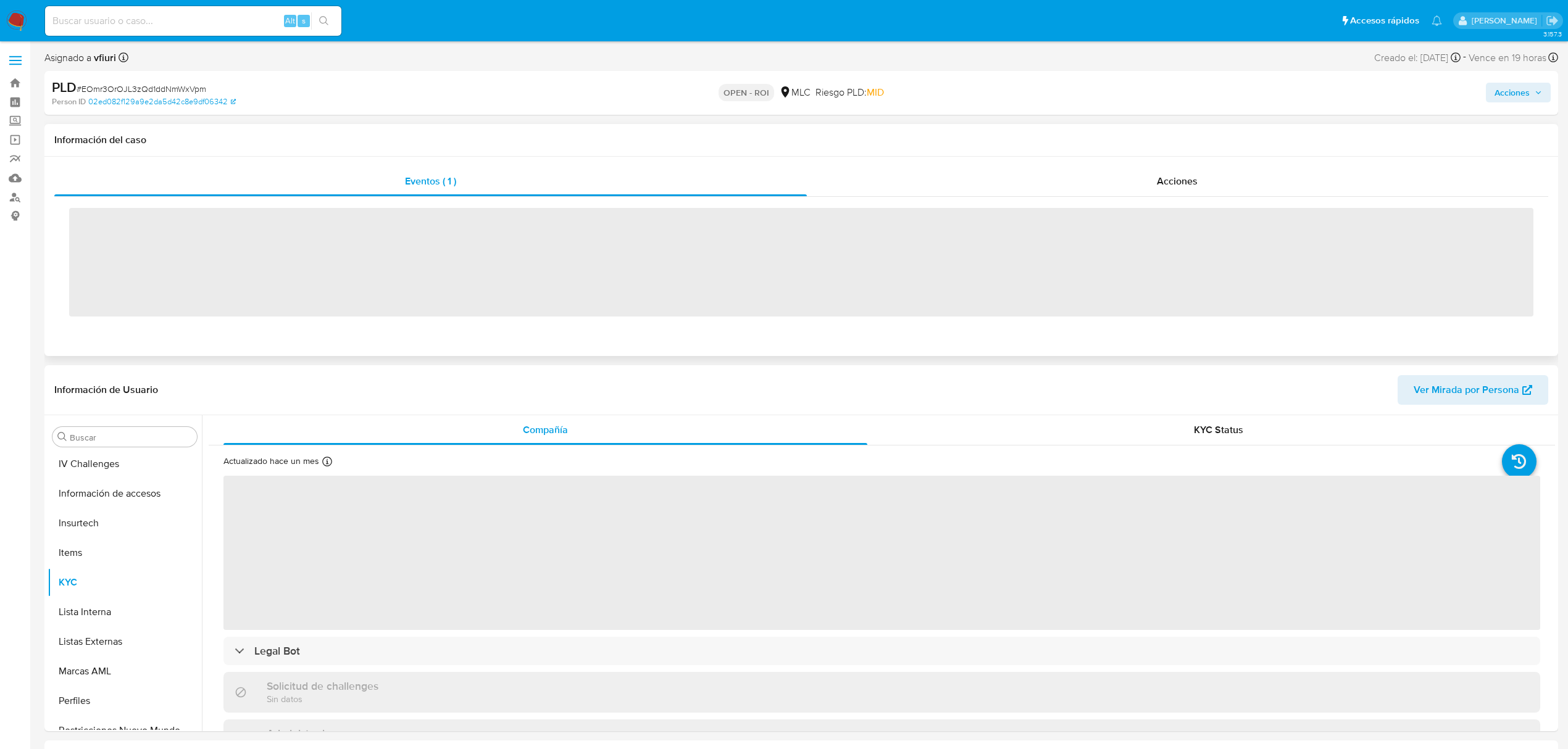
scroll to position [521, 0]
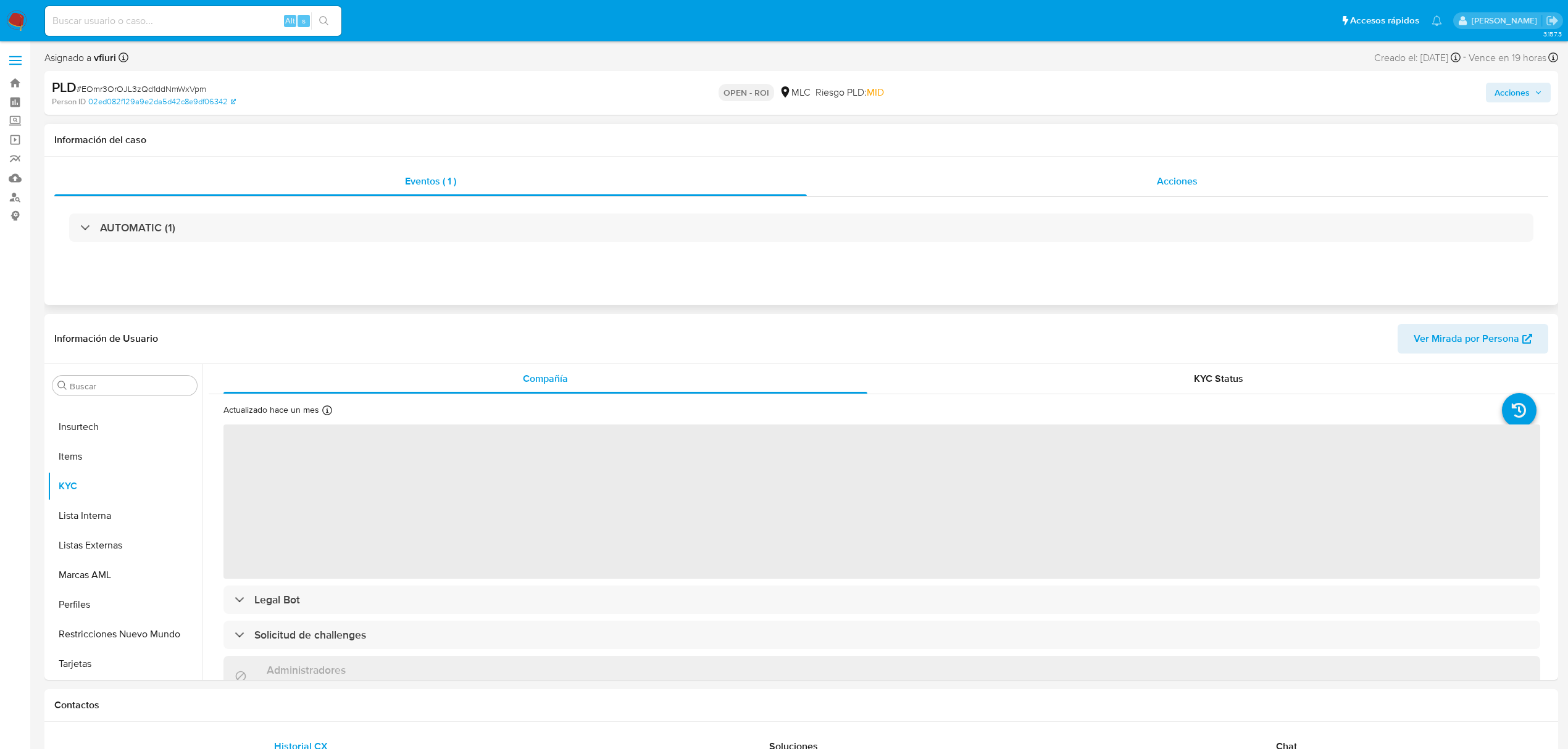
click at [1196, 176] on span "Acciones" at bounding box center [1176, 180] width 40 height 14
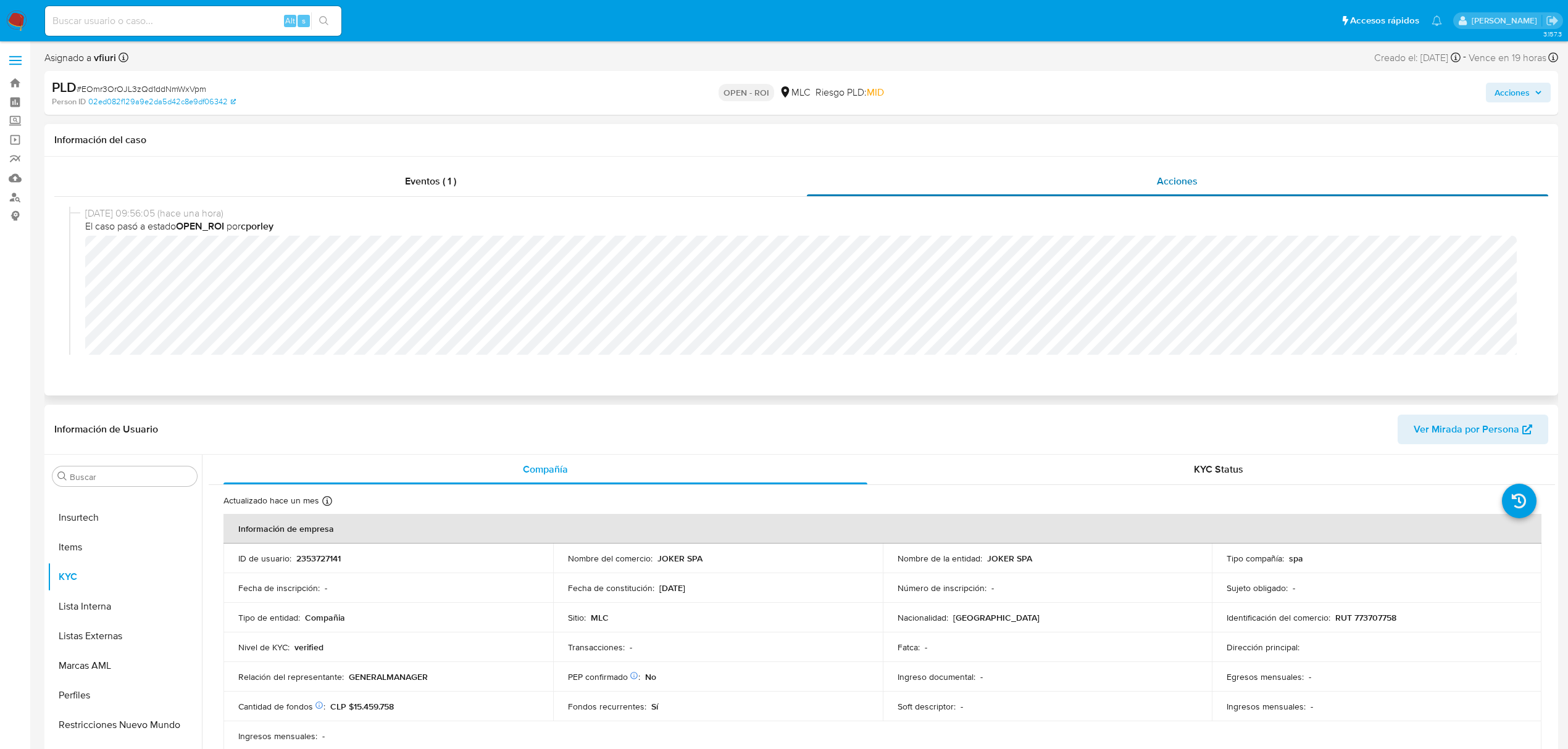
select select "10"
click at [1521, 90] on span "Acciones" at bounding box center [1511, 92] width 35 height 20
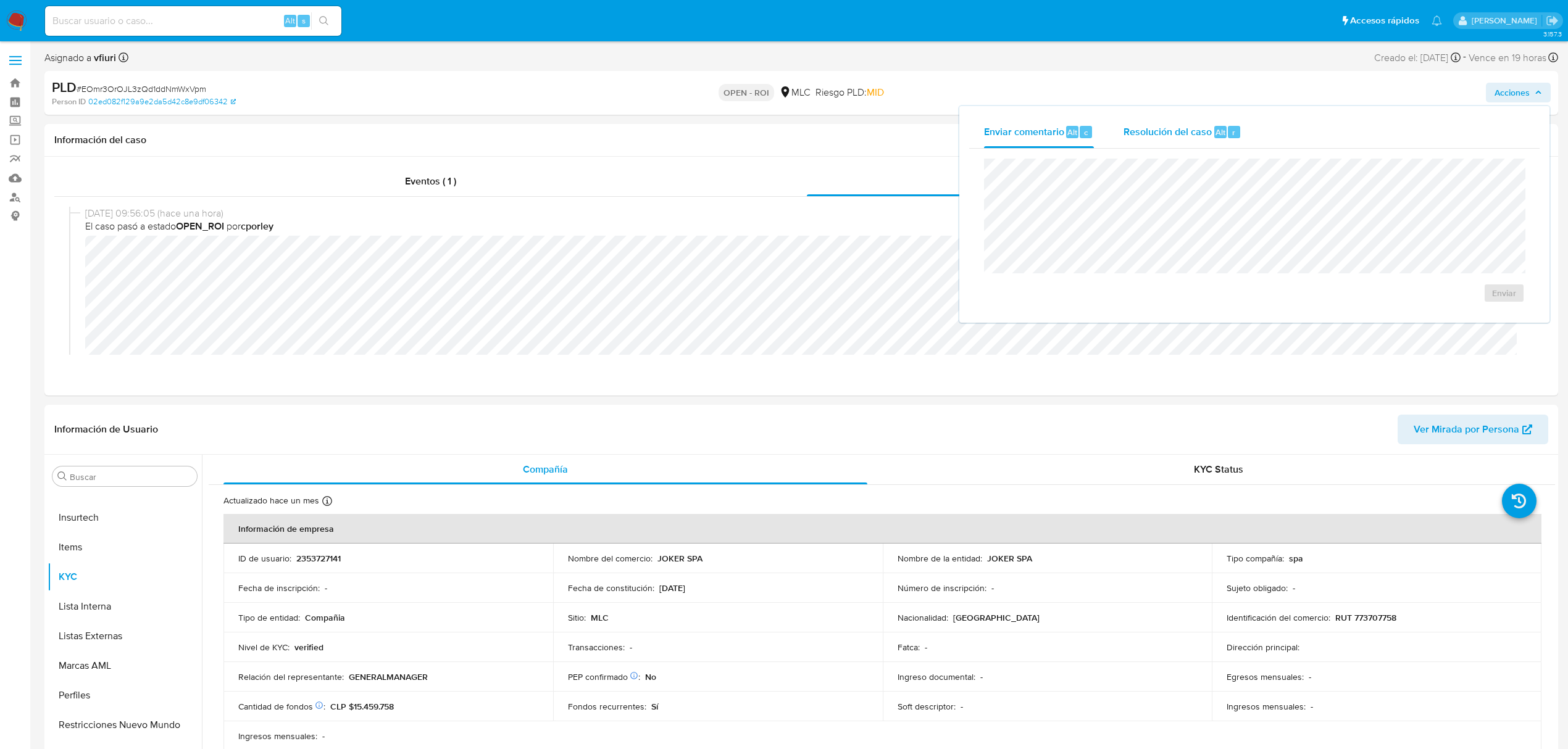
click at [1134, 139] on div "Resolución del caso Alt r" at bounding box center [1182, 132] width 118 height 32
click at [1449, 299] on span "ROI" at bounding box center [1468, 305] width 60 height 27
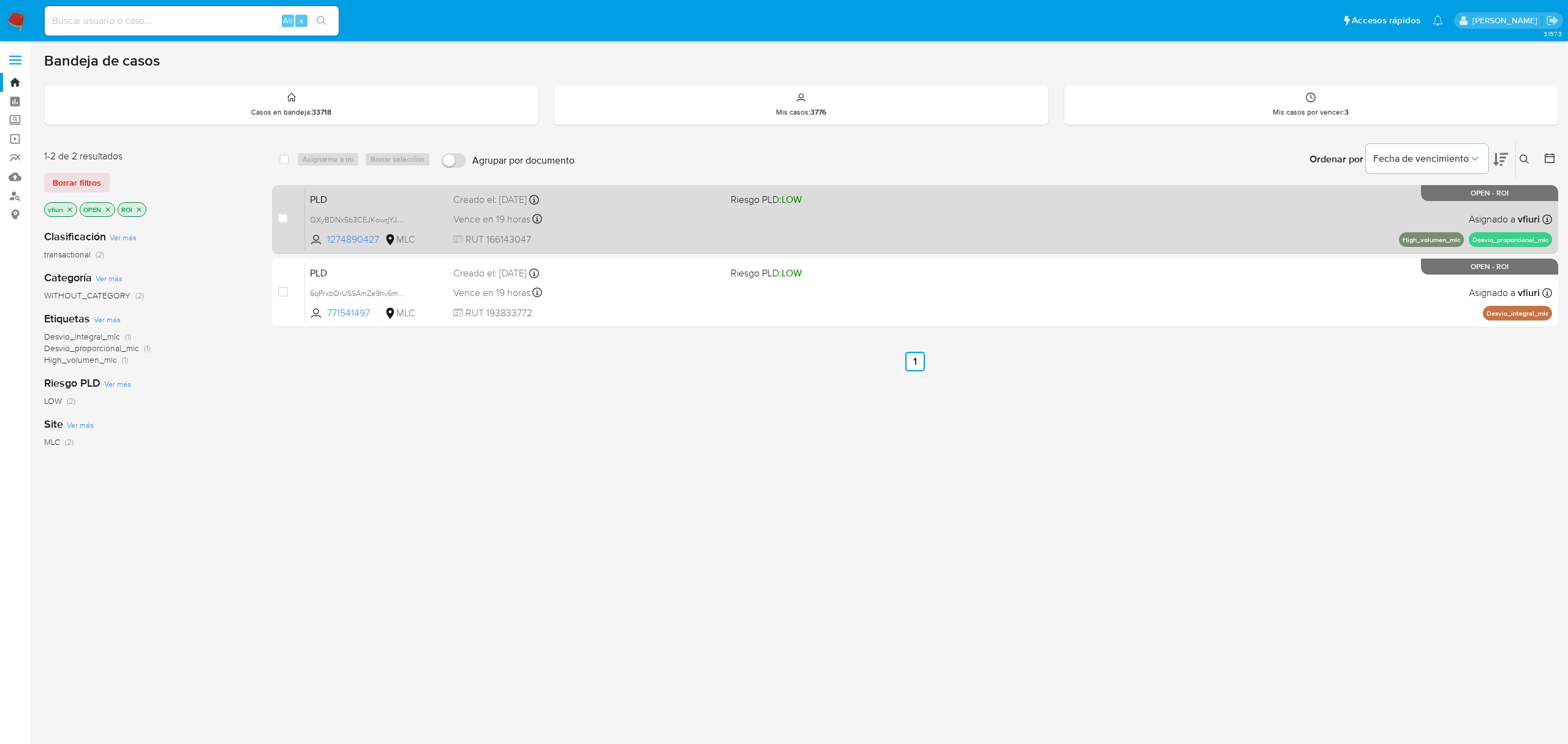
click at [1085, 226] on div "PLD QXyBDNx5b3CEJKowrjYJKhcd 1274890427 MLC Riesgo PLD: LOW Creado el: [DATE] C…" at bounding box center [928, 219] width 1247 height 62
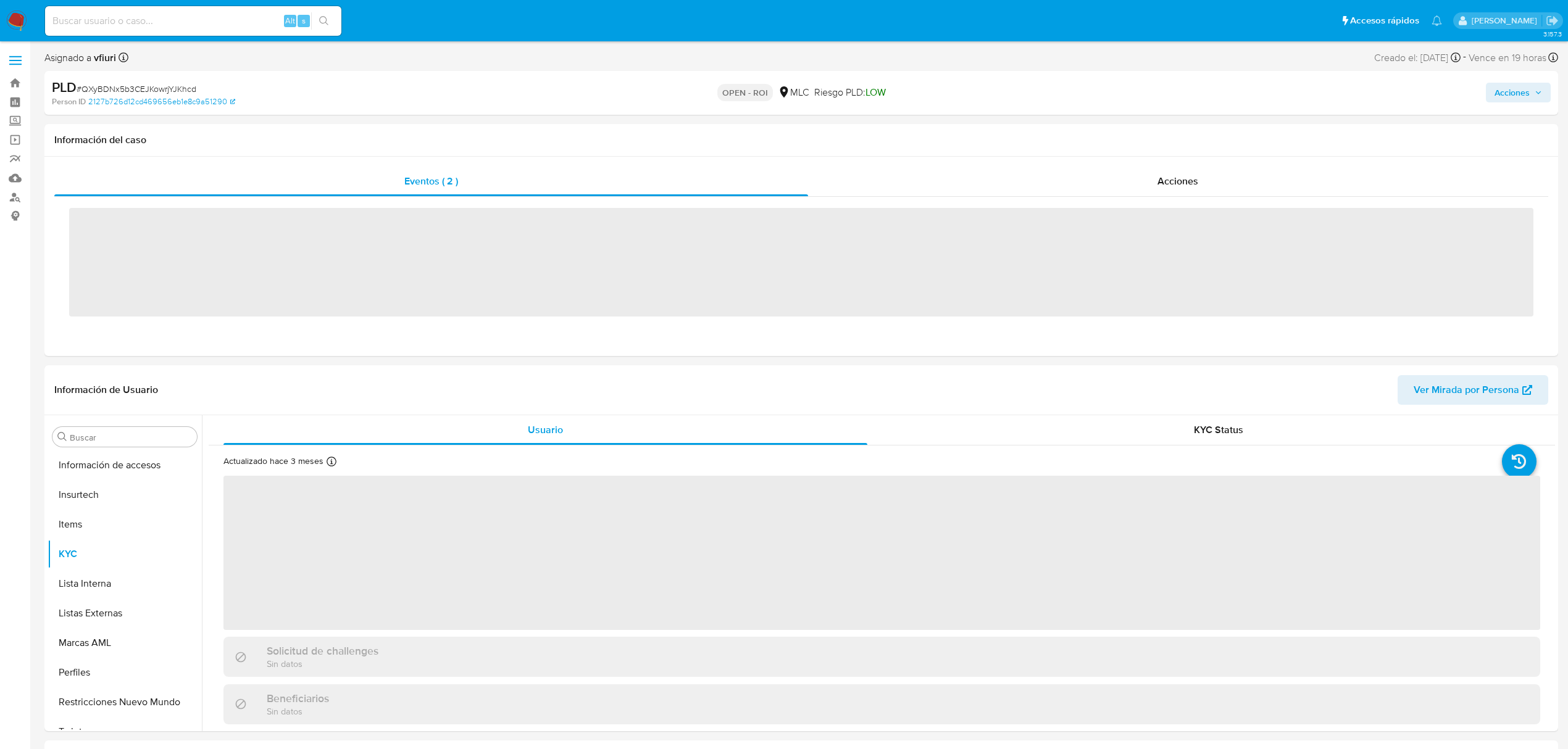
scroll to position [521, 0]
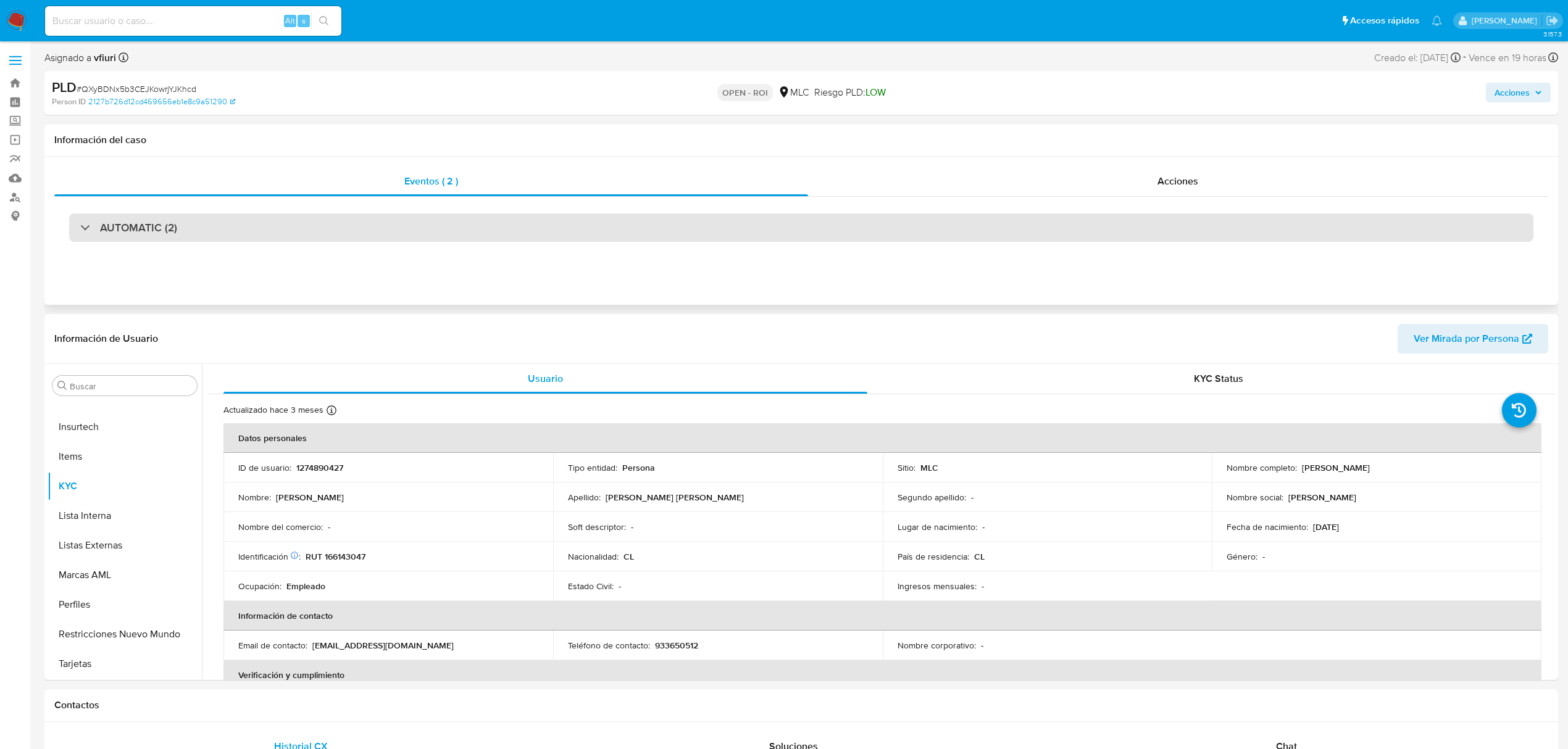
select select "10"
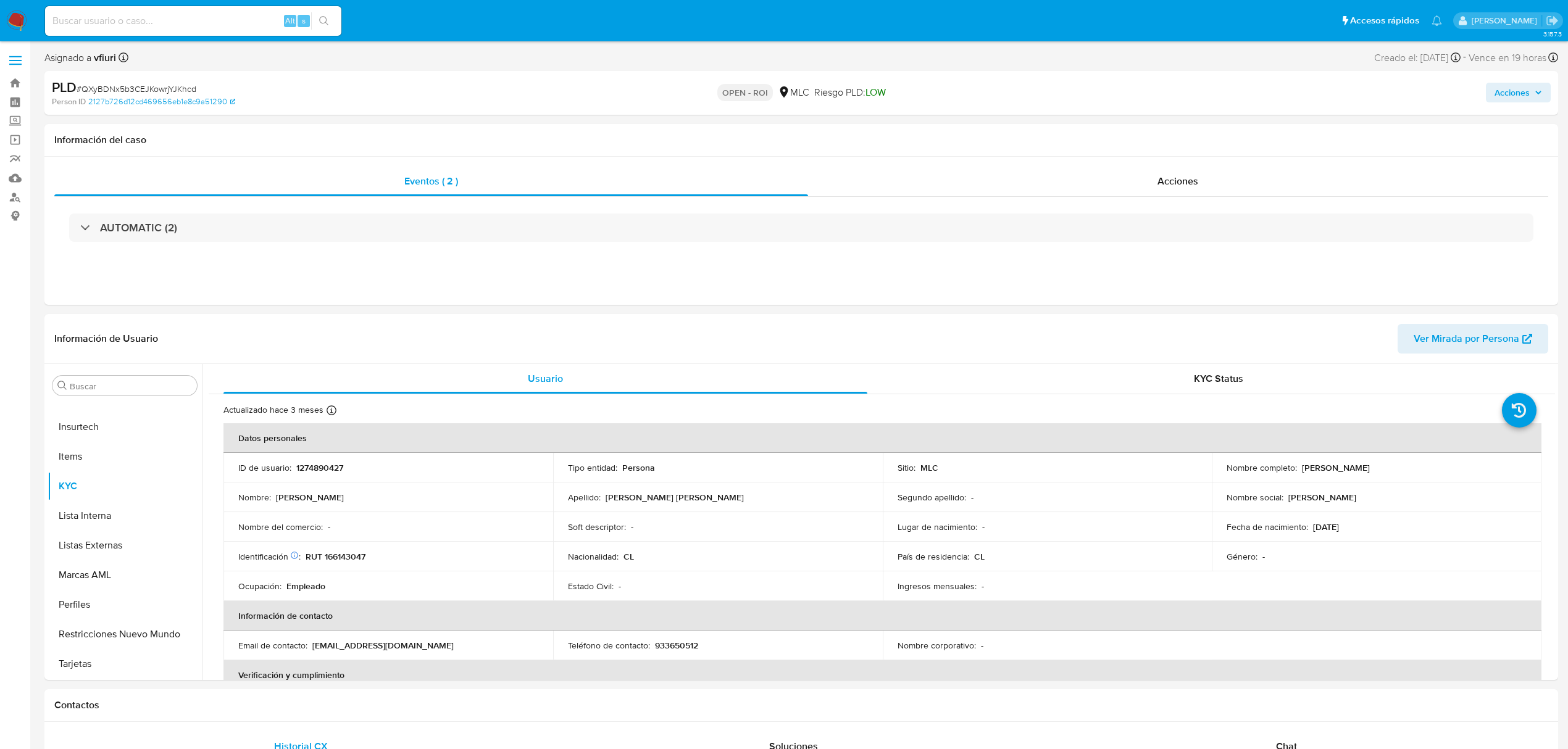
click at [1479, 101] on div "Acciones" at bounding box center [1302, 92] width 497 height 29
drag, startPoint x: 1506, startPoint y: 99, endPoint x: 1470, endPoint y: 100, distance: 36.0
click at [1506, 99] on span "Acciones" at bounding box center [1511, 92] width 35 height 20
click at [1168, 134] on span "Resolución del caso" at bounding box center [1167, 131] width 88 height 14
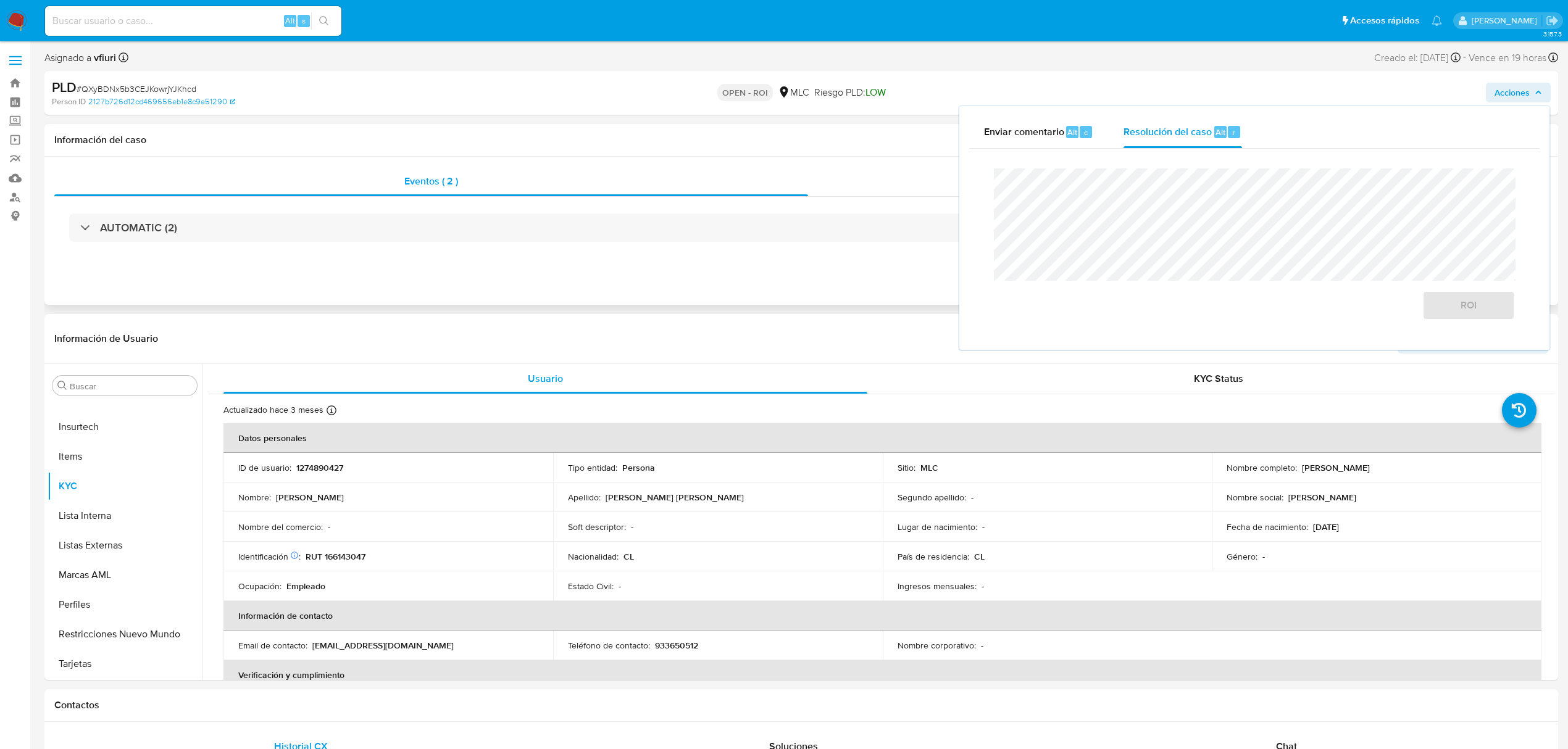
click at [850, 164] on div "Eventos ( 2 ) Acciones AUTOMATIC (2)" at bounding box center [801, 230] width 1514 height 148
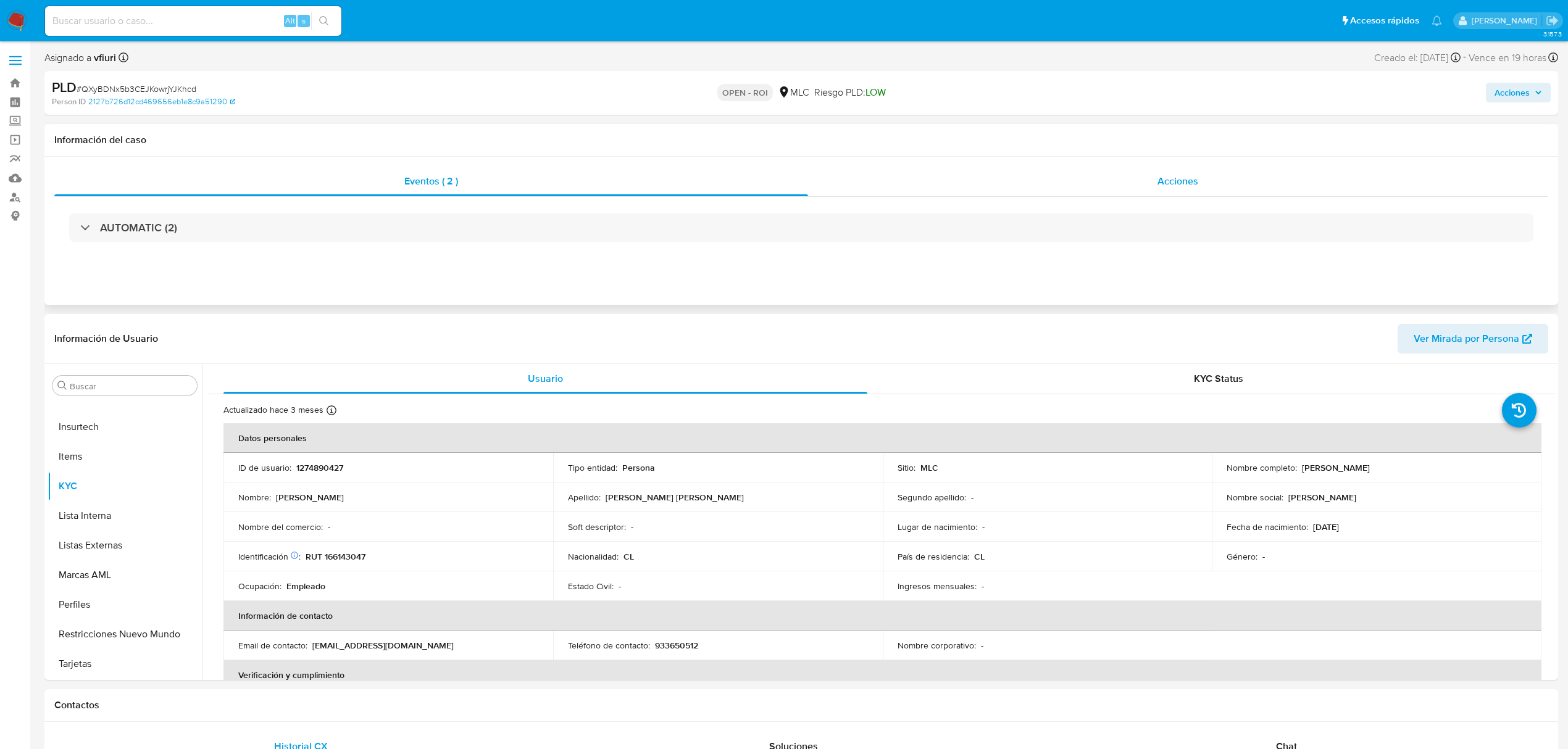
click at [1193, 186] on span "Acciones" at bounding box center [1177, 180] width 40 height 14
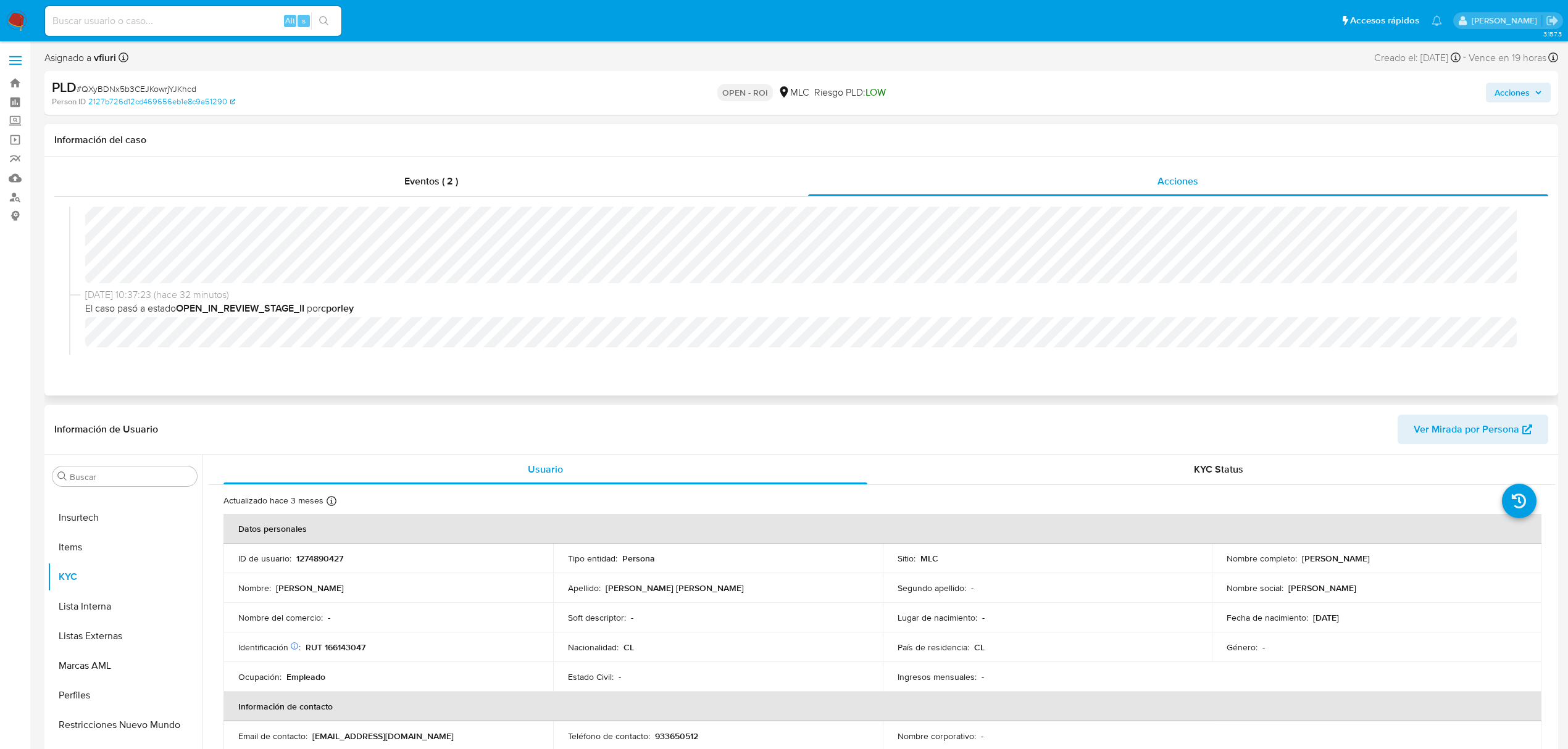
scroll to position [0, 0]
click at [1507, 89] on span "Acciones" at bounding box center [1511, 92] width 35 height 20
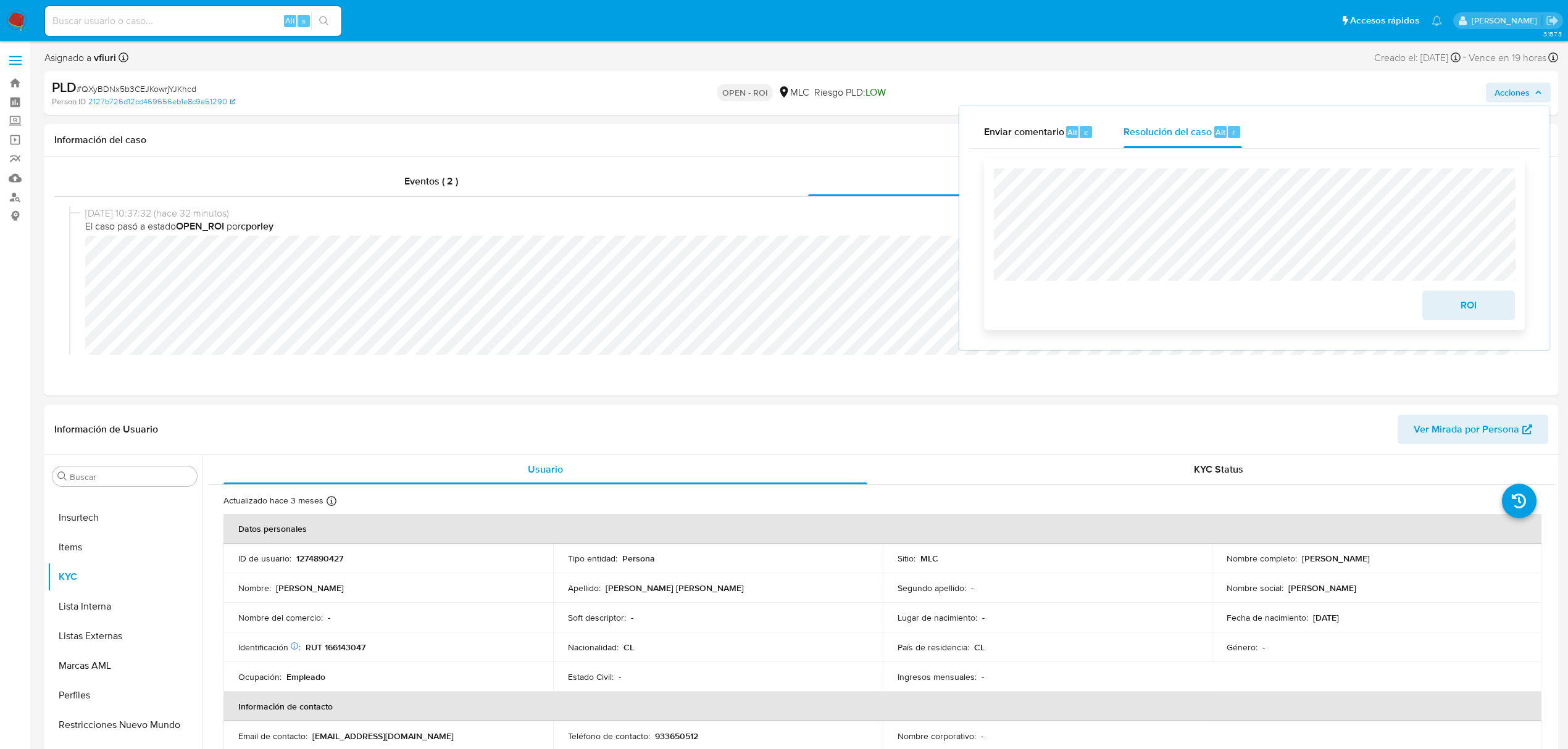
click at [1442, 305] on span "ROI" at bounding box center [1468, 305] width 60 height 27
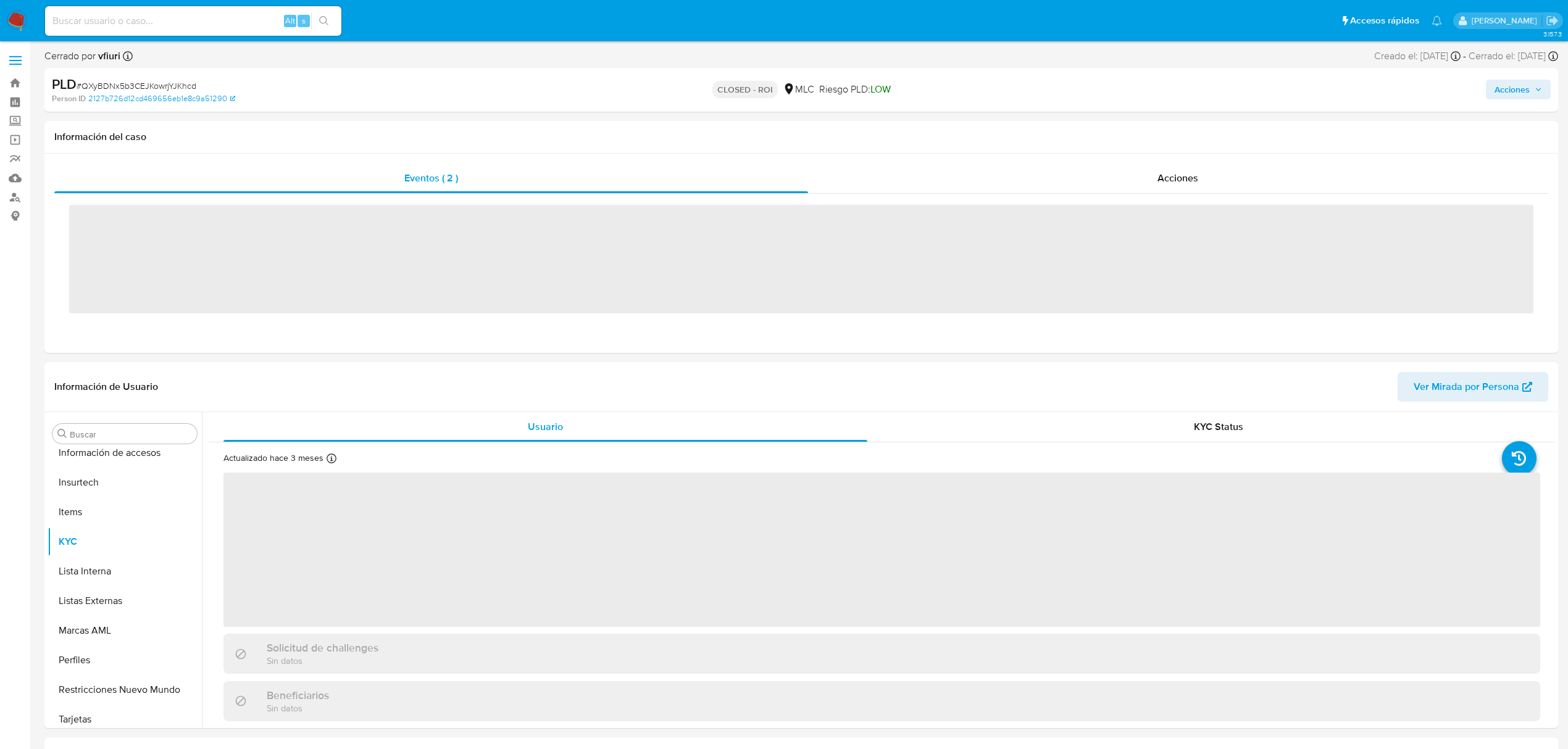
scroll to position [521, 0]
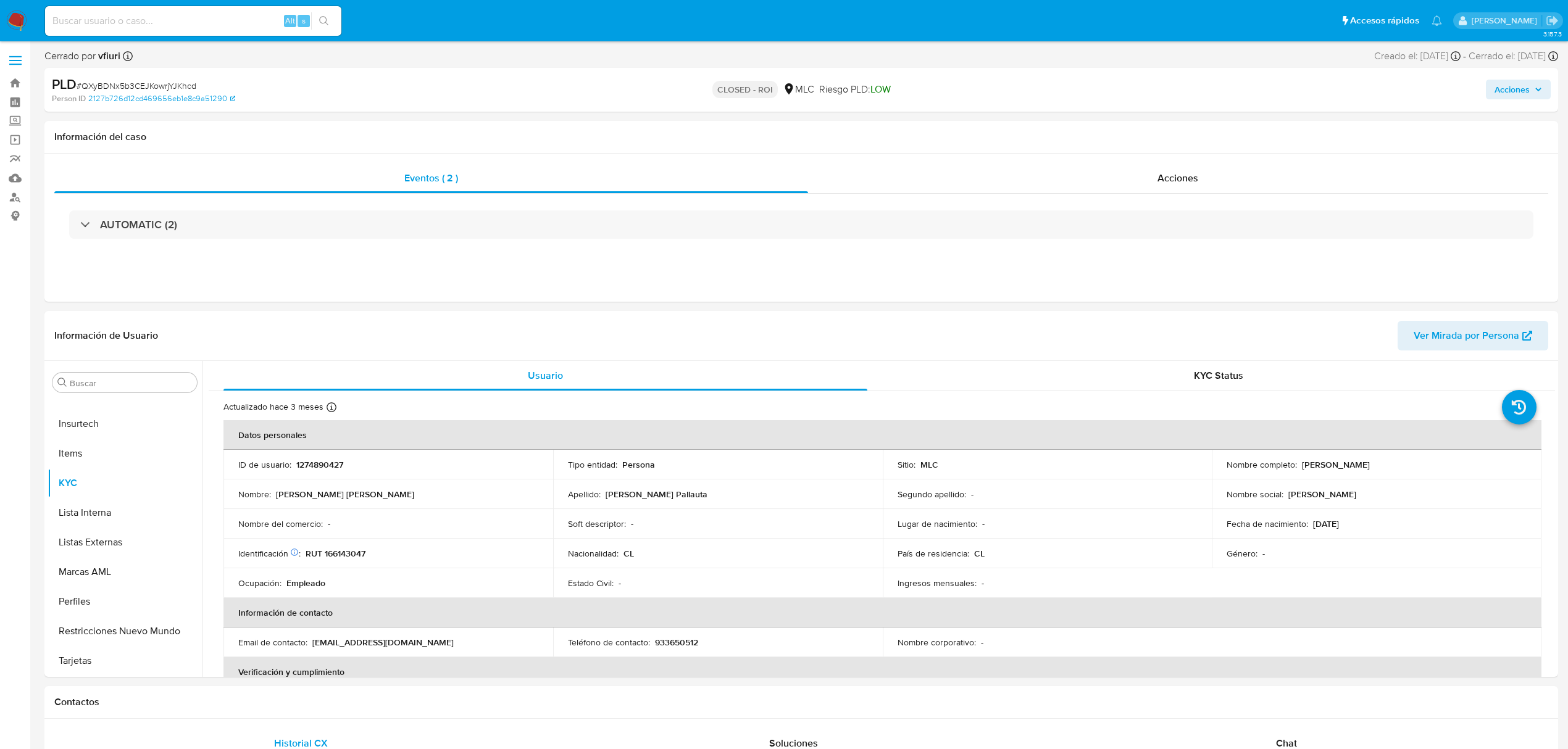
select select "10"
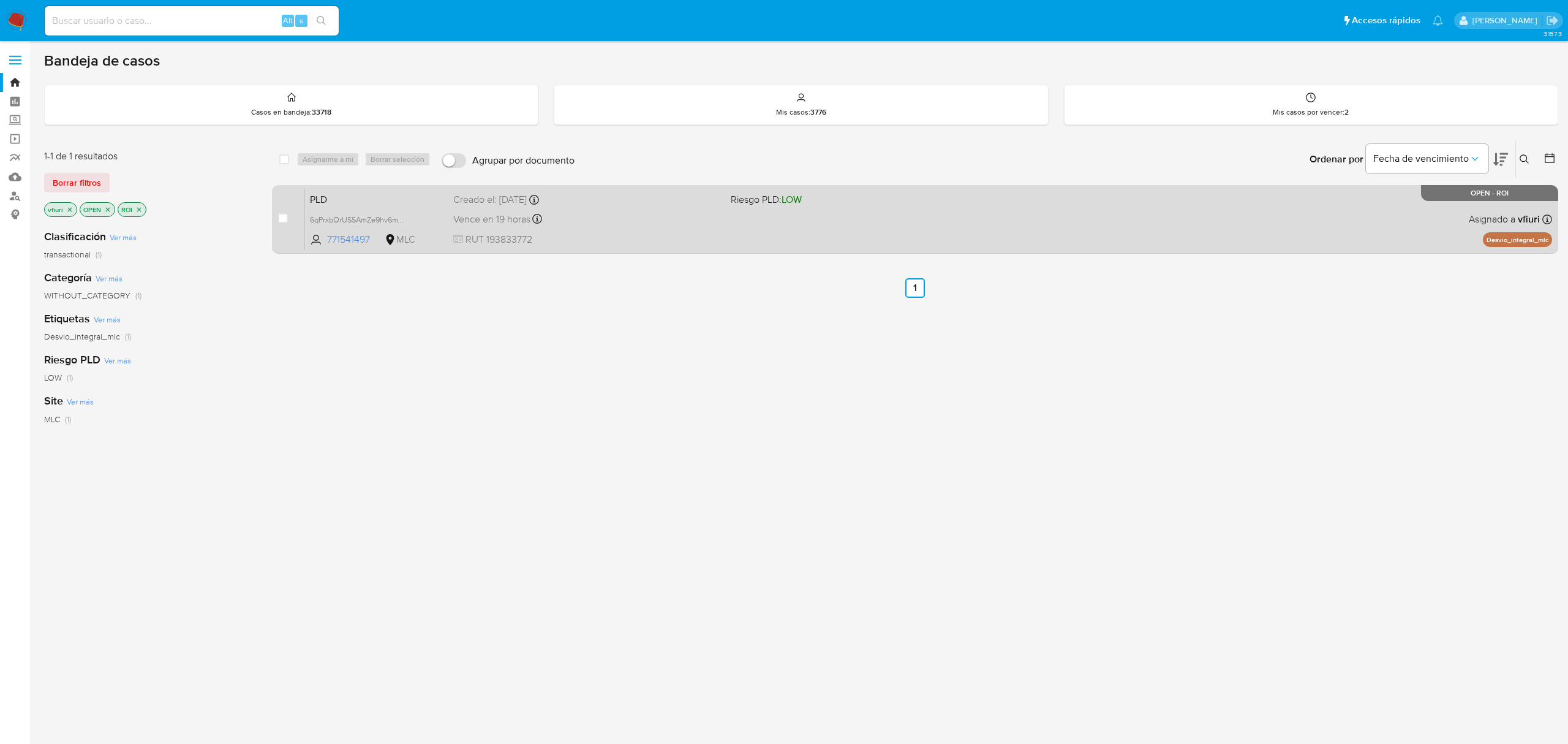
click at [712, 221] on div "Vence en 19 horas Vence el [DATE] 06:03:47" at bounding box center [587, 219] width 267 height 16
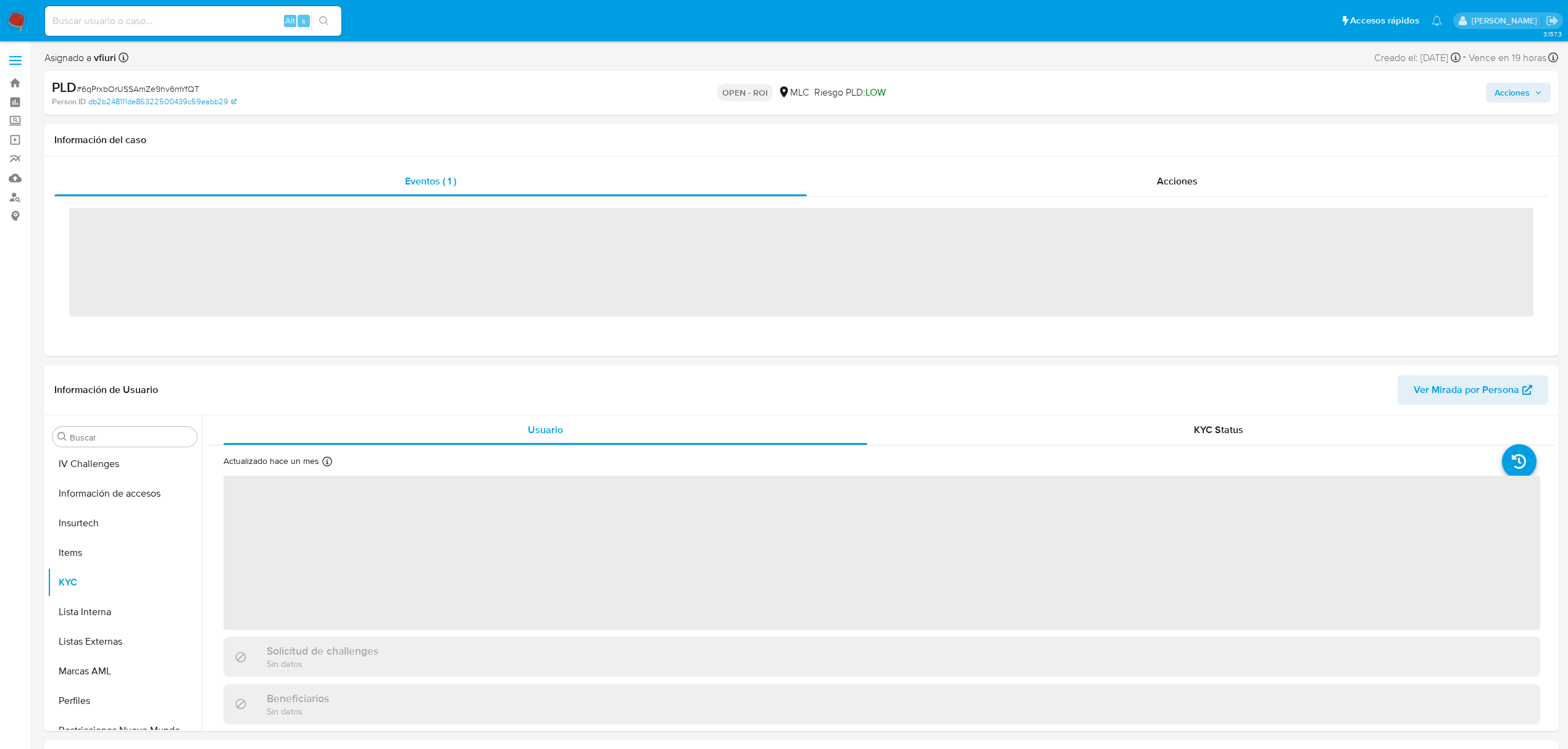
scroll to position [521, 0]
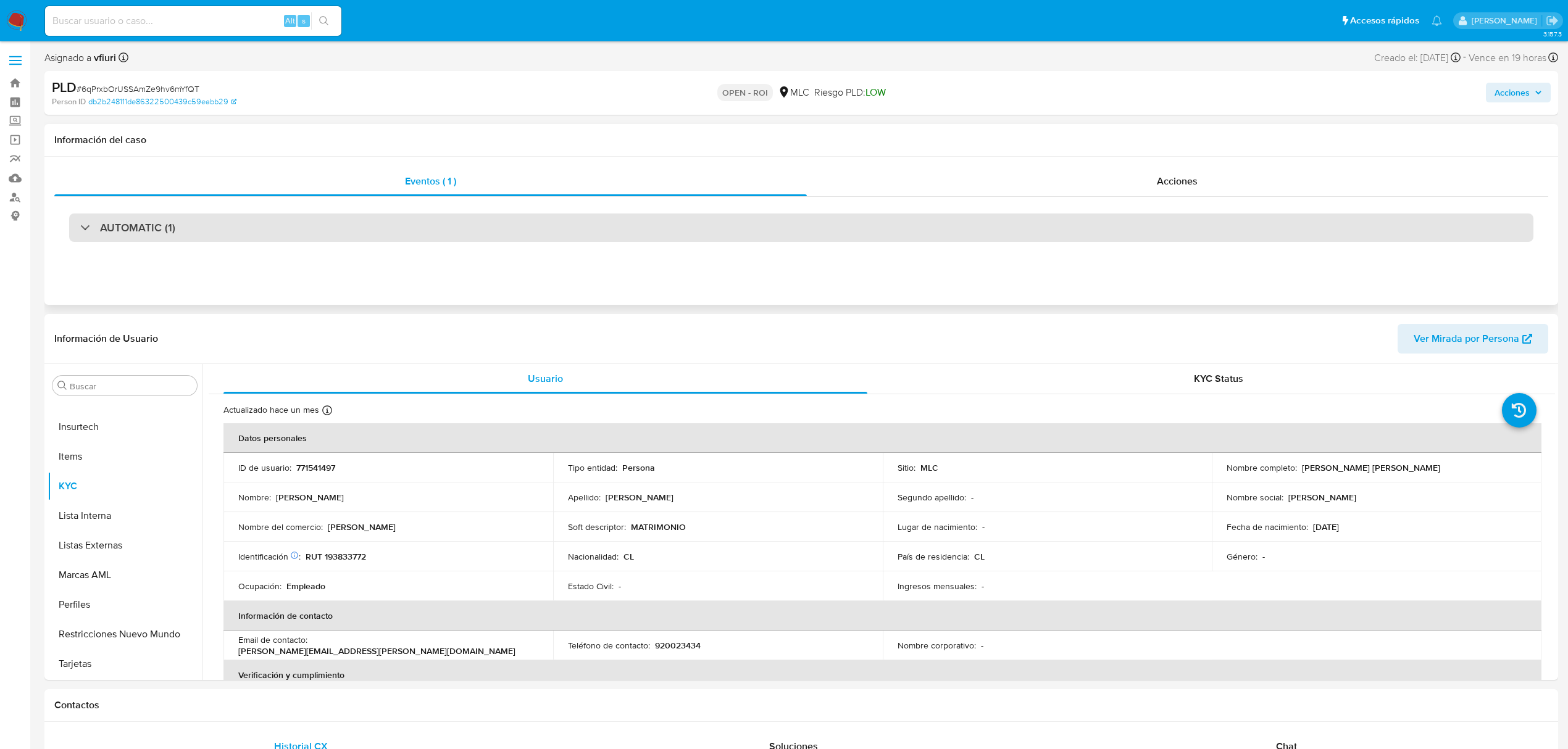
select select "10"
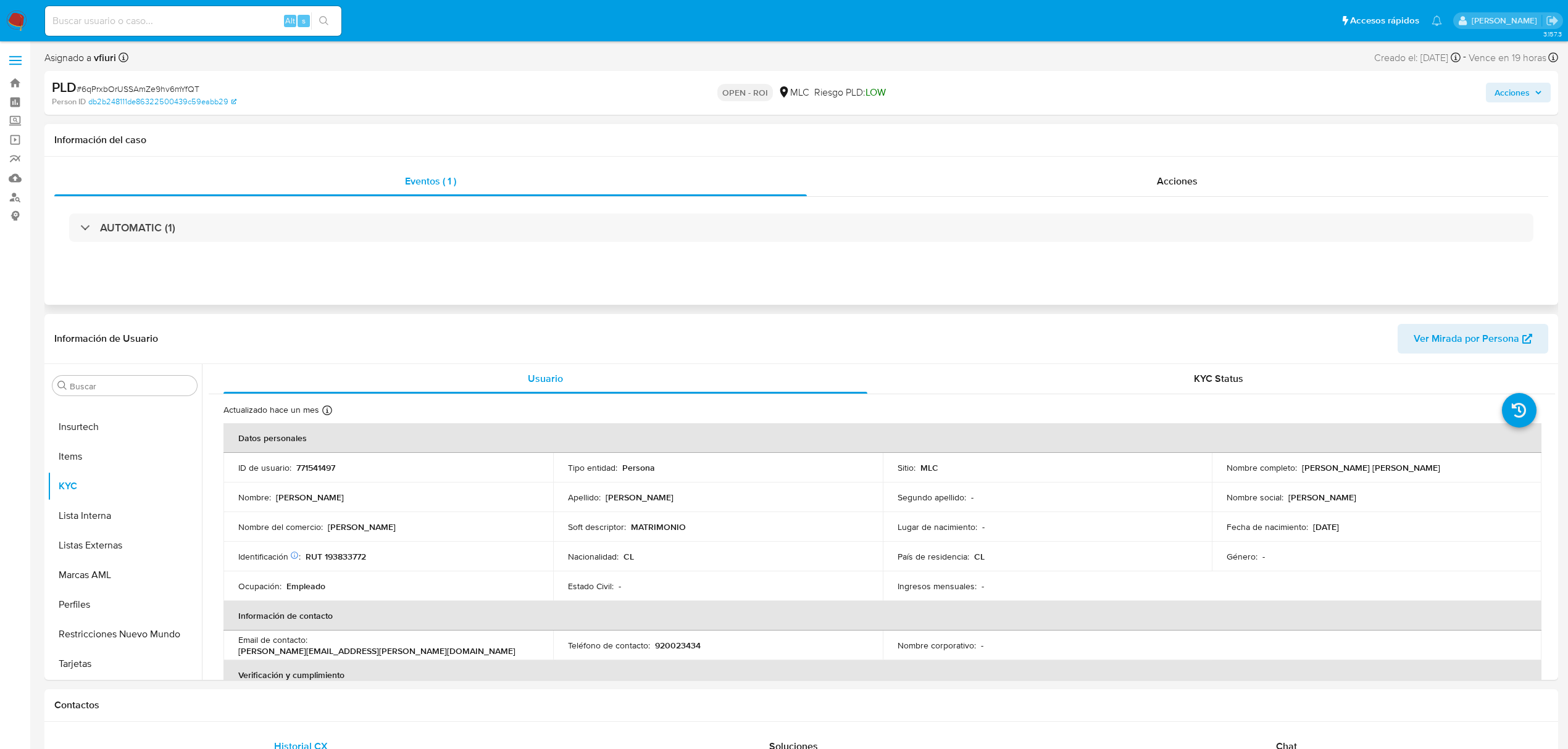
click at [1191, 197] on div "AUTOMATIC (1)" at bounding box center [801, 227] width 1494 height 62
click at [1183, 169] on div "Acciones" at bounding box center [1178, 181] width 742 height 30
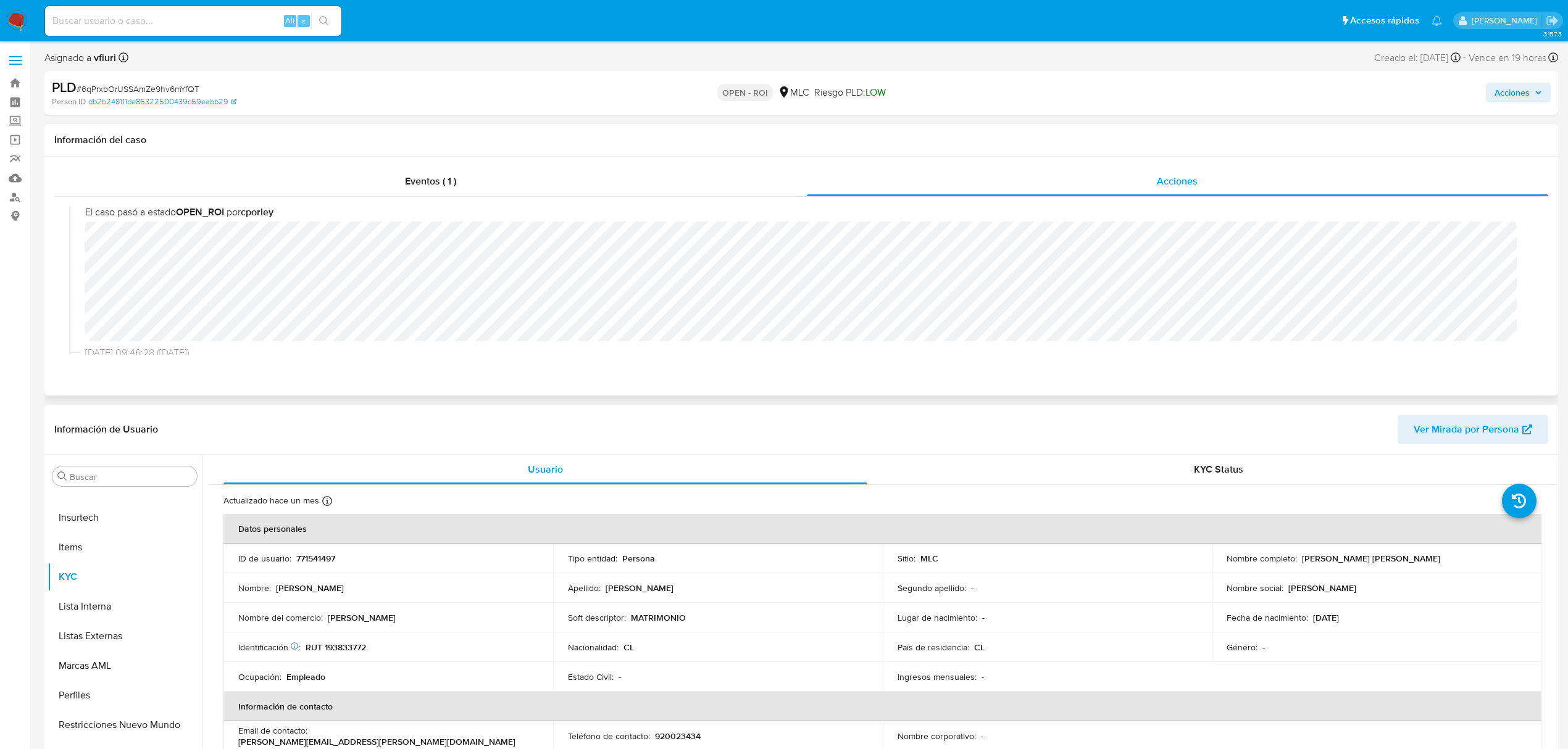
scroll to position [82, 0]
click at [1506, 85] on span "Acciones" at bounding box center [1511, 92] width 35 height 20
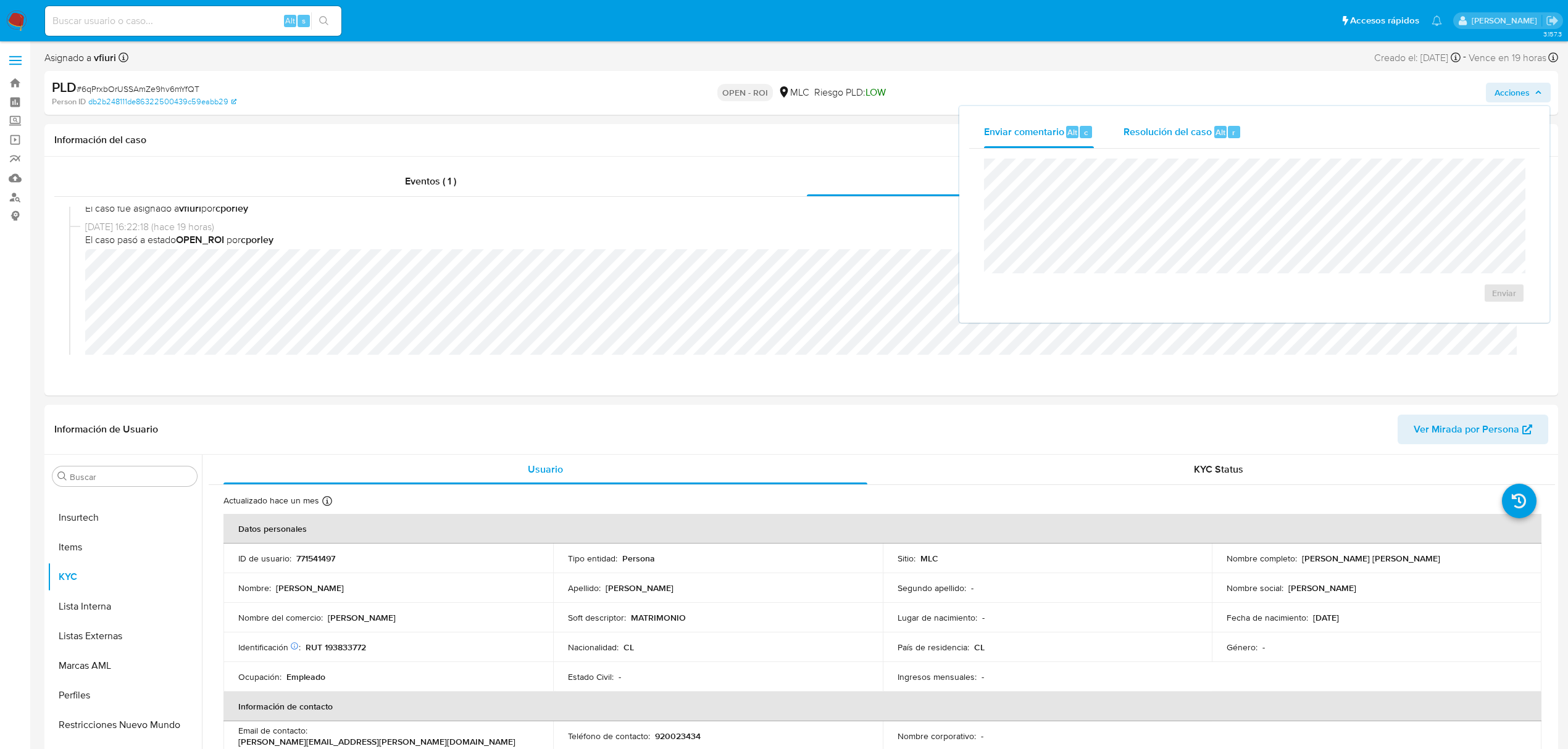
click at [1202, 141] on div "Resolución del caso Alt r" at bounding box center [1182, 132] width 118 height 32
click at [1464, 309] on span "ROI" at bounding box center [1468, 305] width 60 height 27
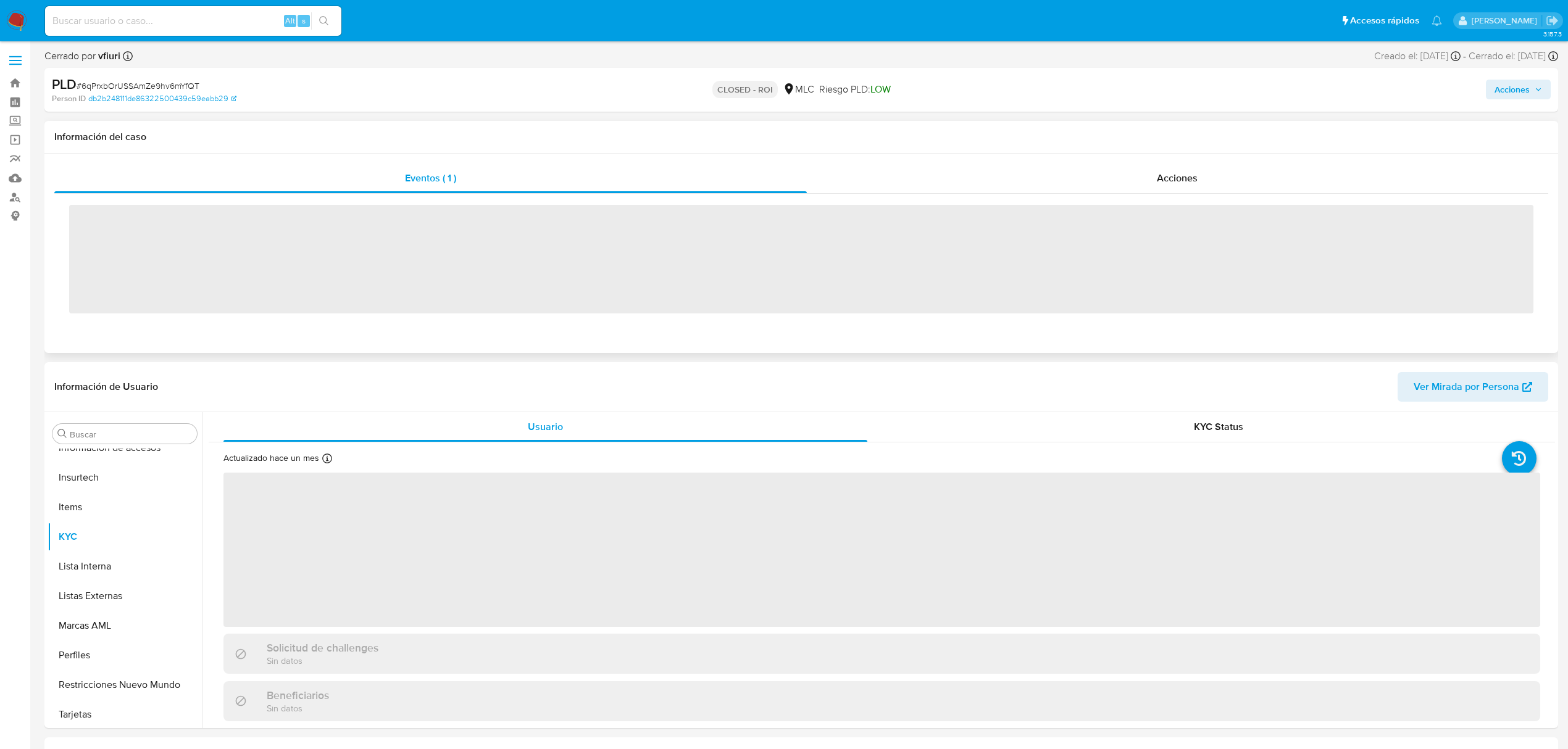
scroll to position [521, 0]
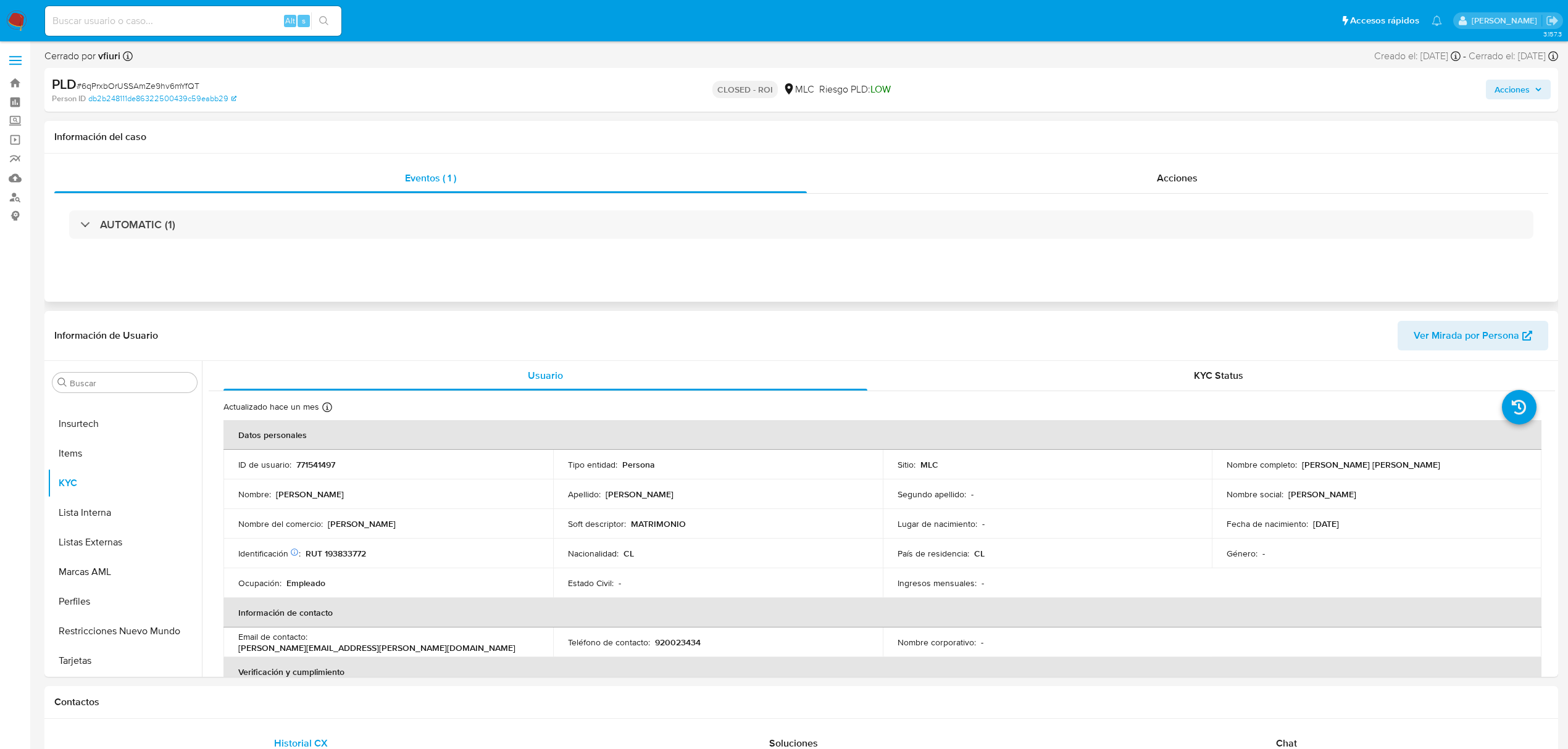
select select "10"
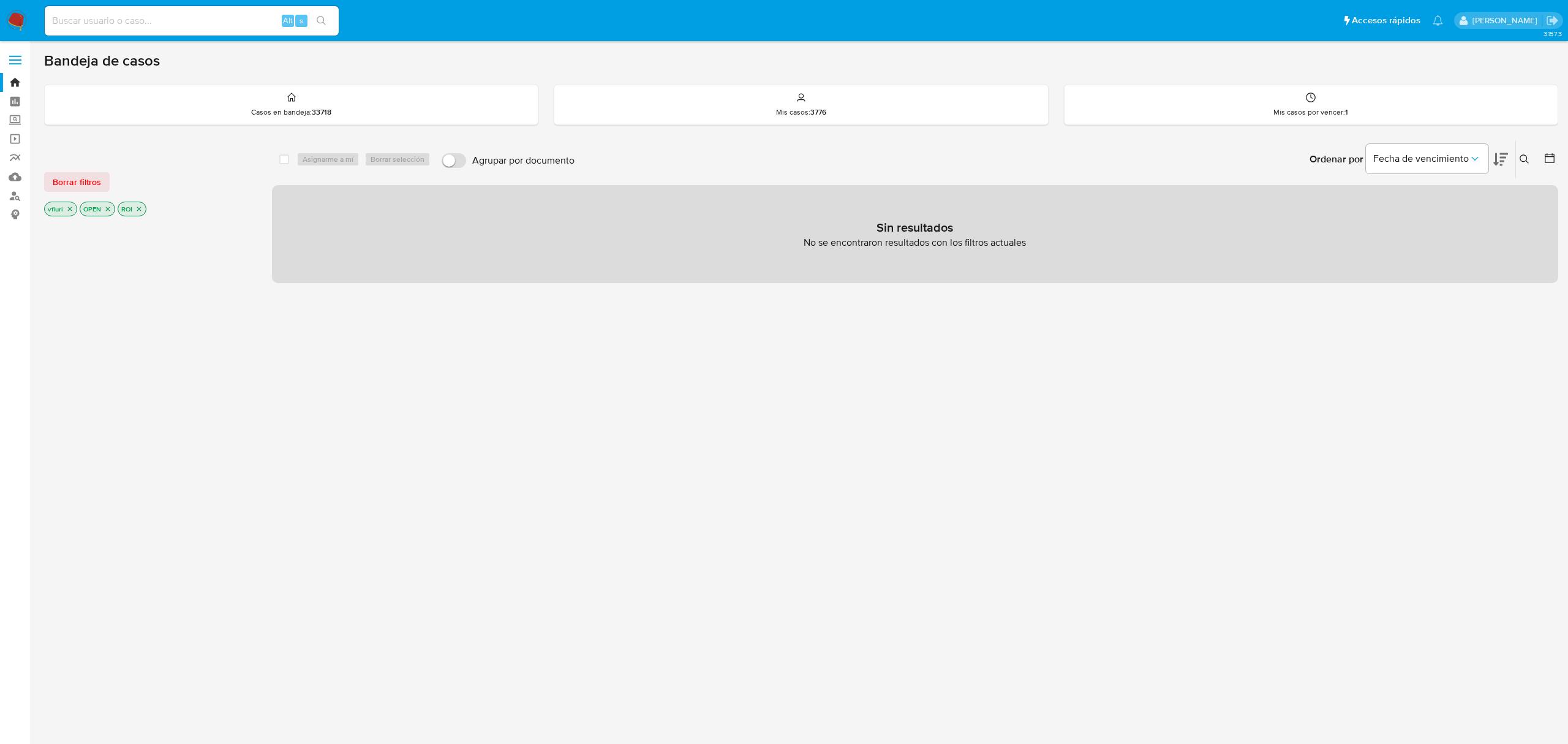
click at [142, 209] on icon "close-filter" at bounding box center [139, 208] width 7 height 7
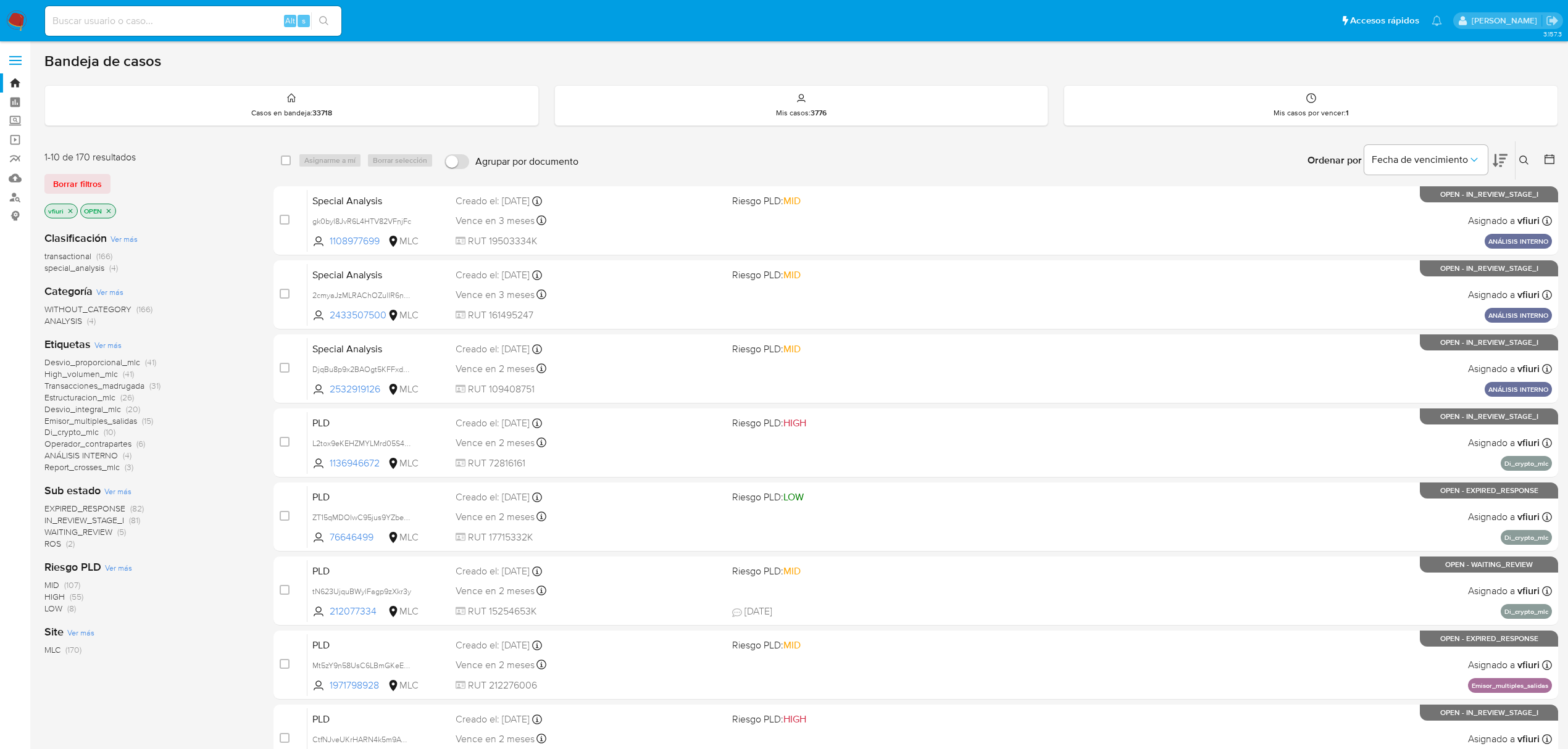
click at [53, 541] on span "ROS" at bounding box center [53, 543] width 16 height 12
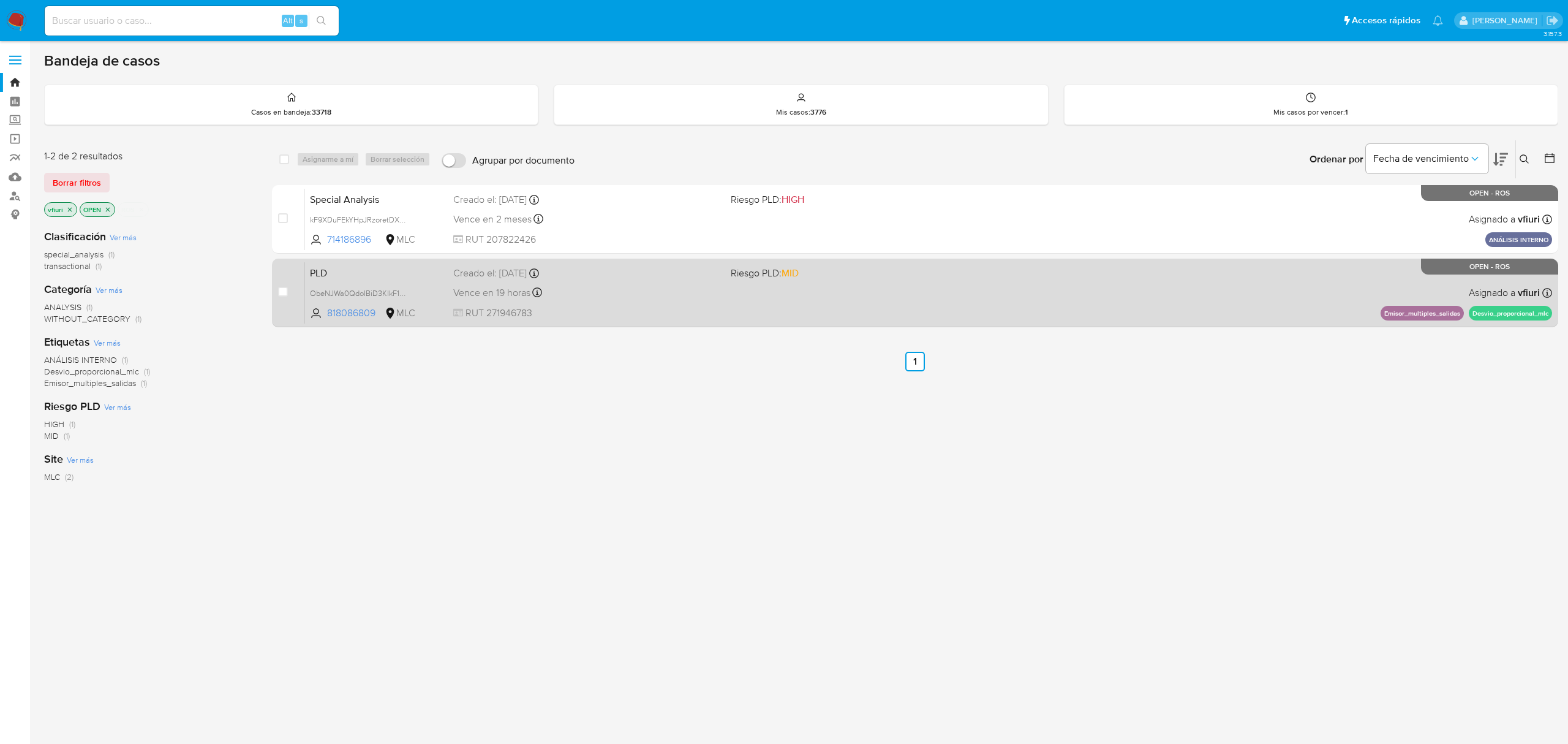
click at [889, 303] on div "PLD ObeNJWa0QdoIBiD3KlkF1qVR 818086809 MLC Riesgo PLD: MID Creado el: 12/06/202…" at bounding box center [928, 293] width 1247 height 62
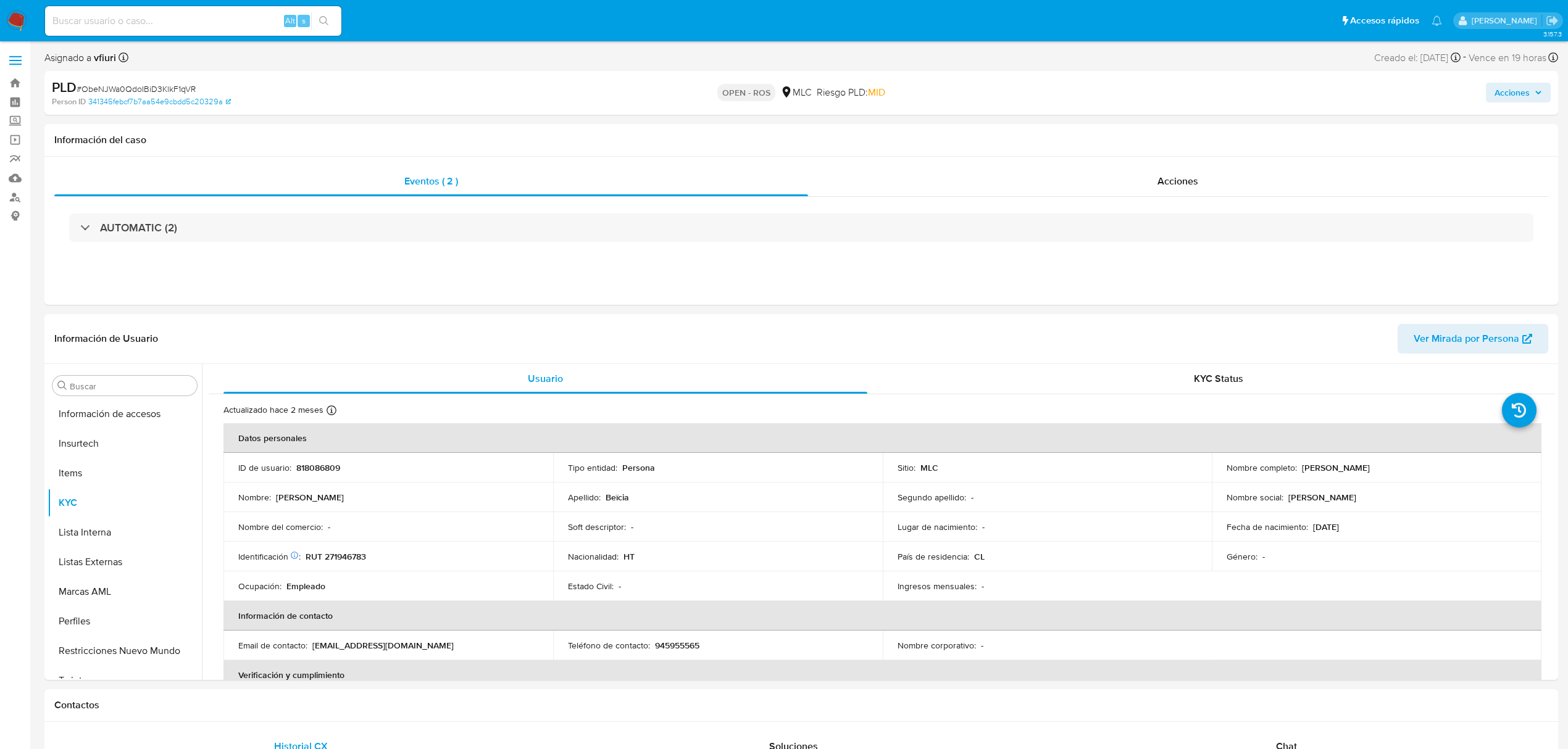
select select "10"
click at [1113, 184] on div "Acciones" at bounding box center [1178, 181] width 740 height 30
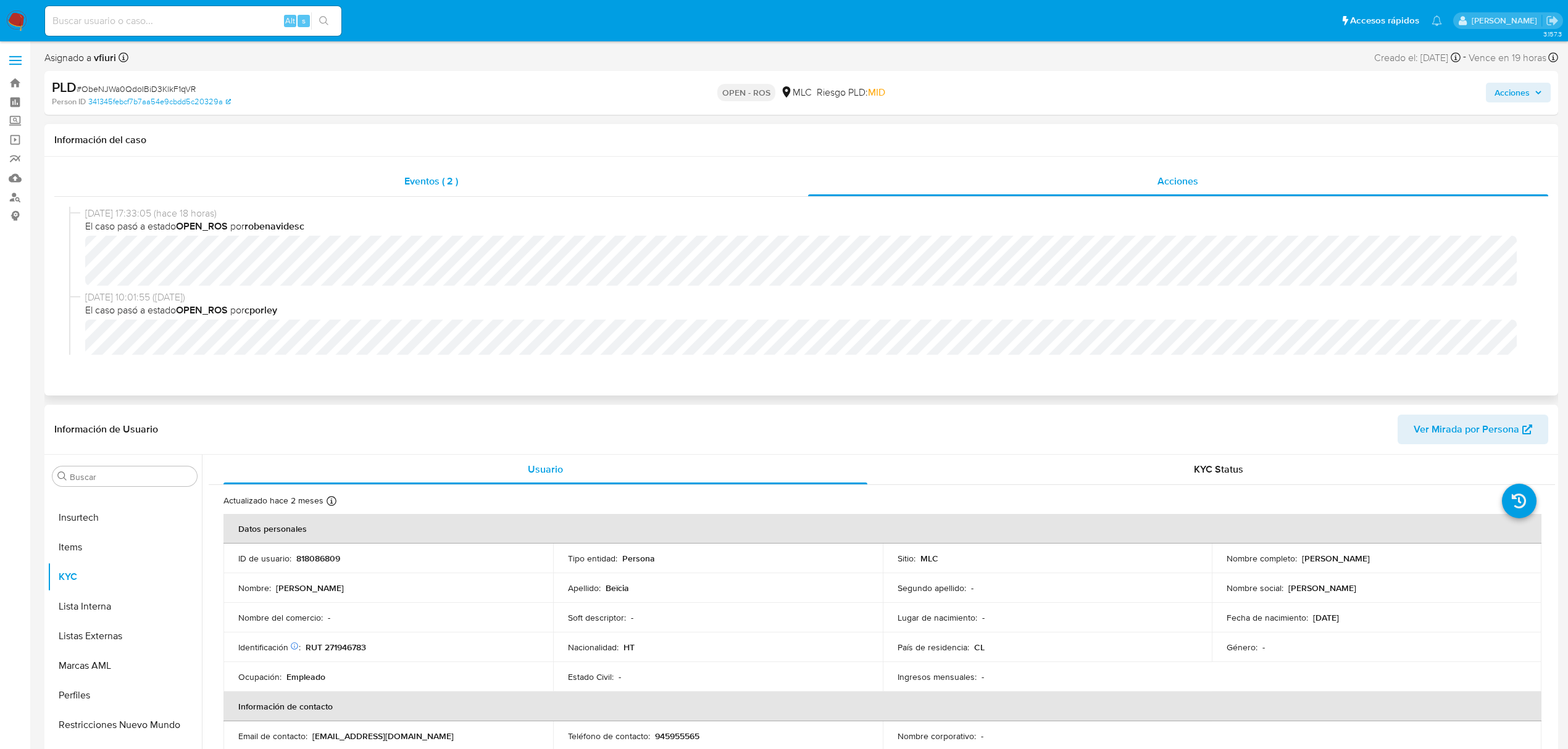
click at [363, 193] on div "Eventos ( 2 )" at bounding box center [431, 181] width 754 height 30
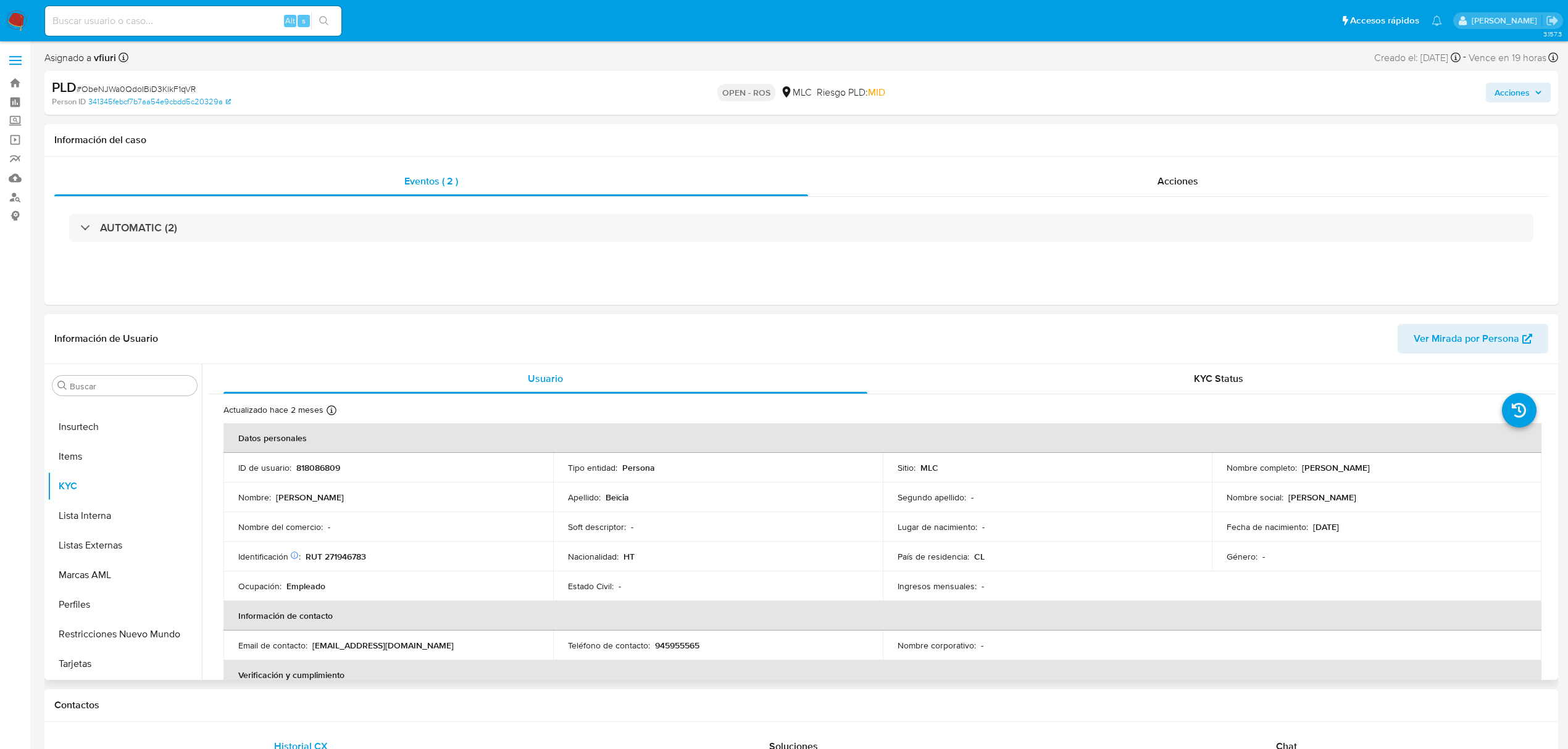
click at [314, 464] on p "818086809" at bounding box center [318, 467] width 44 height 11
copy p "818086809"
click at [154, 84] on span "# ObeNJWa0QdoIBiD3KlkF1qVR" at bounding box center [136, 88] width 119 height 12
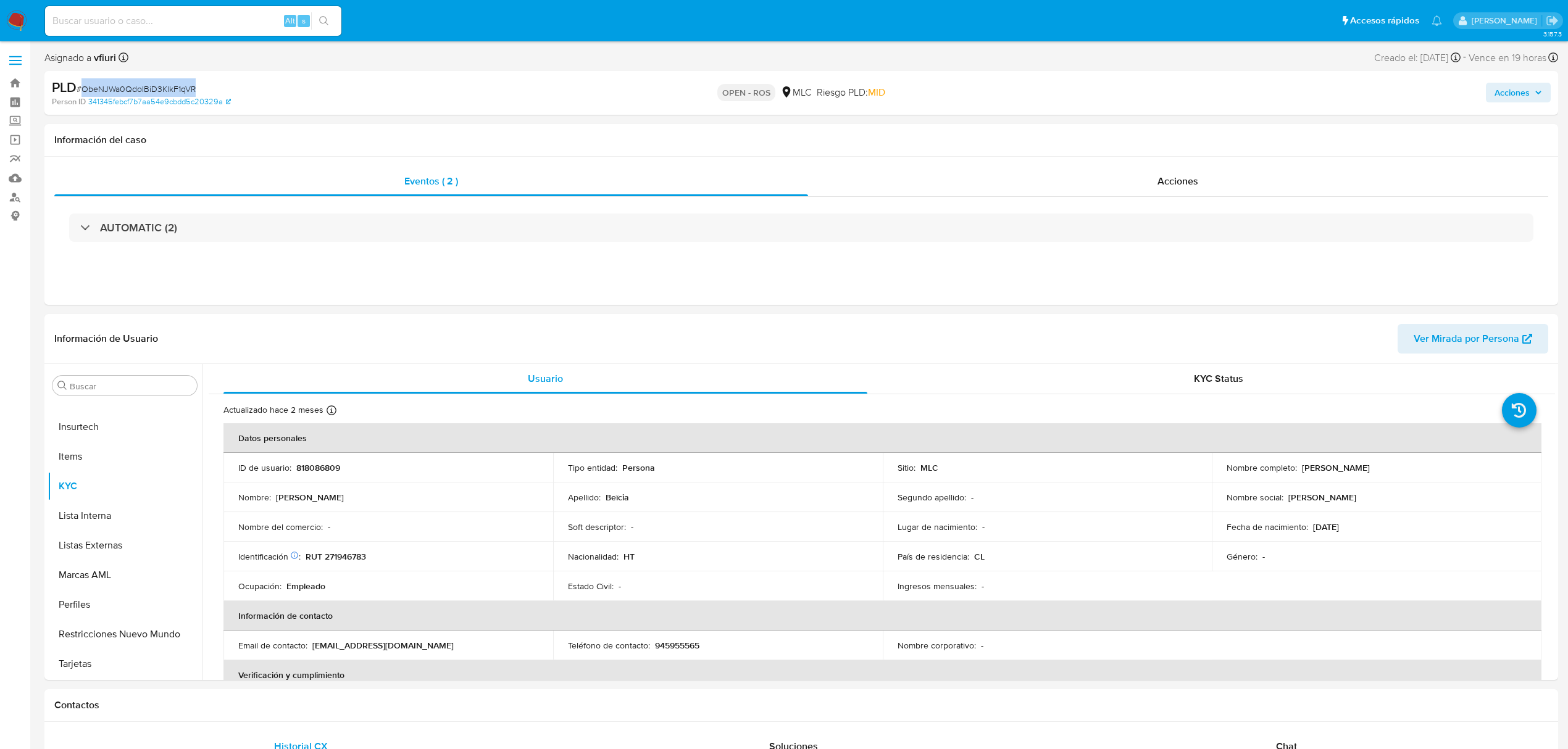
click at [154, 84] on span "# ObeNJWa0QdoIBiD3KlkF1qVR" at bounding box center [136, 88] width 119 height 12
copy span "ObeNJWa0QdoIBiD3KlkF1qVR"
drag, startPoint x: 1299, startPoint y: 464, endPoint x: 1349, endPoint y: 469, distance: 50.2
click at [1349, 469] on div "Nombre completo : Frantz Beïcia" at bounding box center [1376, 467] width 300 height 11
copy p "Frantz Beïcia"
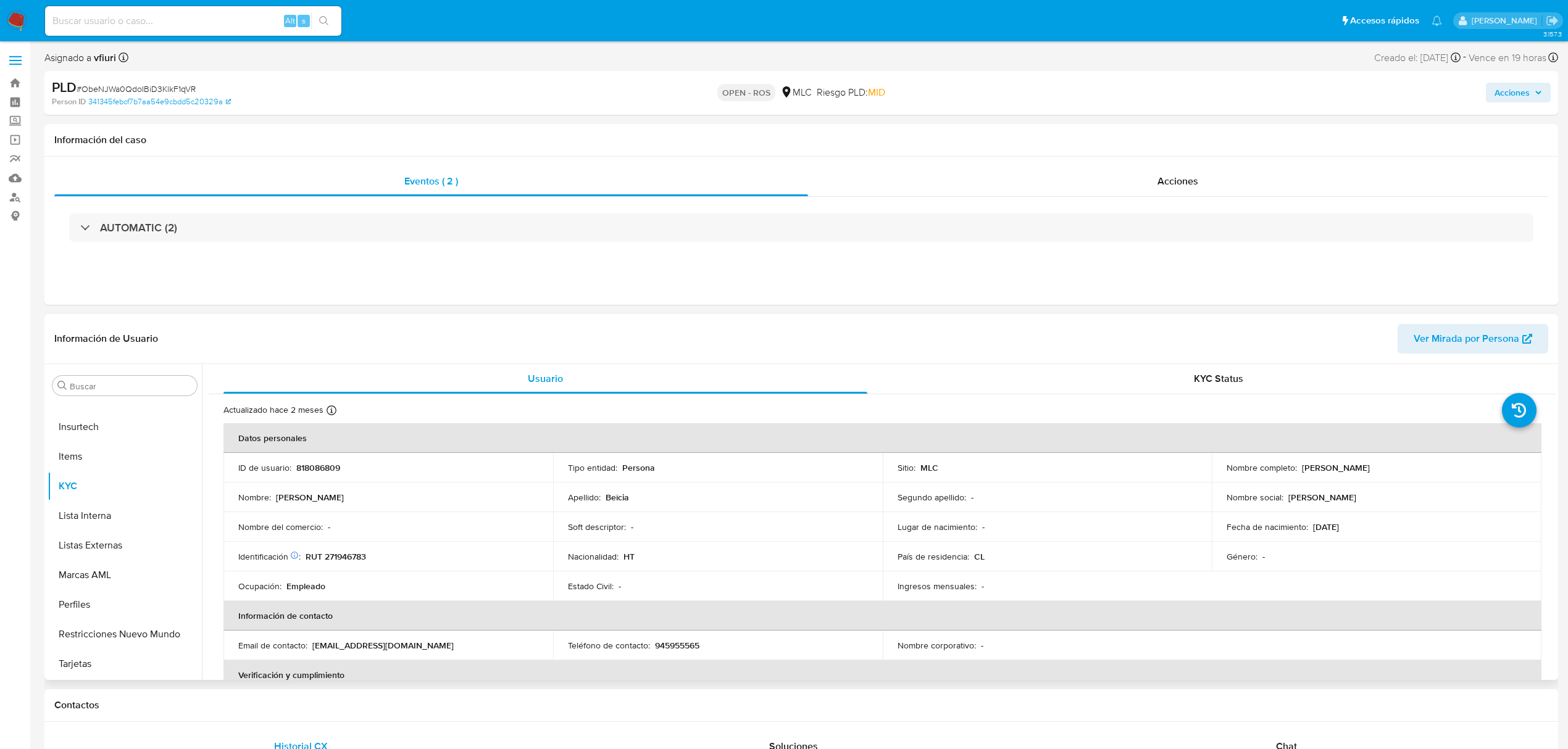
click at [363, 551] on p "RUT 271946783" at bounding box center [335, 556] width 60 height 11
copy p "RUT"
click at [359, 556] on p "RUT 271946783" at bounding box center [335, 556] width 60 height 11
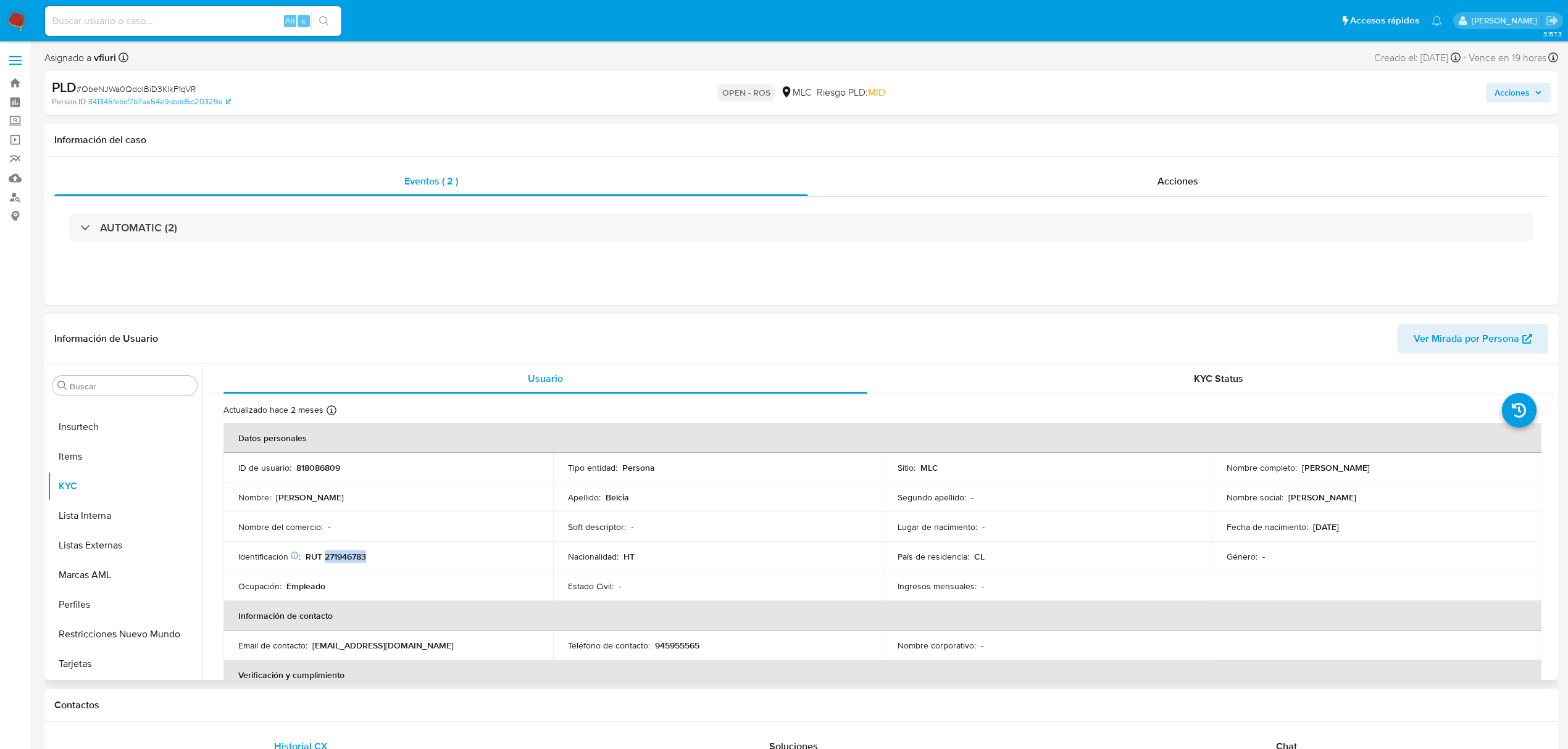
copy p "271946783"
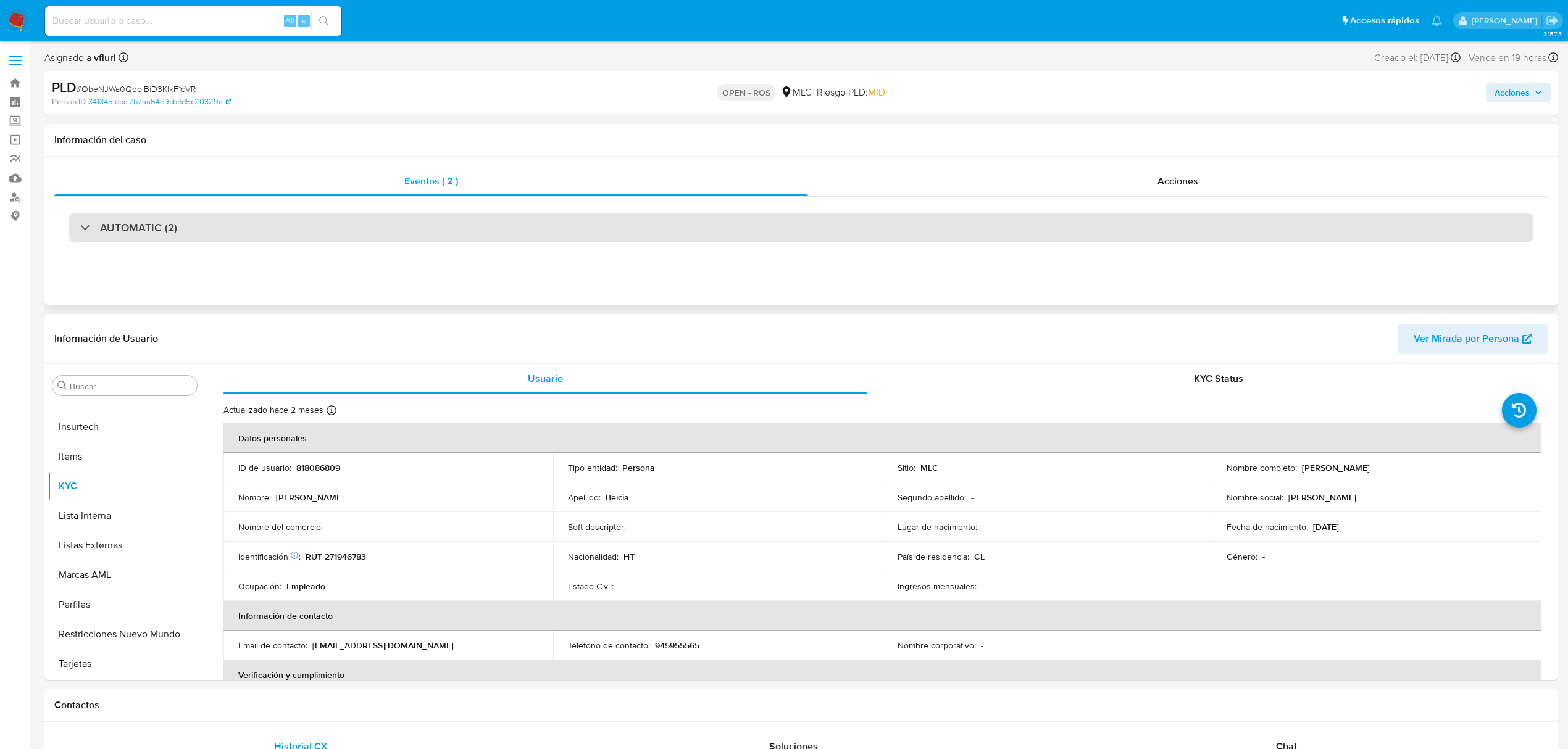
click at [252, 230] on div "AUTOMATIC (2)" at bounding box center [801, 227] width 1464 height 28
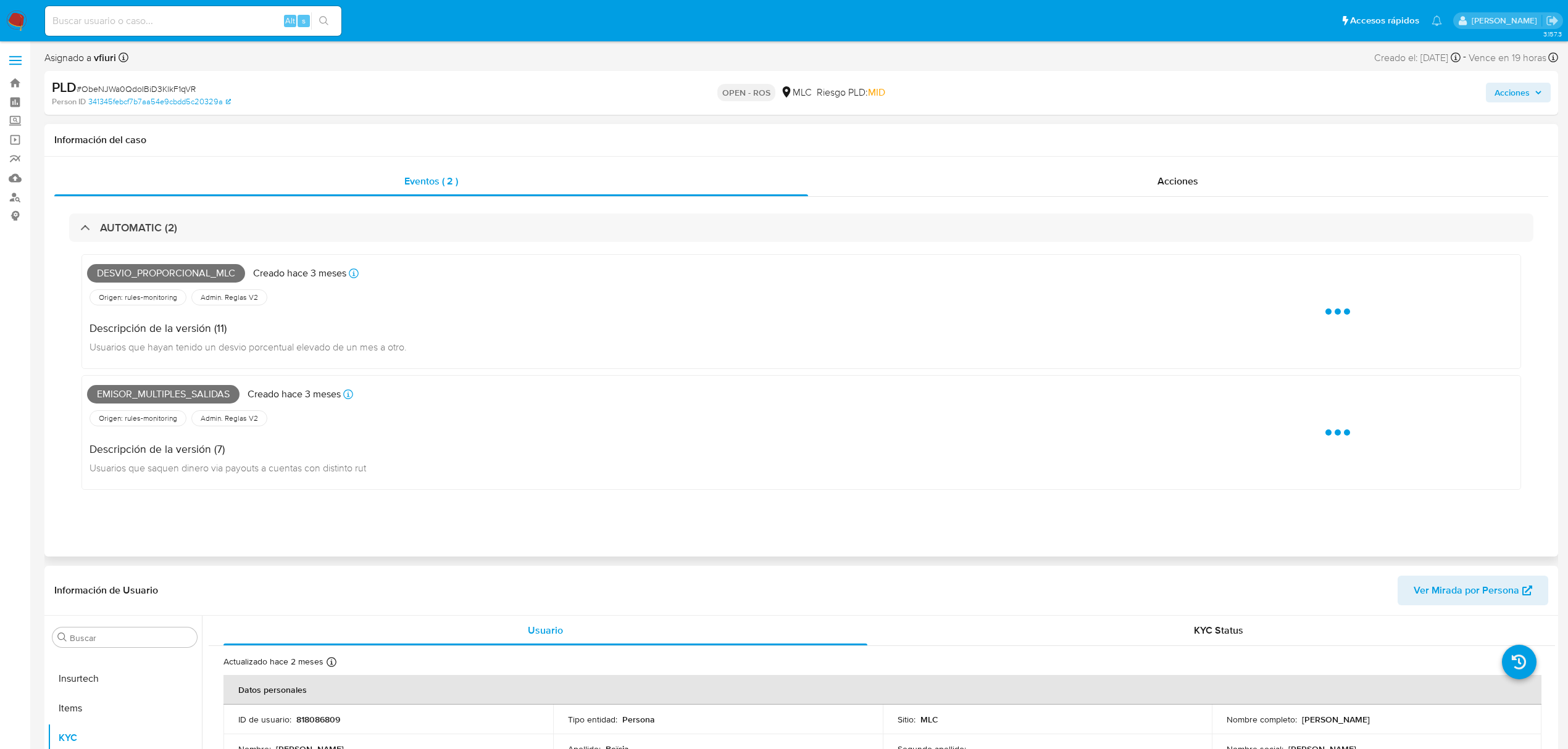
click at [181, 268] on span "Desvio_proporcional_mlc" at bounding box center [166, 273] width 158 height 18
copy span "Desvio_proporcional_mlc"
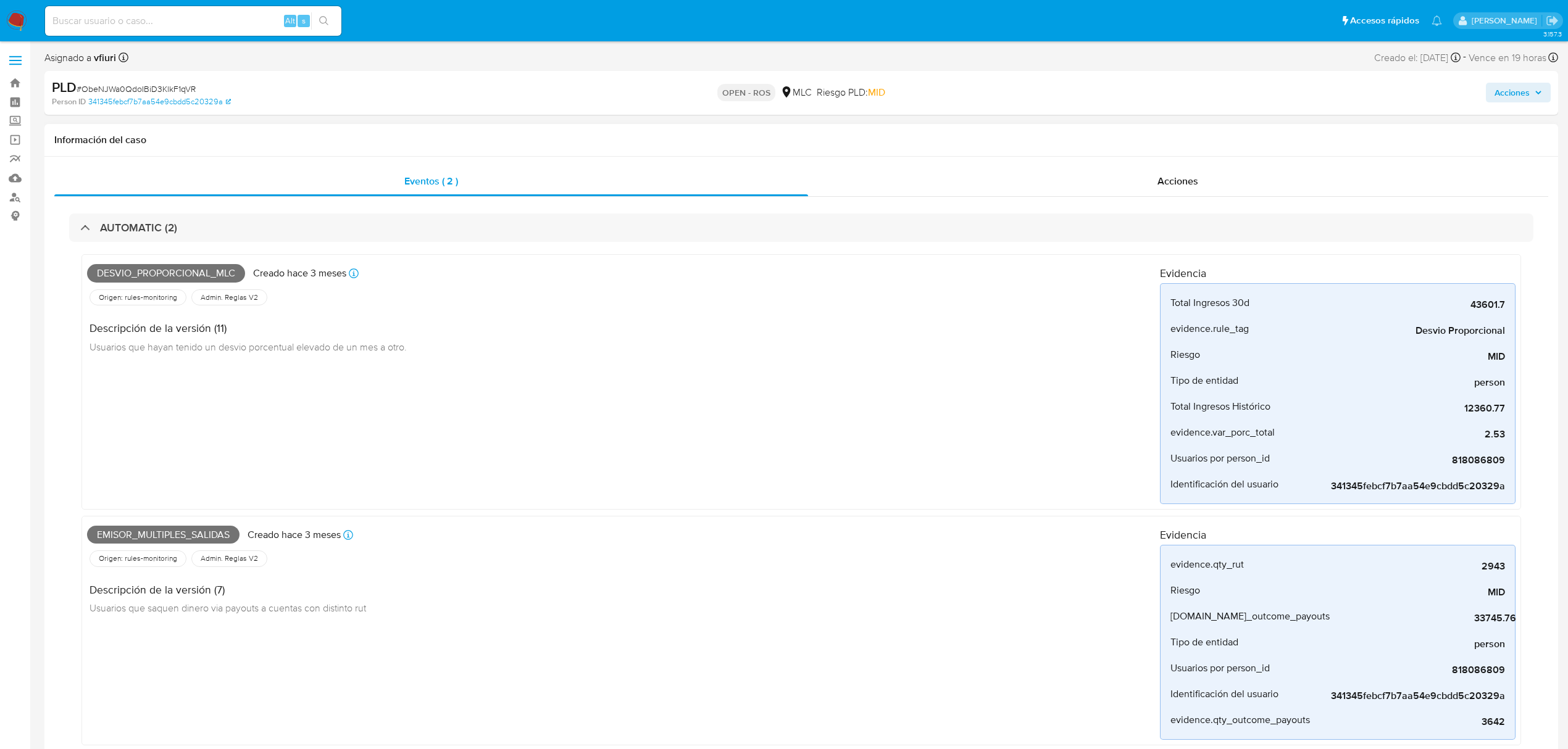
click at [190, 531] on span "Emisor_multiples_salidas" at bounding box center [163, 535] width 152 height 18
click at [190, 529] on span "Emisor_multiples_salidas" at bounding box center [163, 535] width 152 height 18
copy span "Emisor_multiples_salidas"
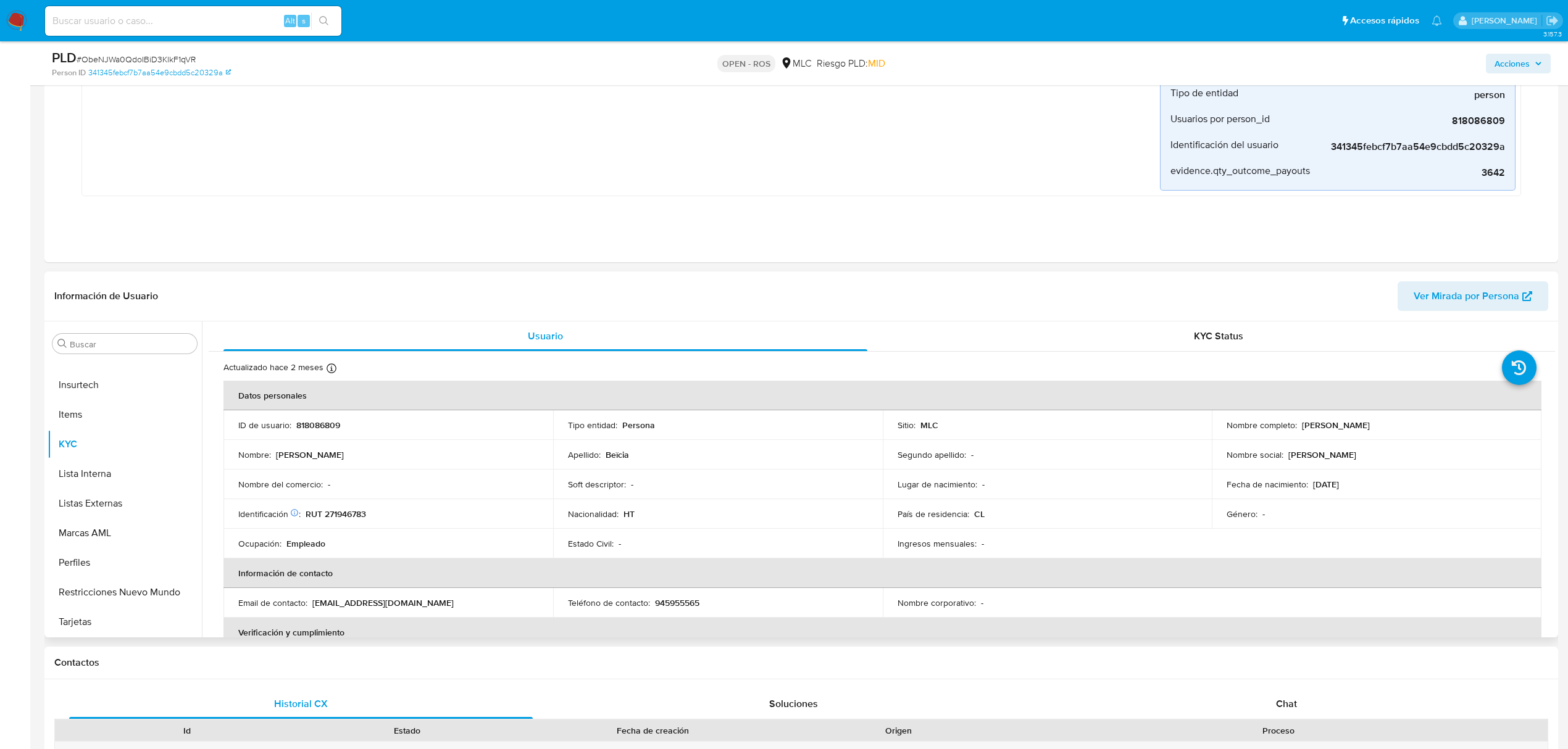
scroll to position [575, 0]
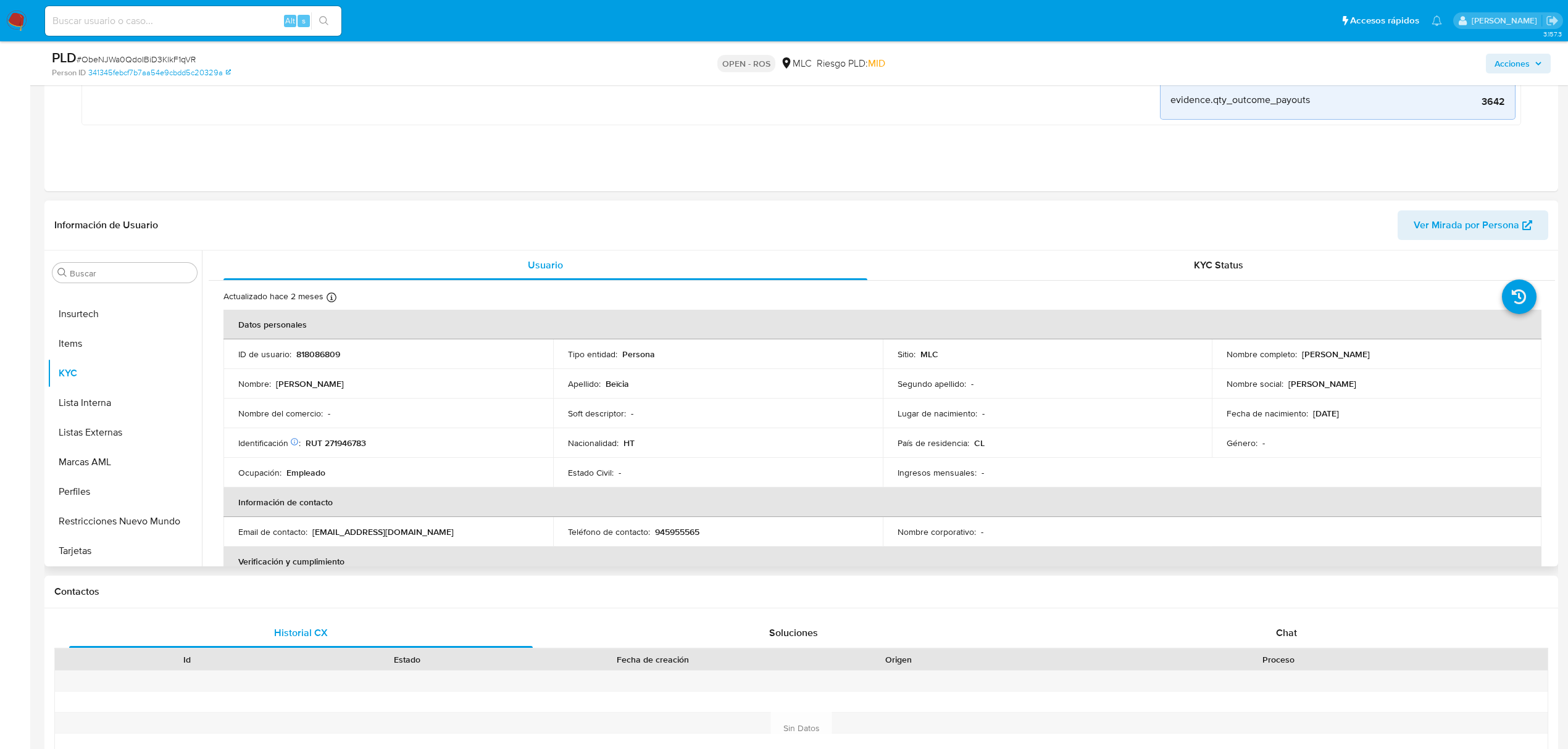
click at [316, 346] on td "ID de usuario : 818086809" at bounding box center [388, 354] width 329 height 30
click at [320, 353] on p "818086809" at bounding box center [318, 353] width 44 height 11
copy p "818086809"
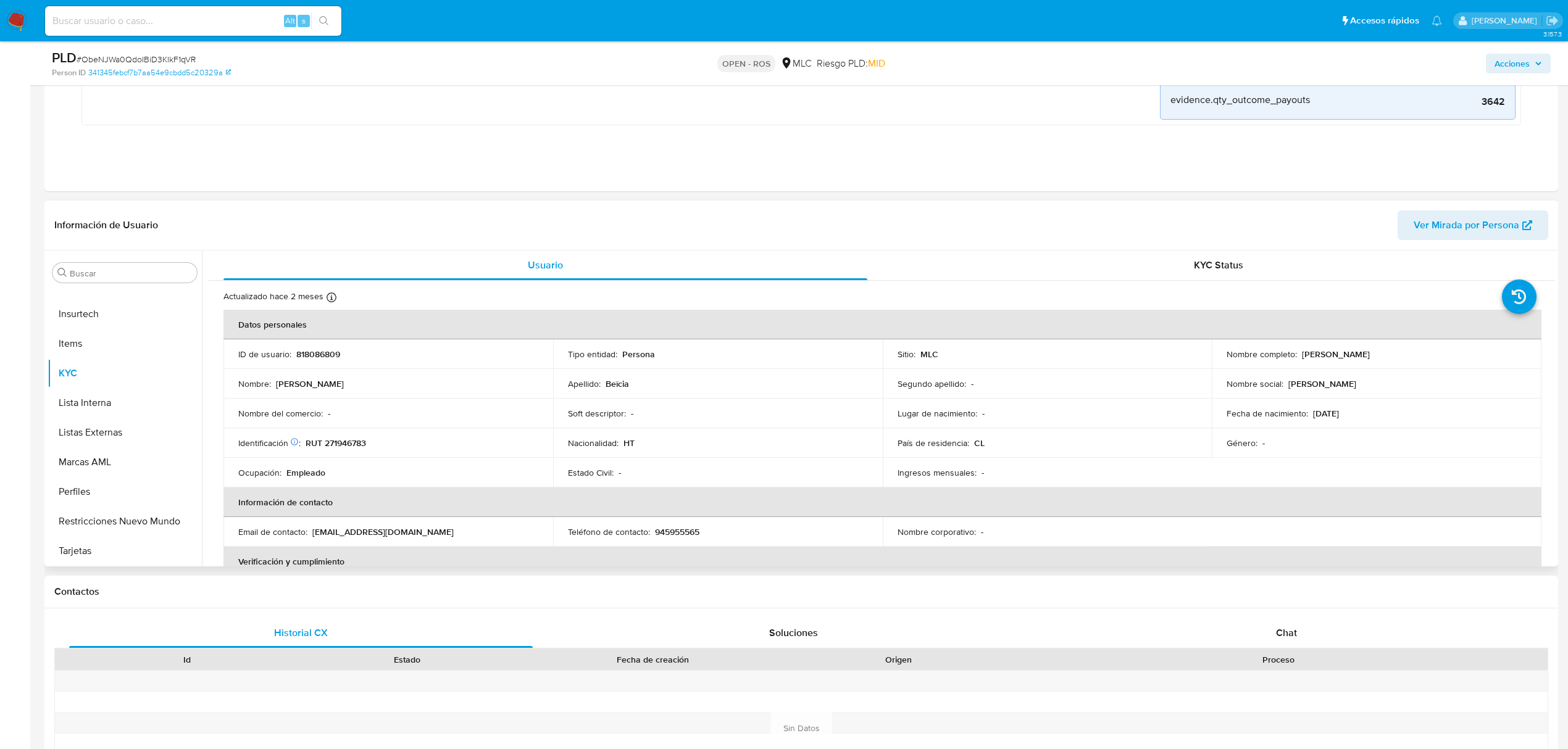
click at [353, 444] on p "RUT 271946783" at bounding box center [335, 442] width 60 height 11
copy p "271946783"
click at [304, 356] on p "818086809" at bounding box center [318, 353] width 44 height 11
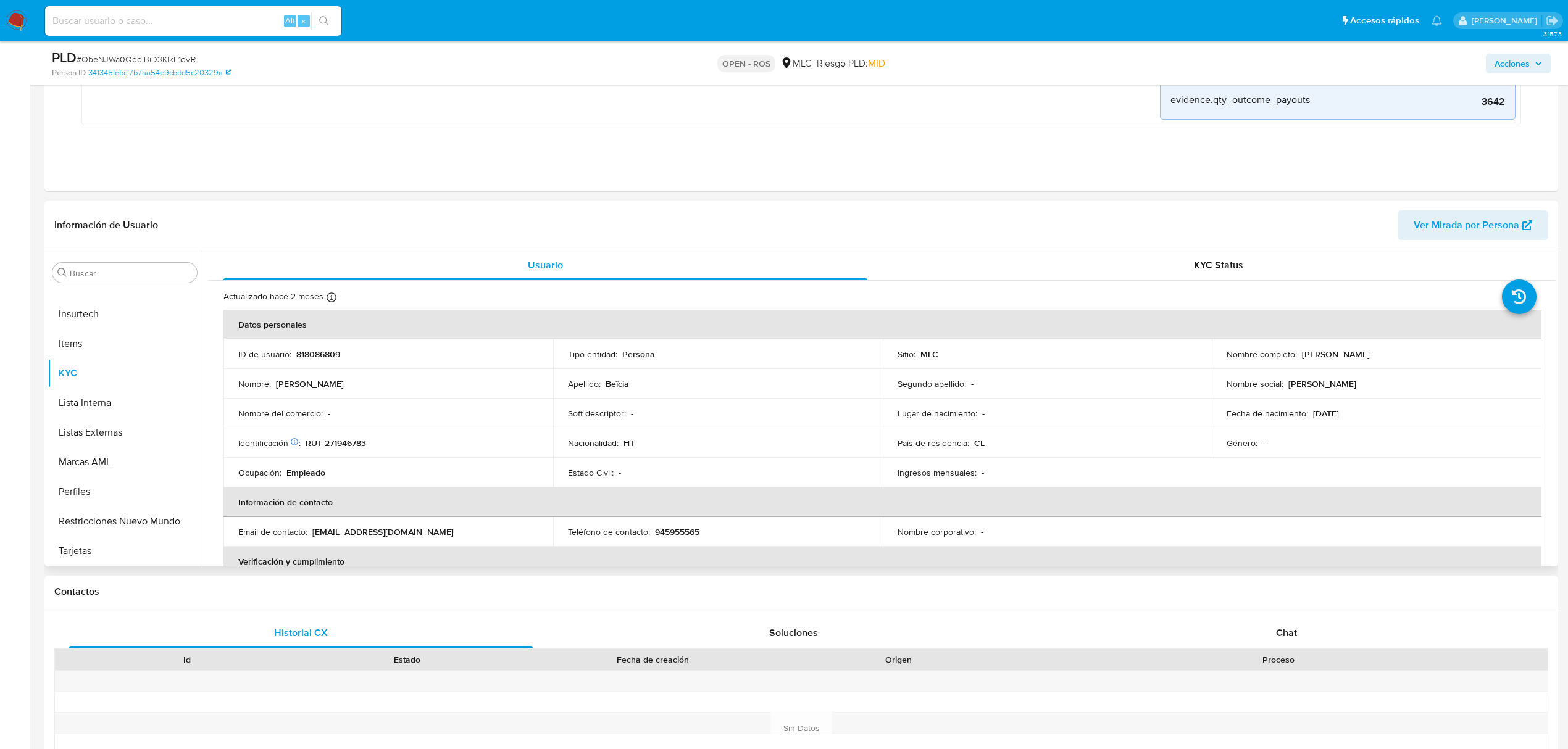
click at [693, 527] on p "945955565" at bounding box center [677, 531] width 44 height 11
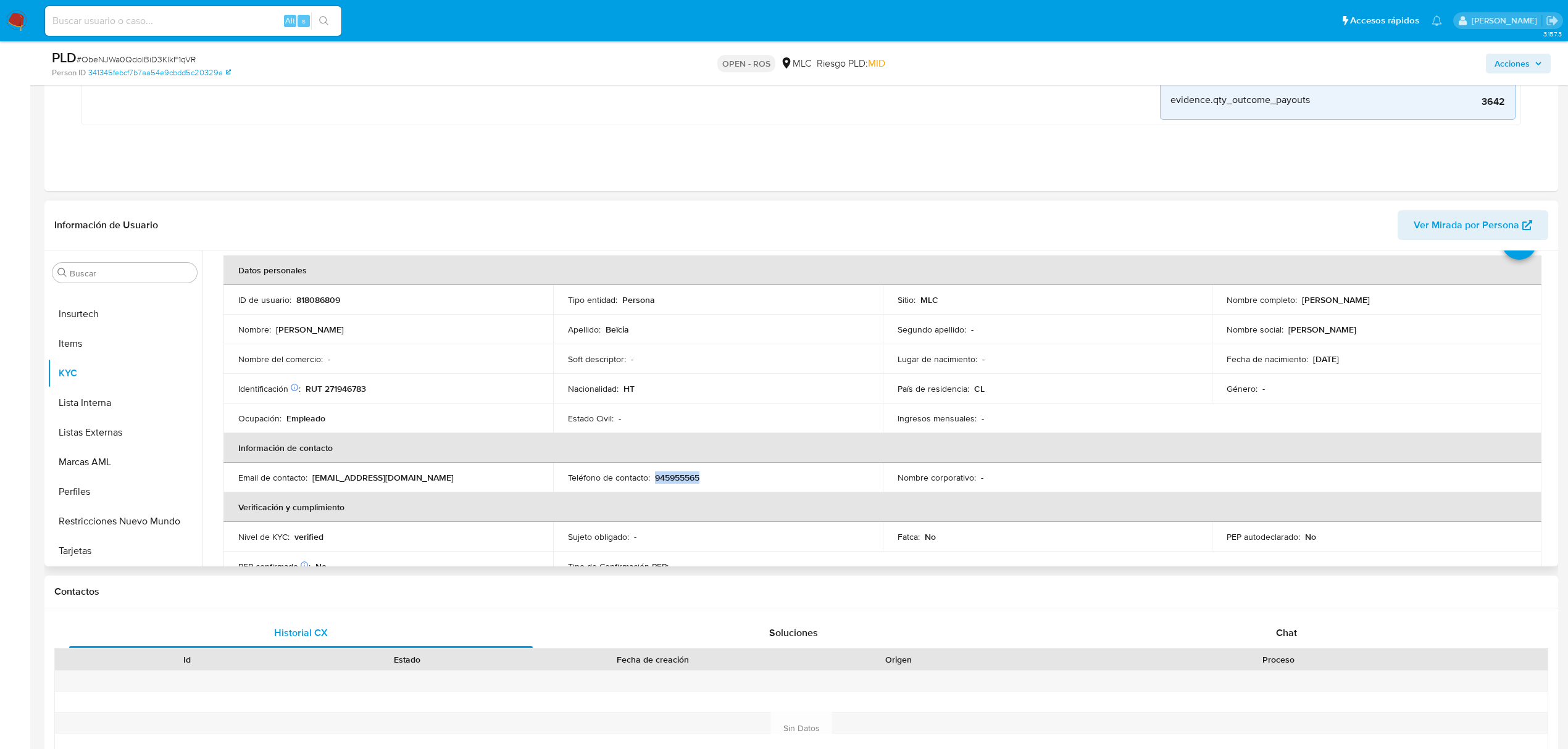
scroll to position [82, 0]
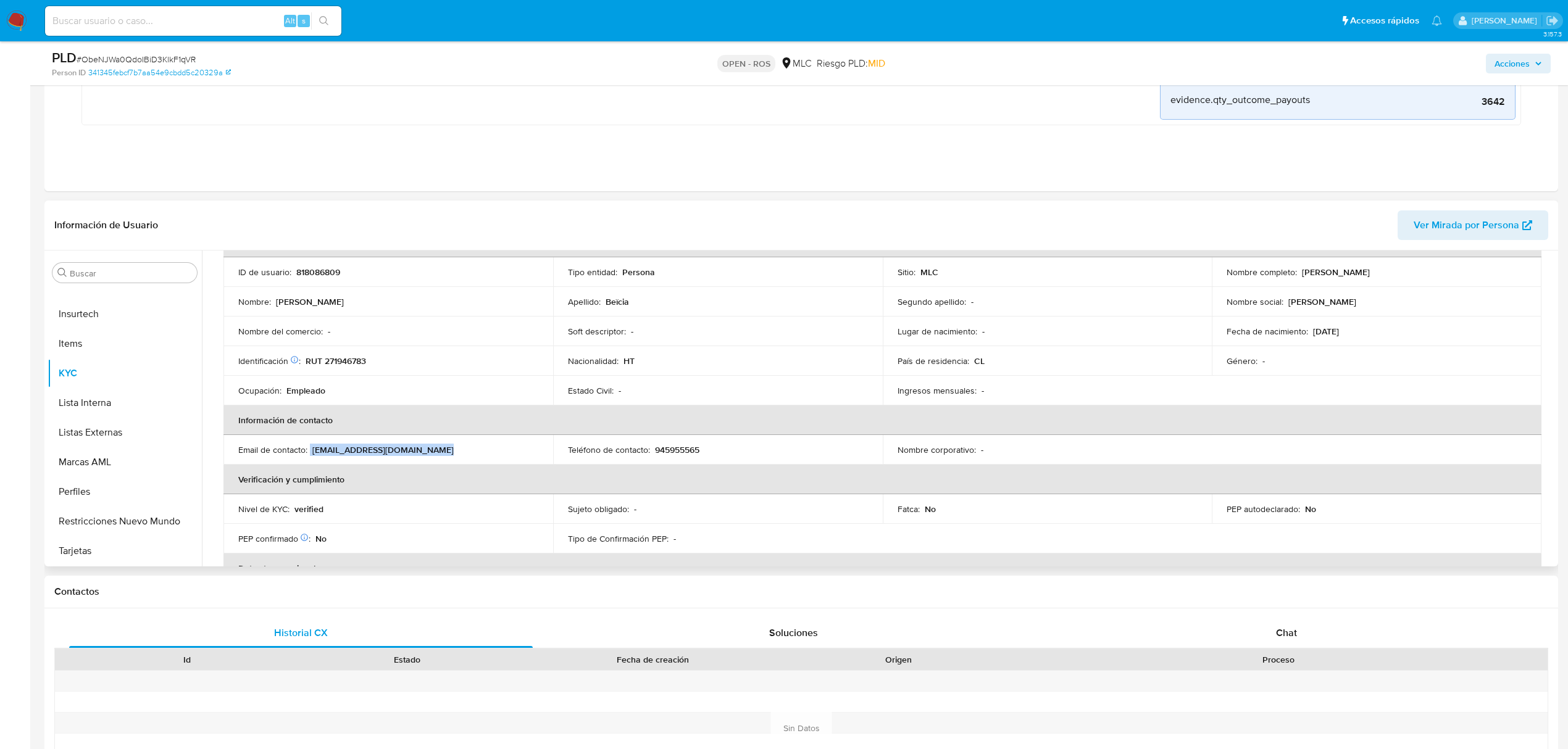
drag, startPoint x: 453, startPoint y: 449, endPoint x: 309, endPoint y: 457, distance: 144.2
click at [309, 455] on div "Email de contacto : encarnacionfrank80@gmail.com" at bounding box center [388, 449] width 300 height 11
click at [102, 338] on button "Archivos adjuntos" at bounding box center [119, 332] width 144 height 30
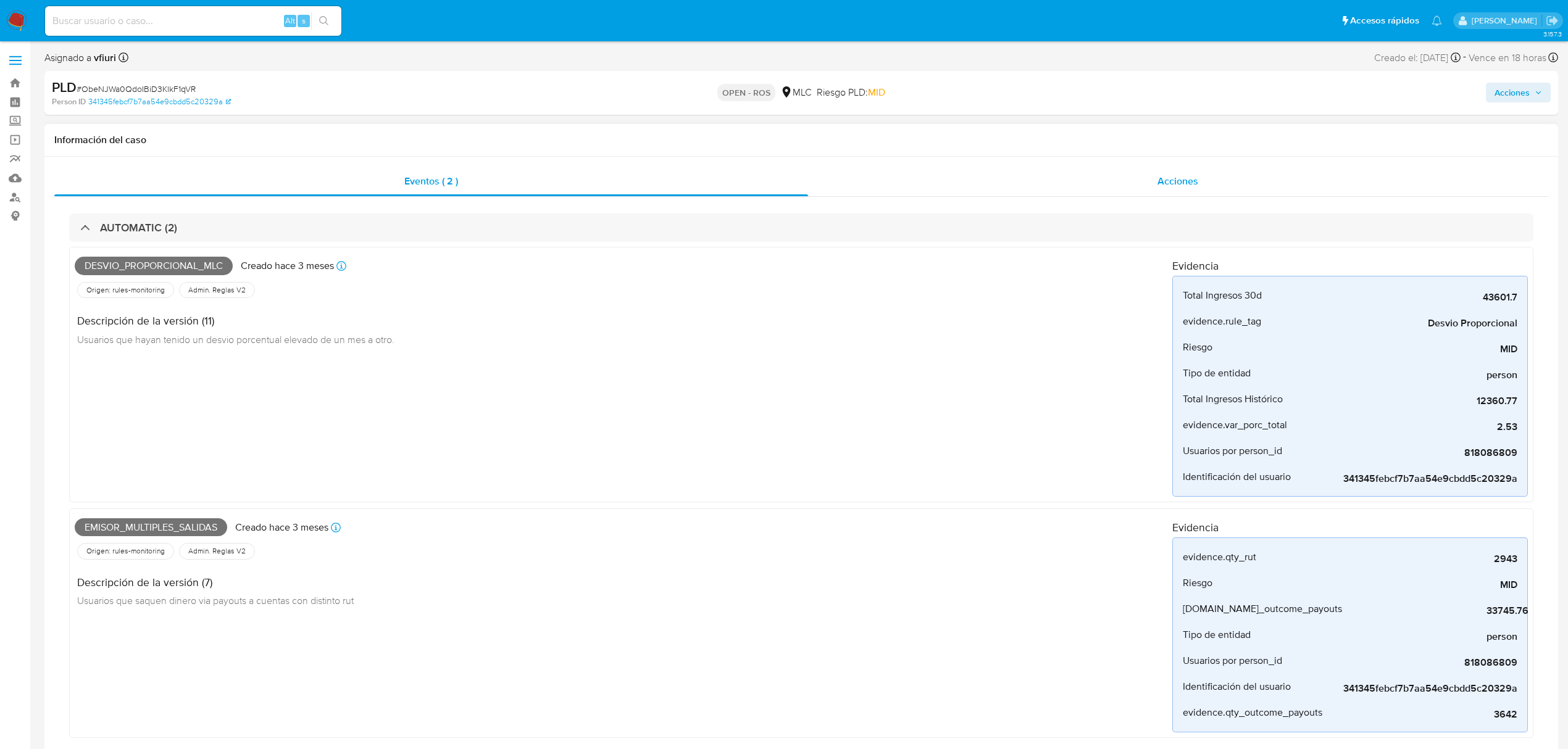
click at [1213, 163] on div "Eventos ( 2 ) Acciones AUTOMATIC (2) Desvio_proporcional_mlc Creado hace 3 mese…" at bounding box center [801, 476] width 1514 height 640
click at [1201, 173] on div "Acciones" at bounding box center [1178, 181] width 740 height 30
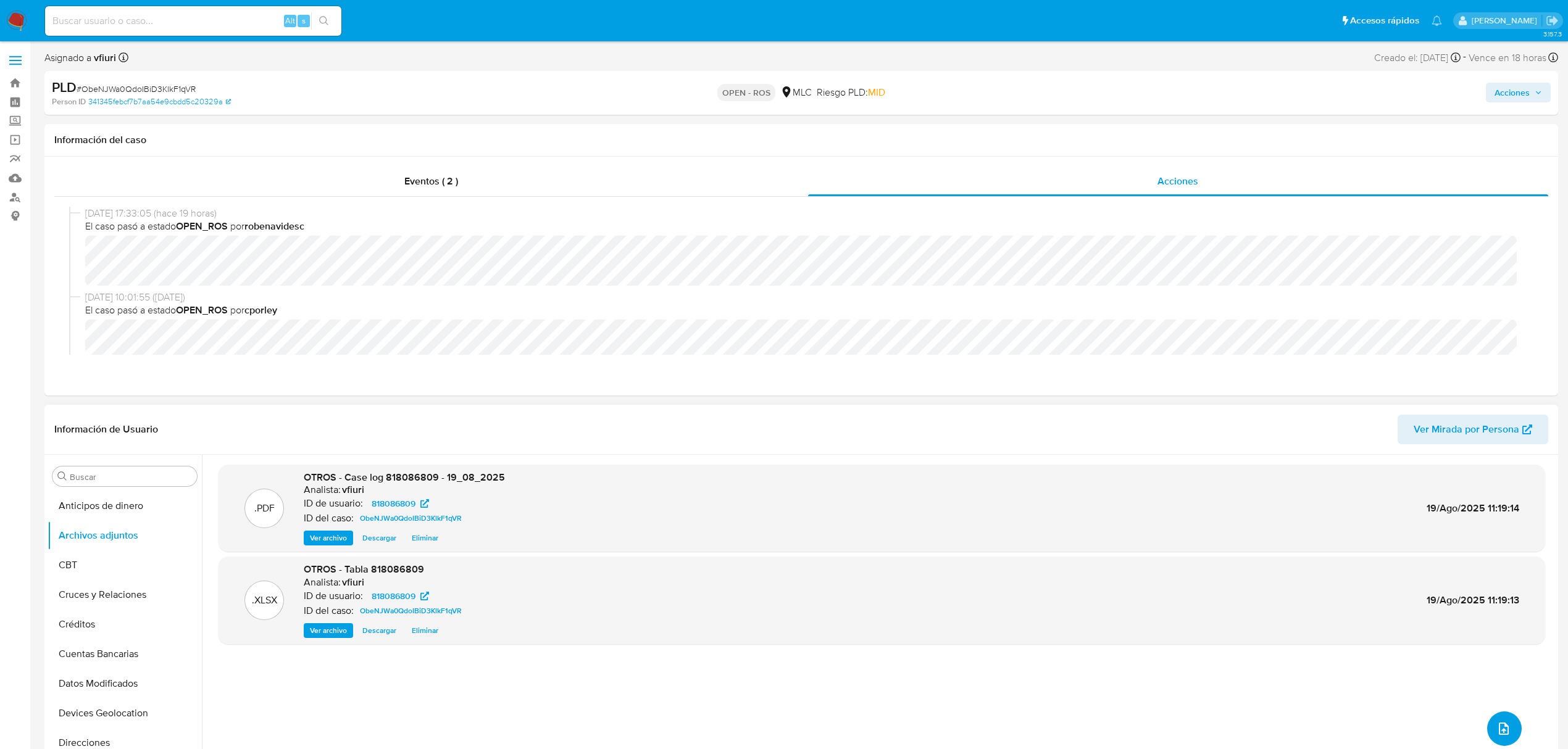
click at [1514, 725] on button "upload-file" at bounding box center [1504, 728] width 35 height 35
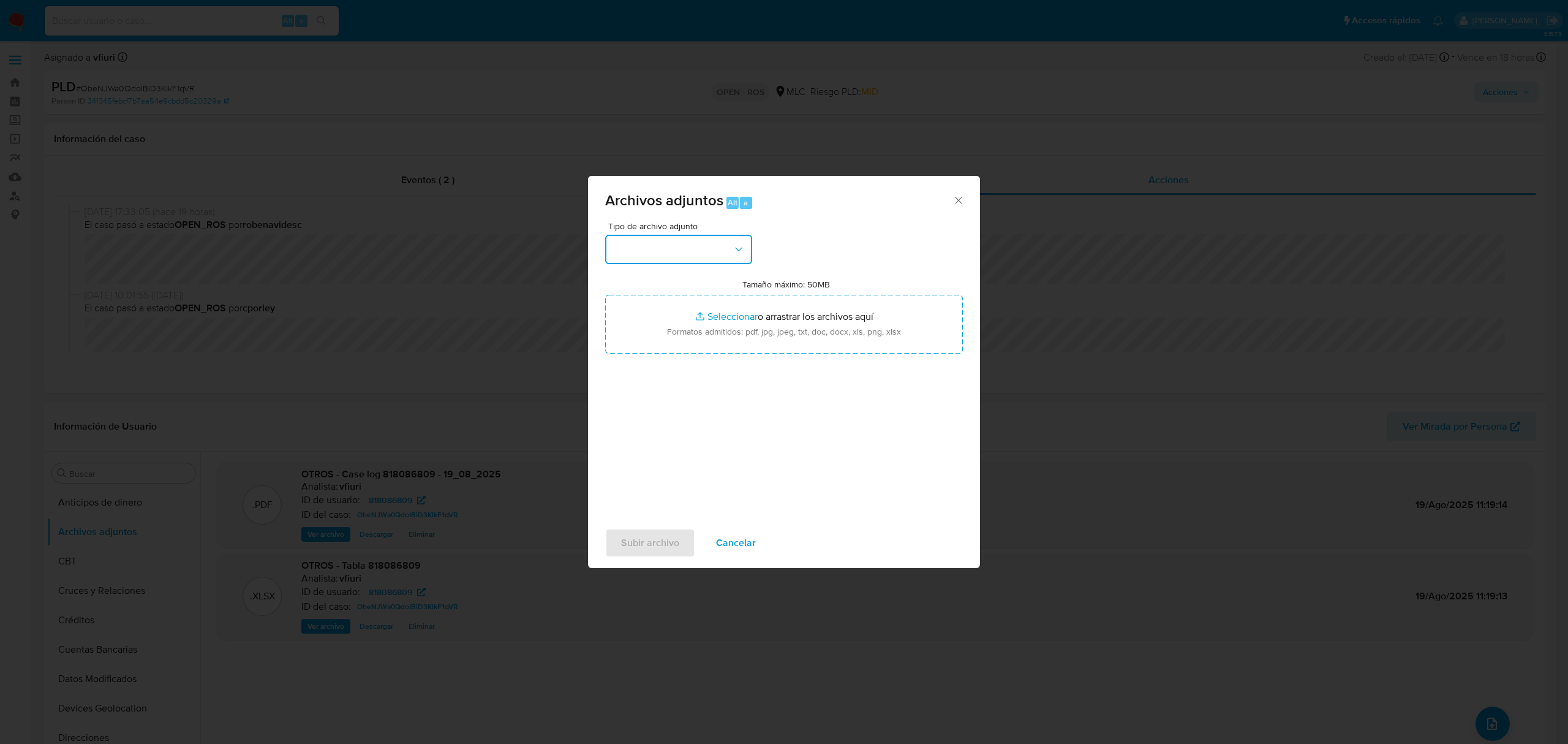
click at [641, 236] on button "button" at bounding box center [678, 249] width 147 height 29
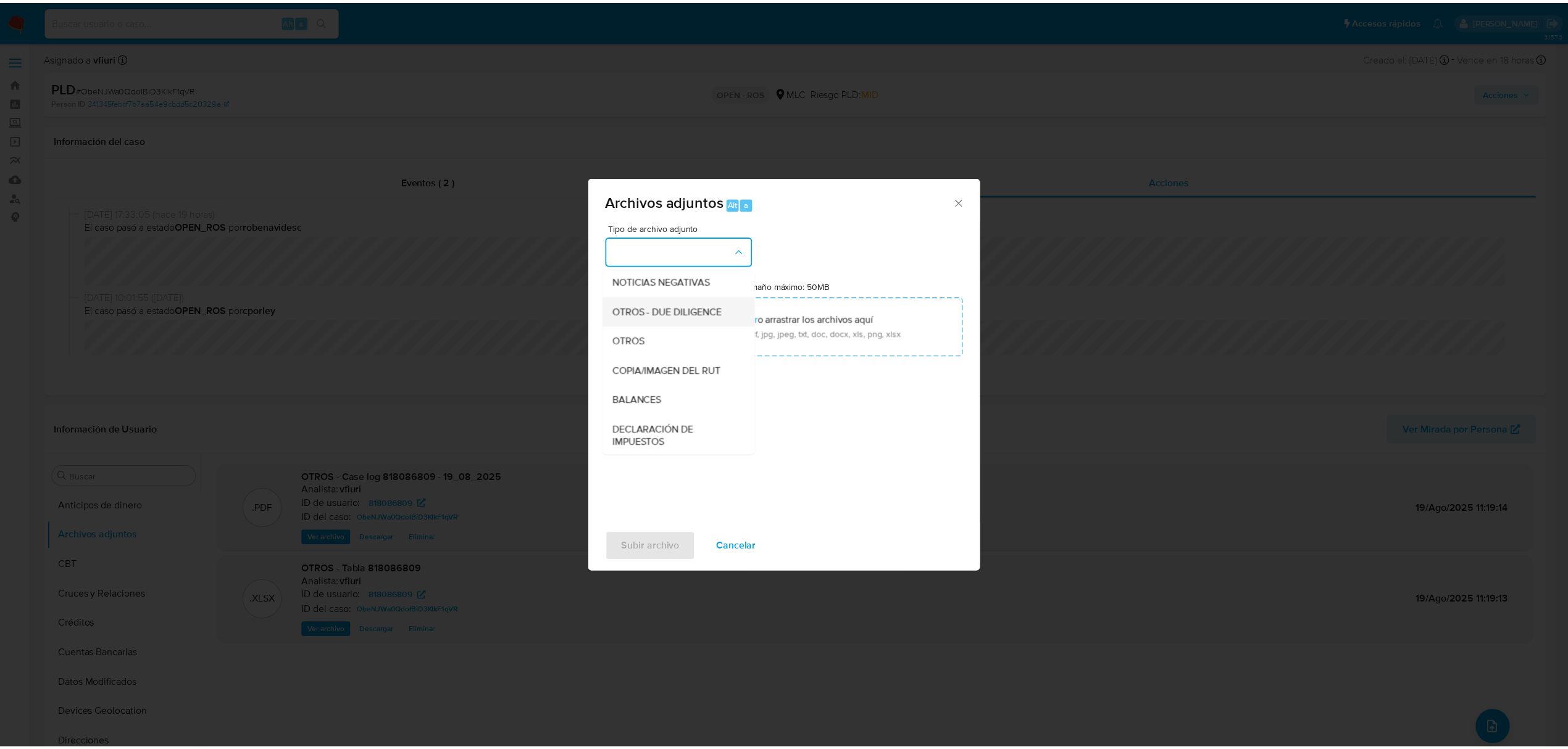
scroll to position [102, 0]
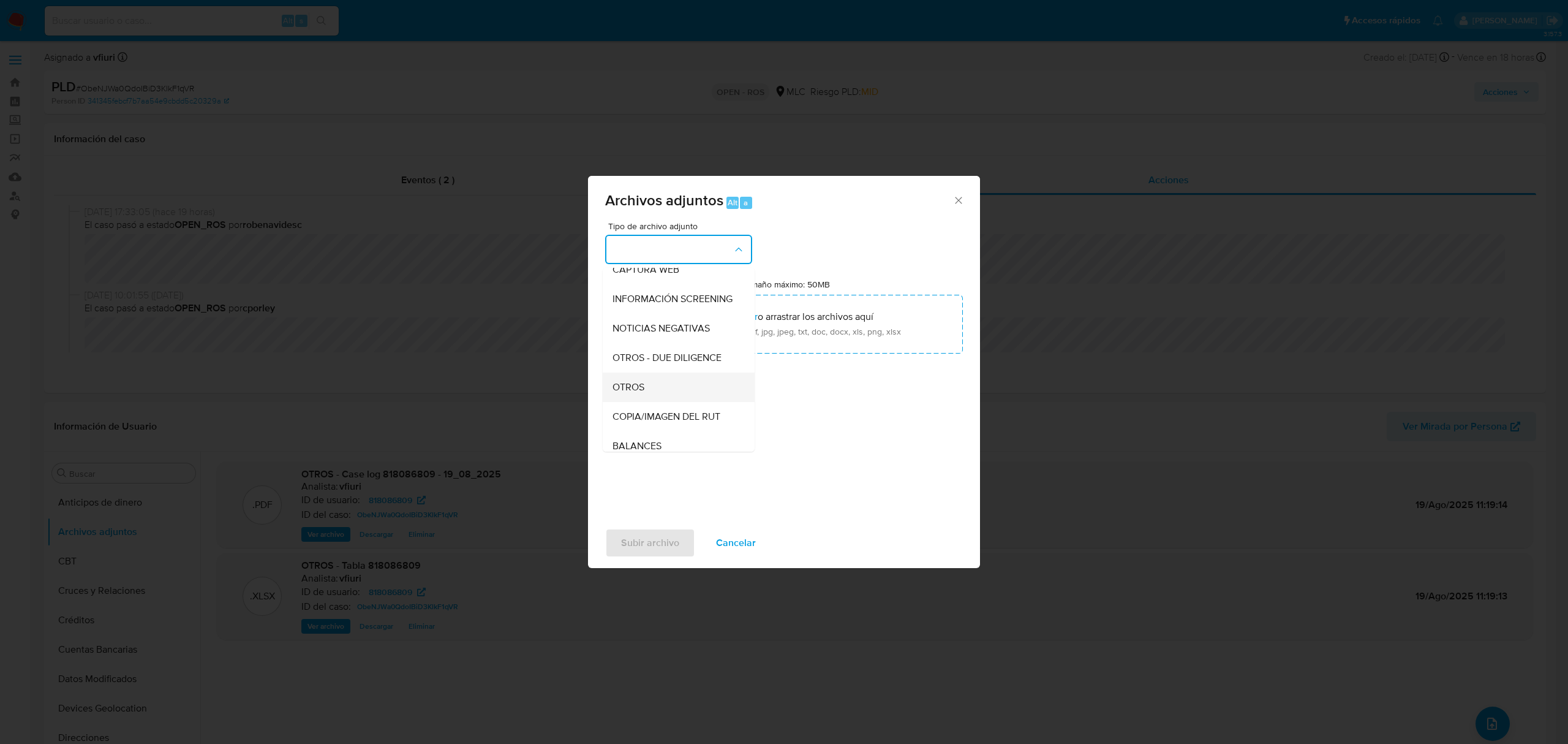
click at [628, 393] on span "OTROS" at bounding box center [628, 387] width 32 height 12
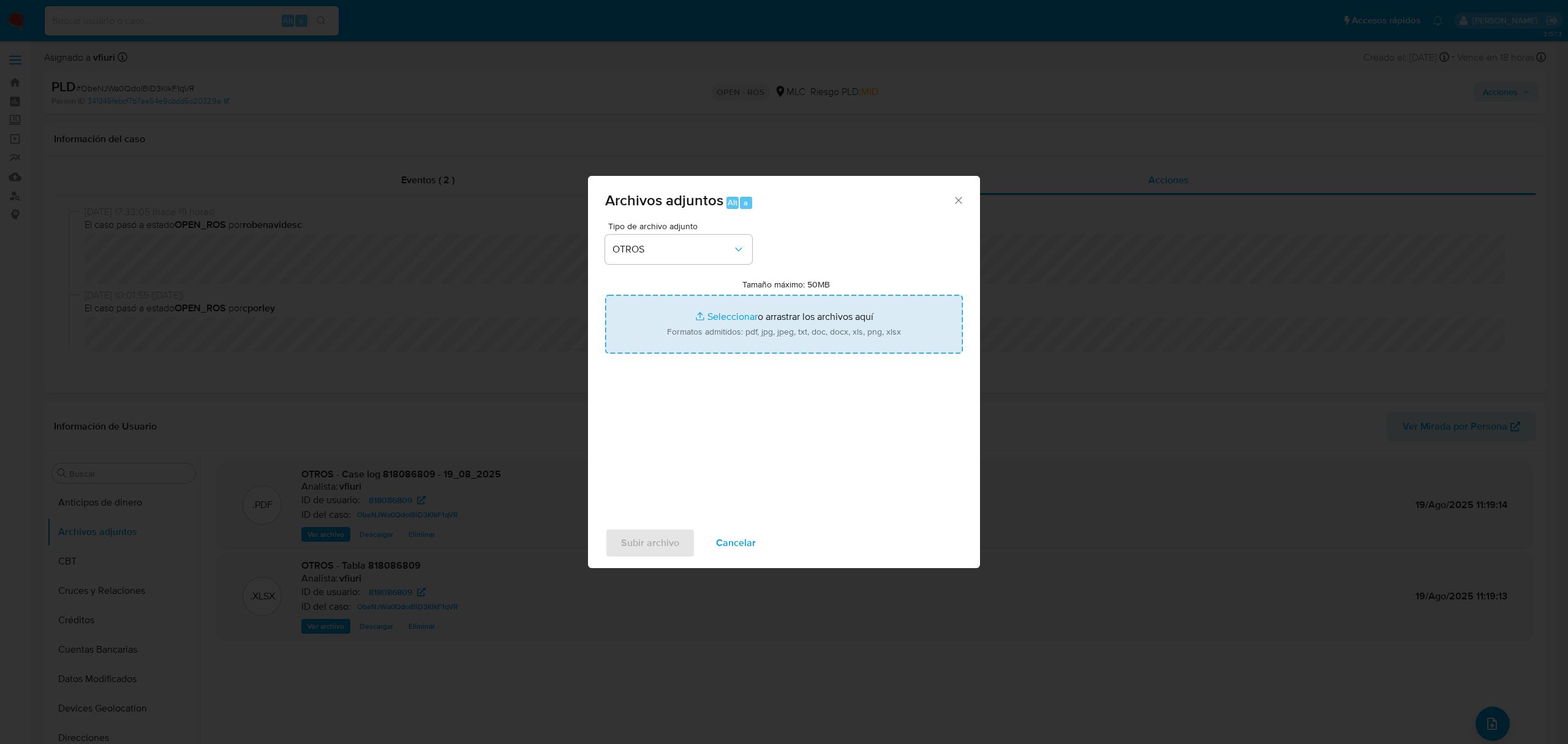
click at [715, 312] on input "Tamaño máximo: 50MB Seleccionar archivos" at bounding box center [784, 324] width 358 height 59
type input "C:\fakepath\UAF #1292.pdf"
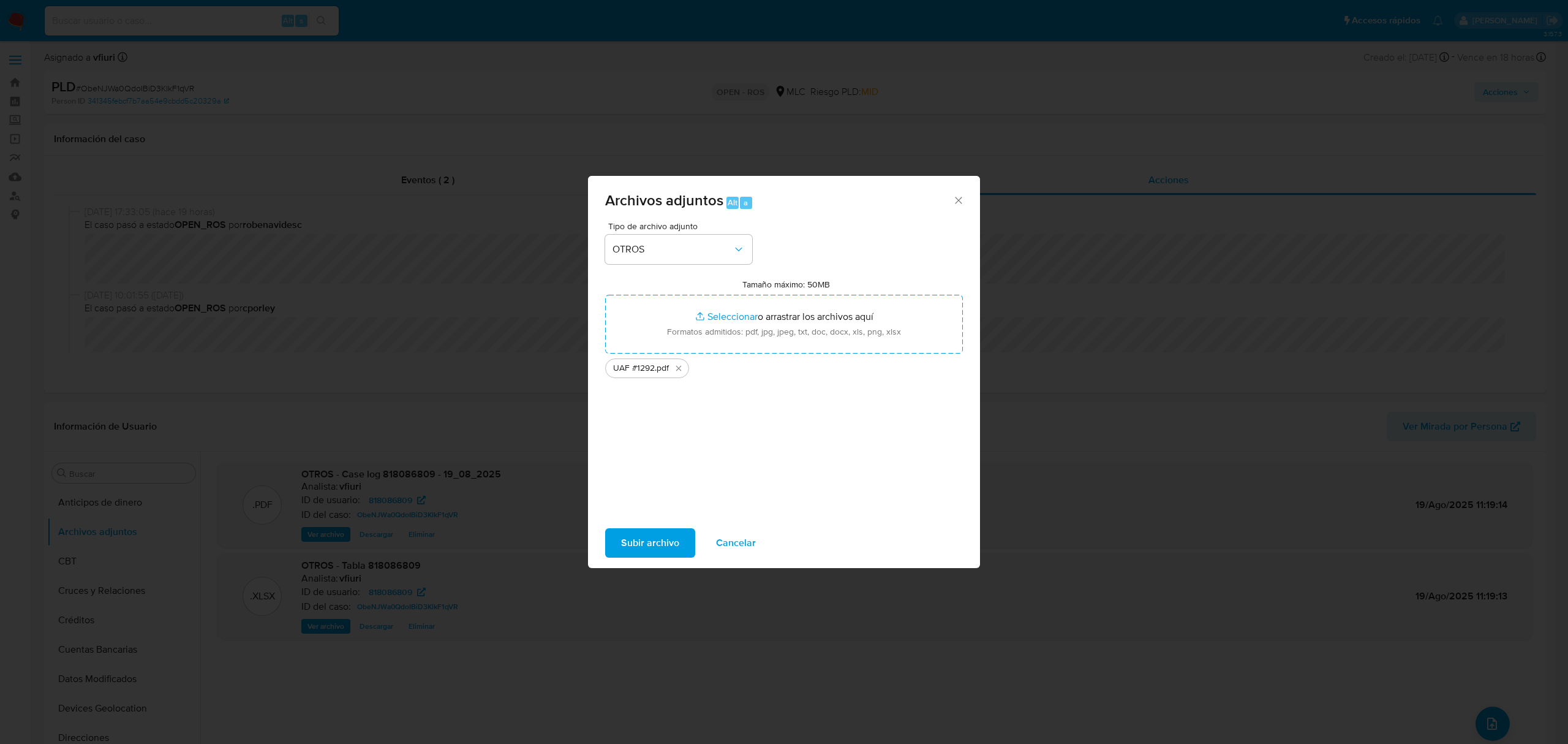
click at [633, 536] on span "Subir archivo" at bounding box center [650, 543] width 58 height 27
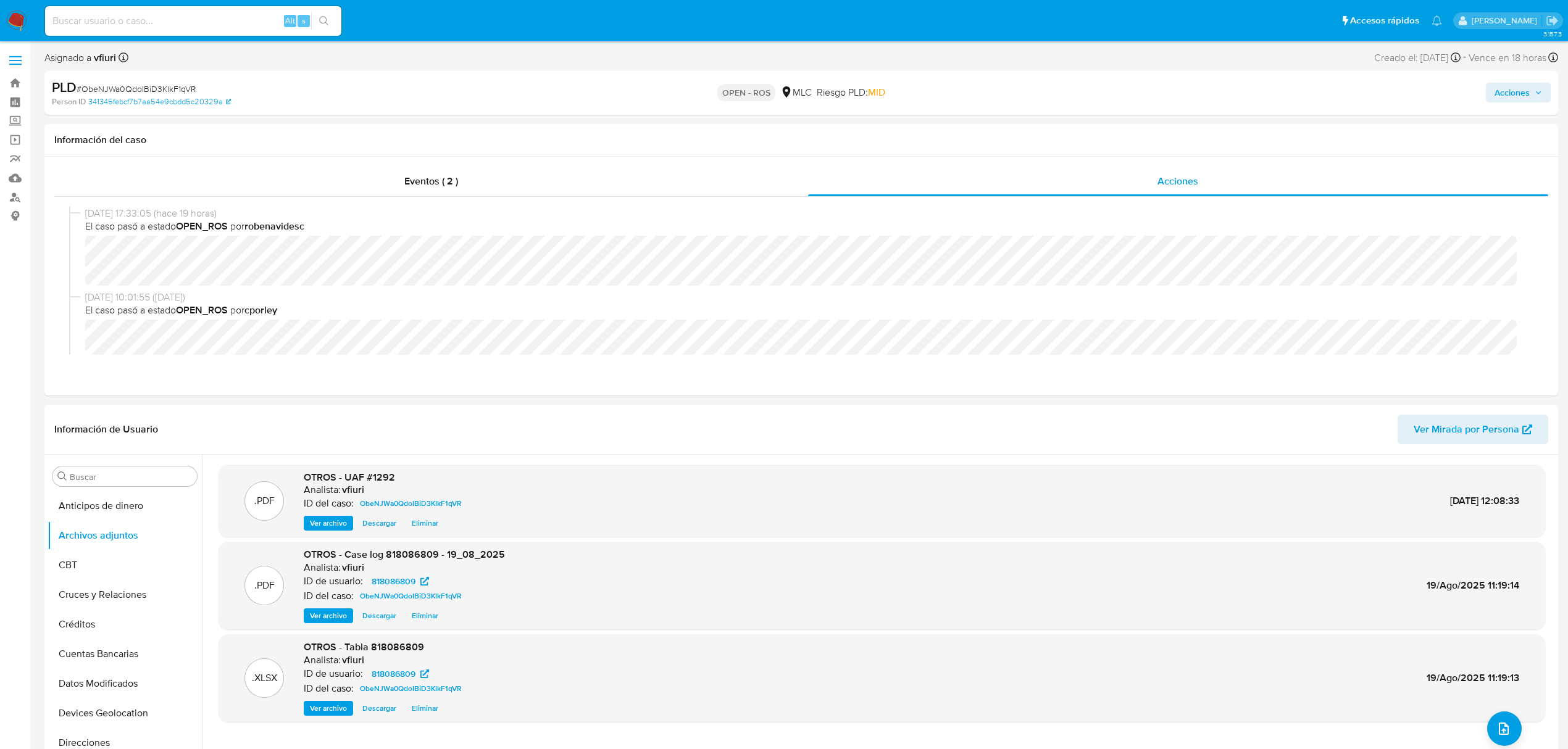
click at [1491, 95] on button "Acciones" at bounding box center [1518, 92] width 65 height 20
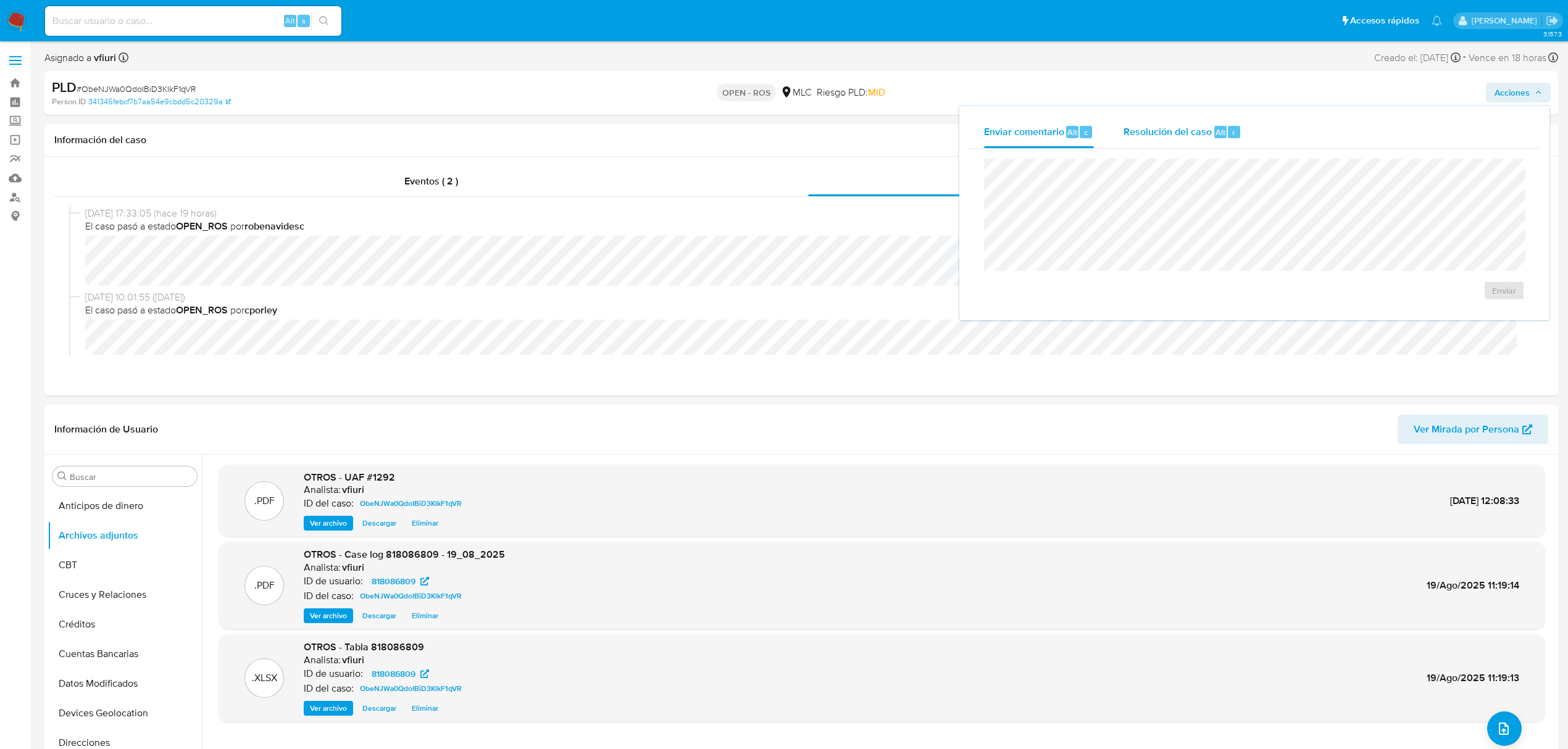
click at [1191, 144] on div "Resolución del caso Alt r" at bounding box center [1182, 132] width 118 height 32
click at [1445, 302] on span "ROS" at bounding box center [1468, 302] width 60 height 27
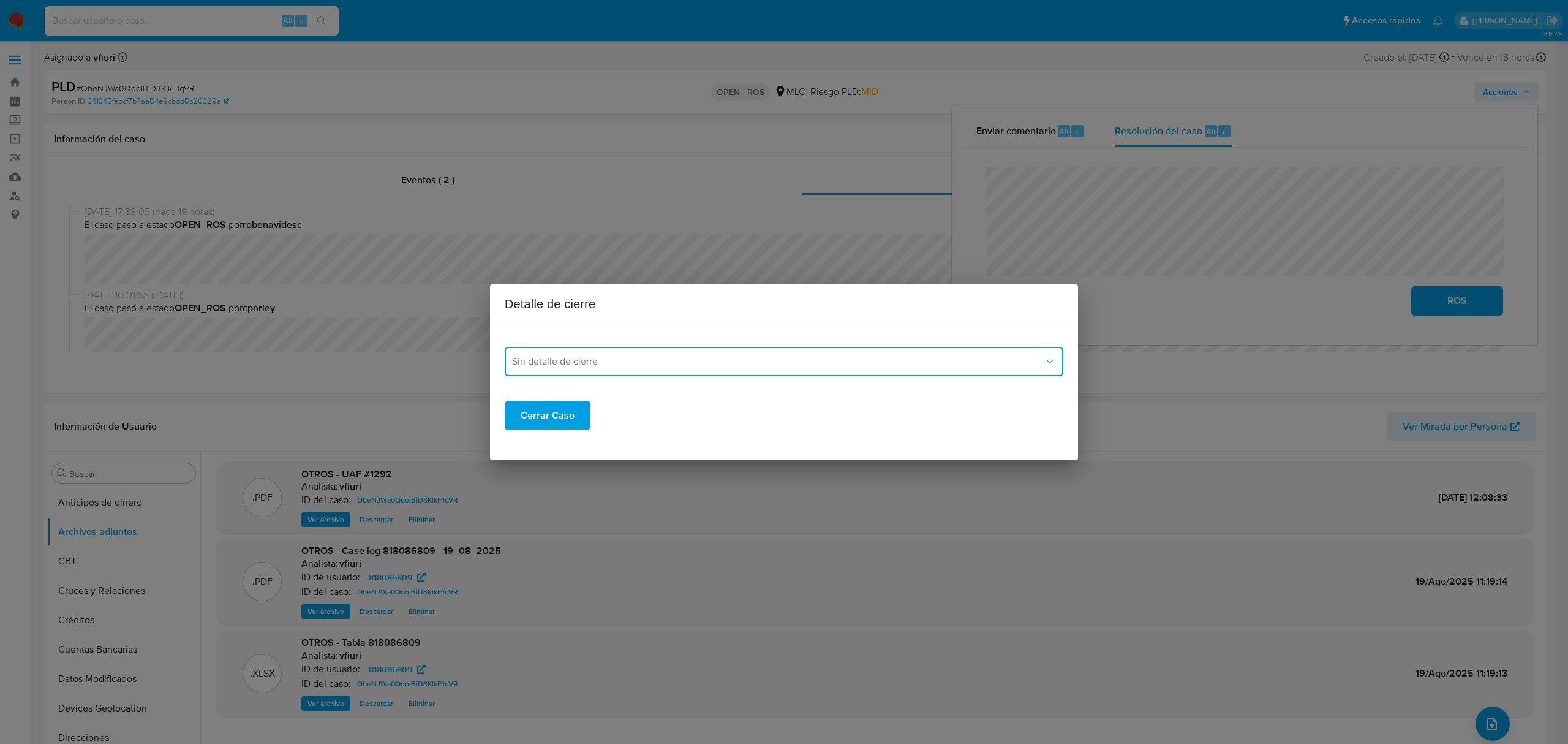
click at [660, 347] on button "Sin detalle de cierre" at bounding box center [784, 361] width 559 height 29
click at [565, 427] on span "ROS_EMISOR" at bounding box center [542, 424] width 60 height 12
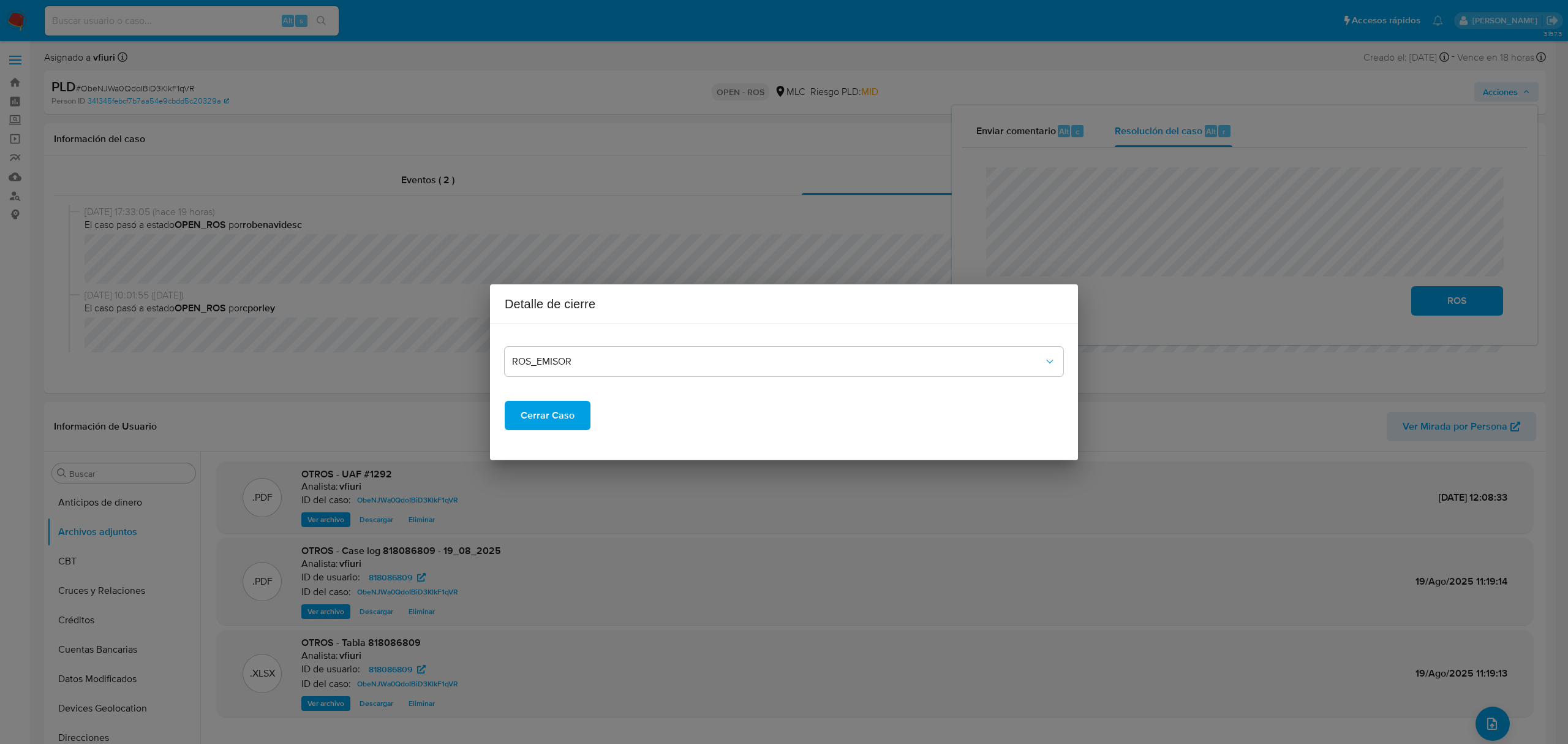
click at [556, 406] on span "Cerrar Caso" at bounding box center [547, 415] width 54 height 27
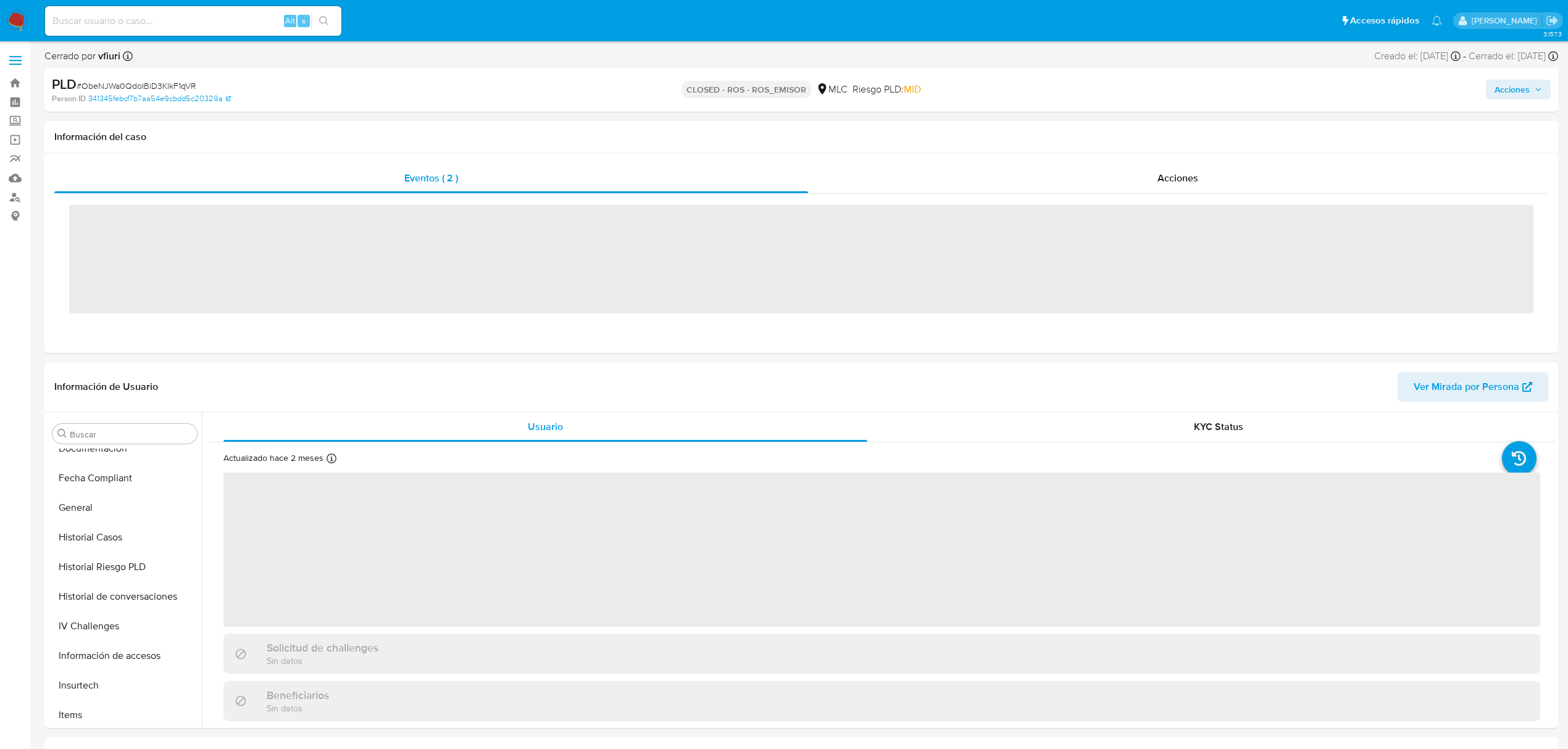
scroll to position [521, 0]
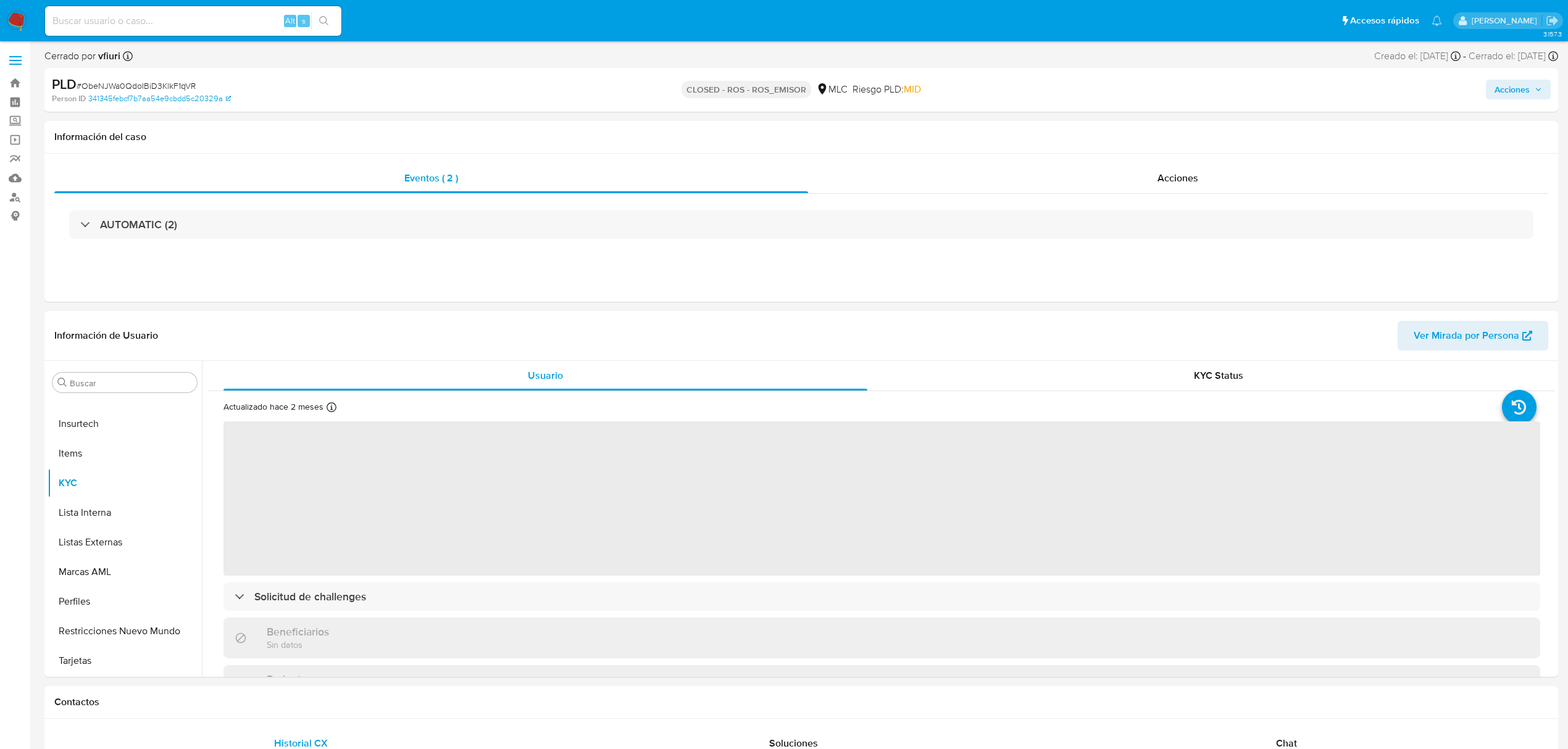
select select "10"
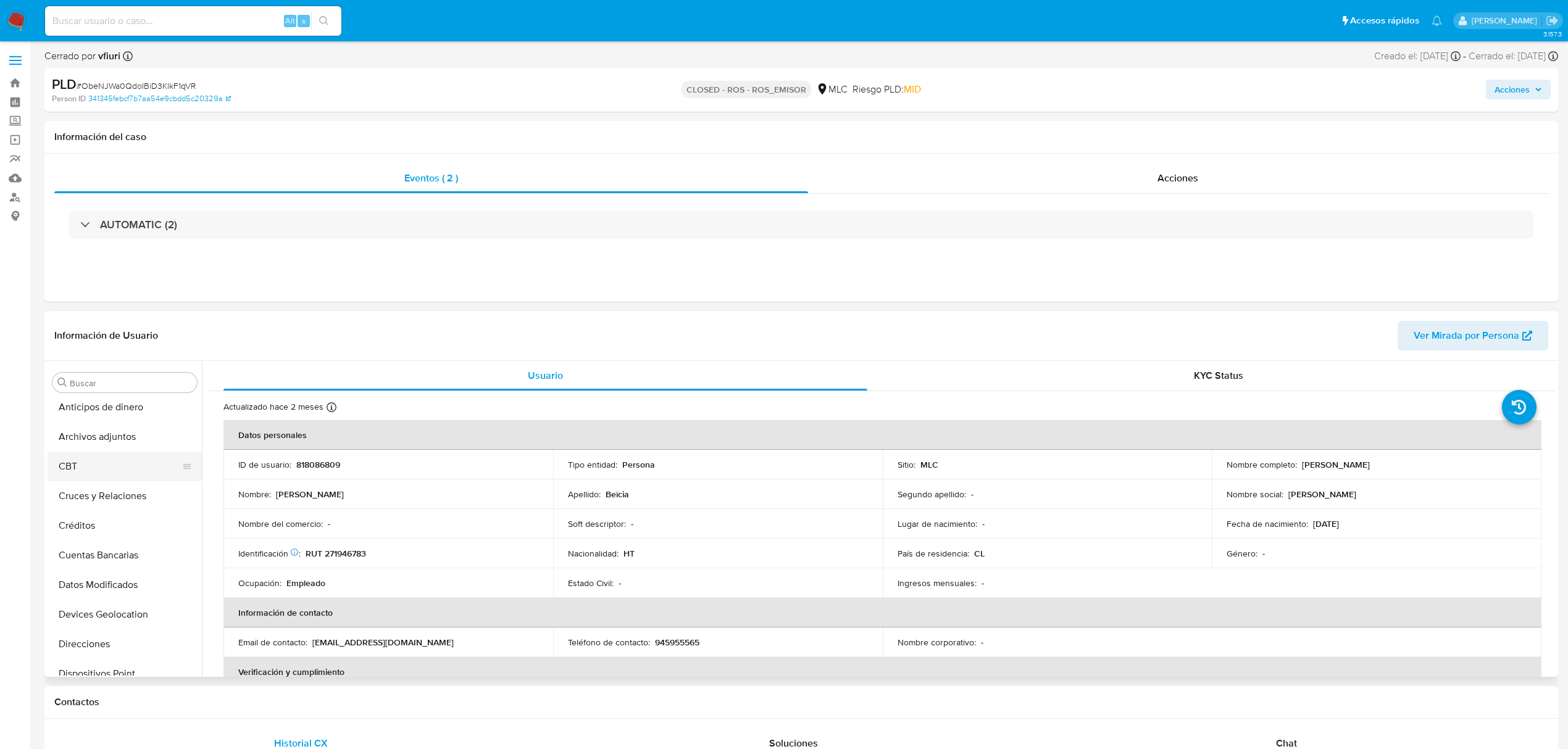
scroll to position [0, 0]
click at [110, 449] on button "Archivos adjuntos" at bounding box center [119, 442] width 144 height 30
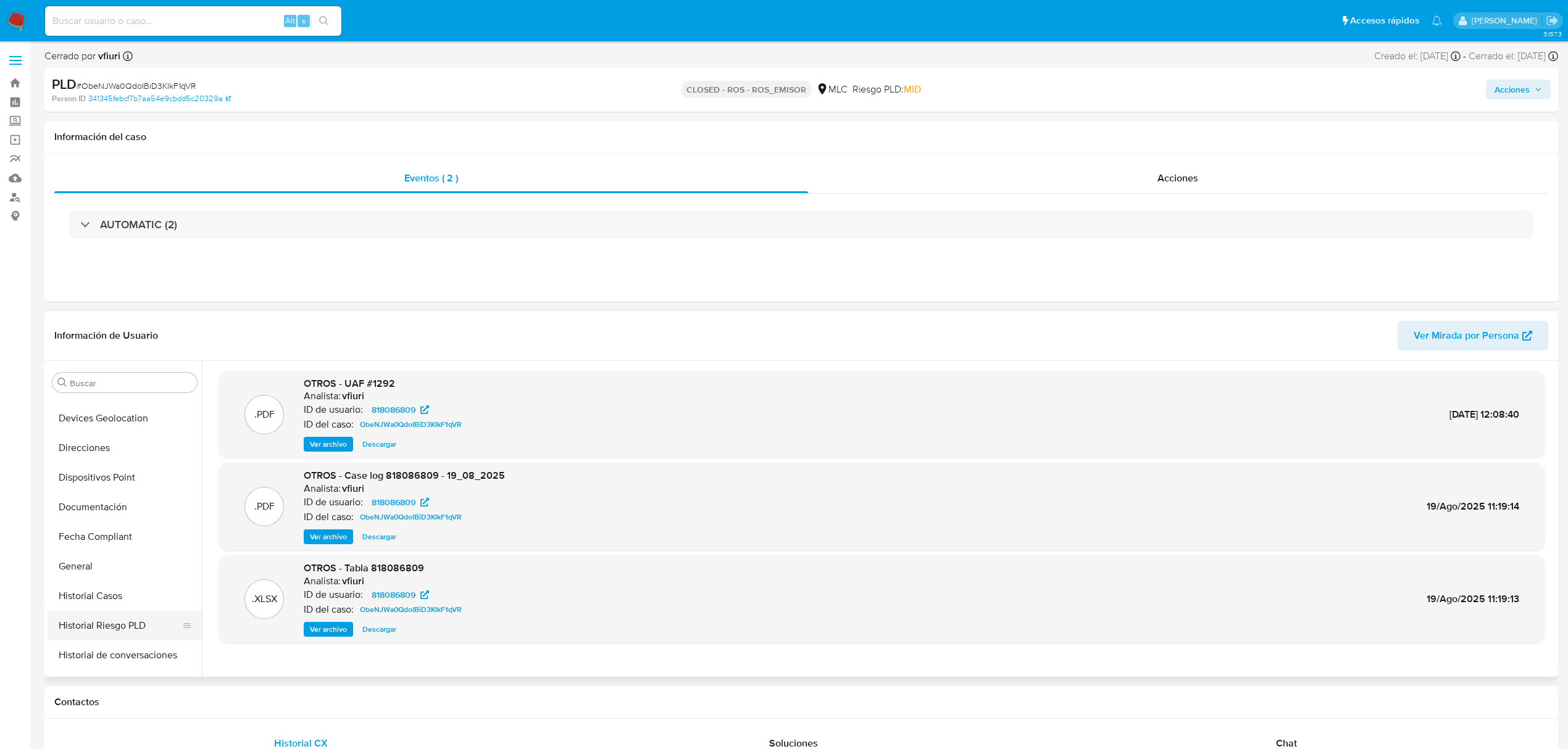
scroll to position [411, 0]
click at [89, 585] on button "KYC" at bounding box center [119, 593] width 144 height 30
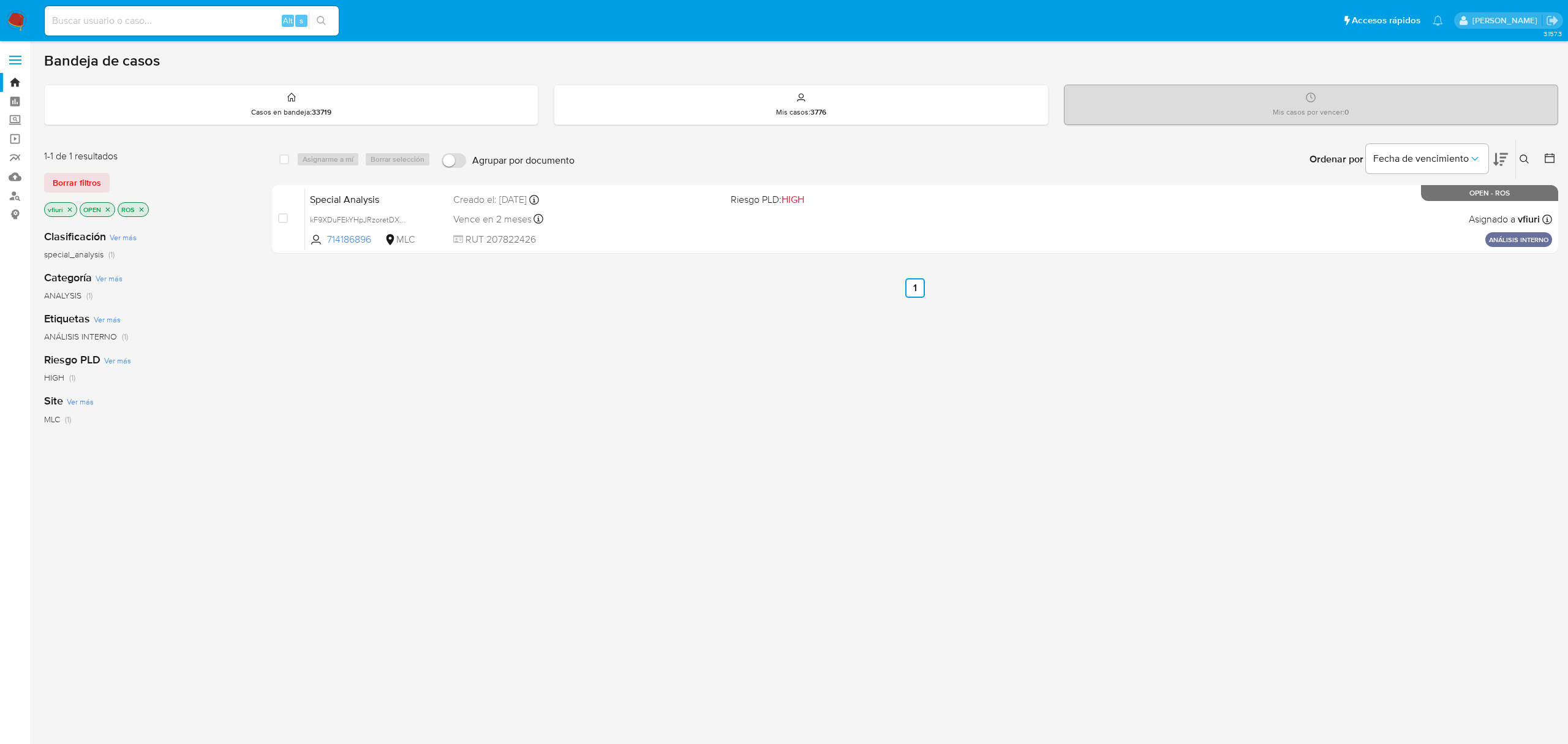
click at [145, 212] on p "ROS" at bounding box center [133, 209] width 30 height 13
click at [141, 212] on icon "close-filter" at bounding box center [141, 209] width 7 height 7
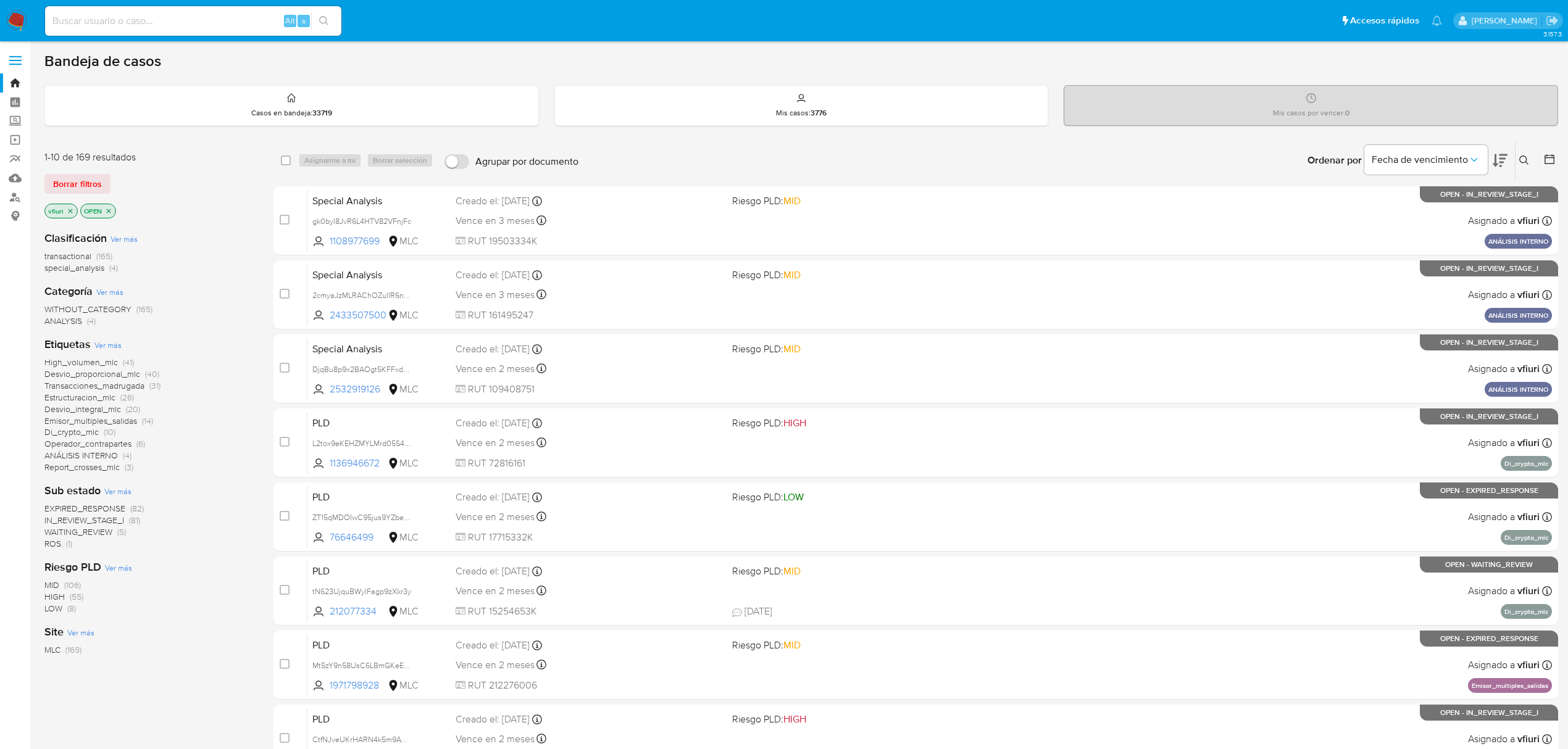
click at [106, 211] on icon "close-filter" at bounding box center [108, 211] width 7 height 7
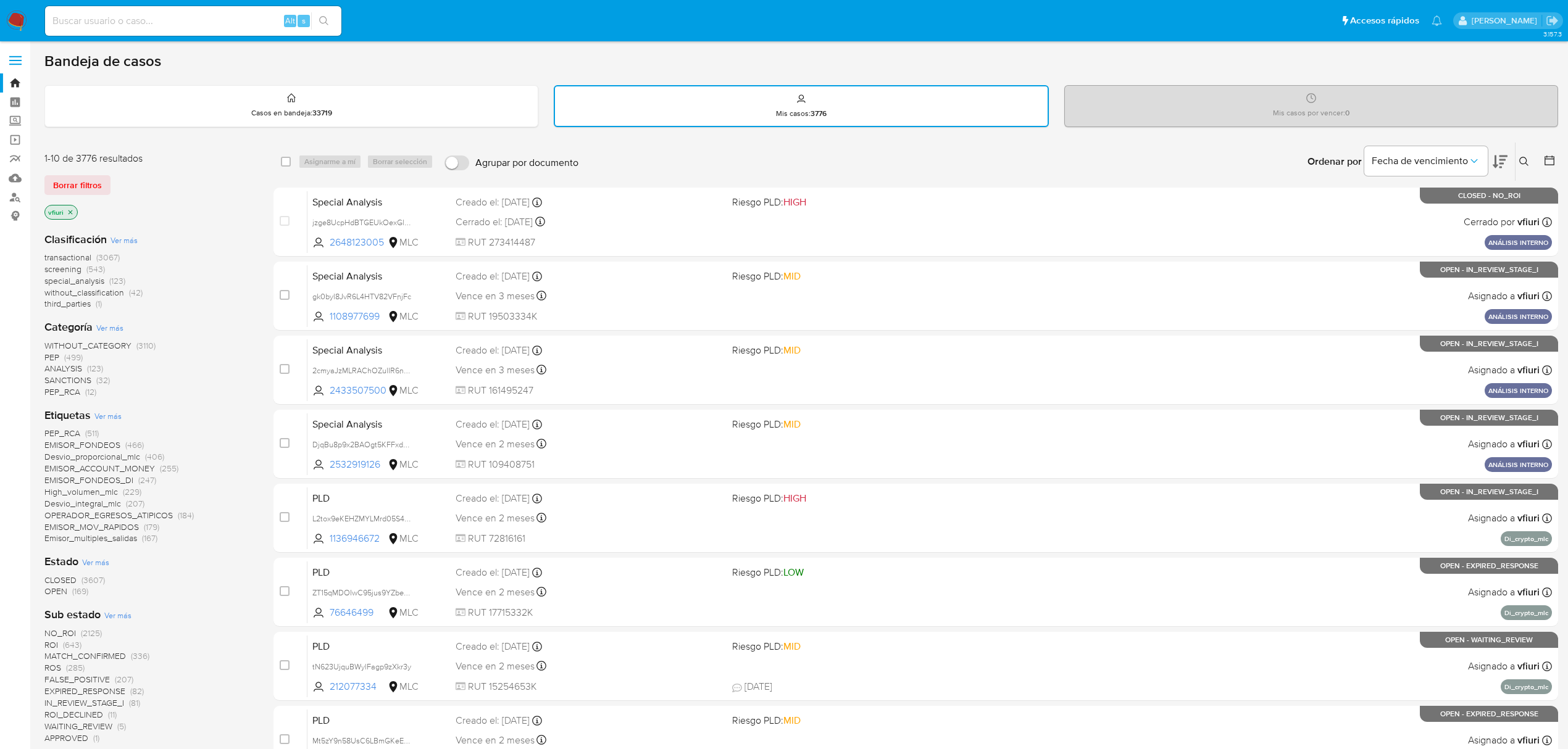
click at [70, 211] on icon "close-filter" at bounding box center [70, 212] width 4 height 4
